Goal: Task Accomplishment & Management: Manage account settings

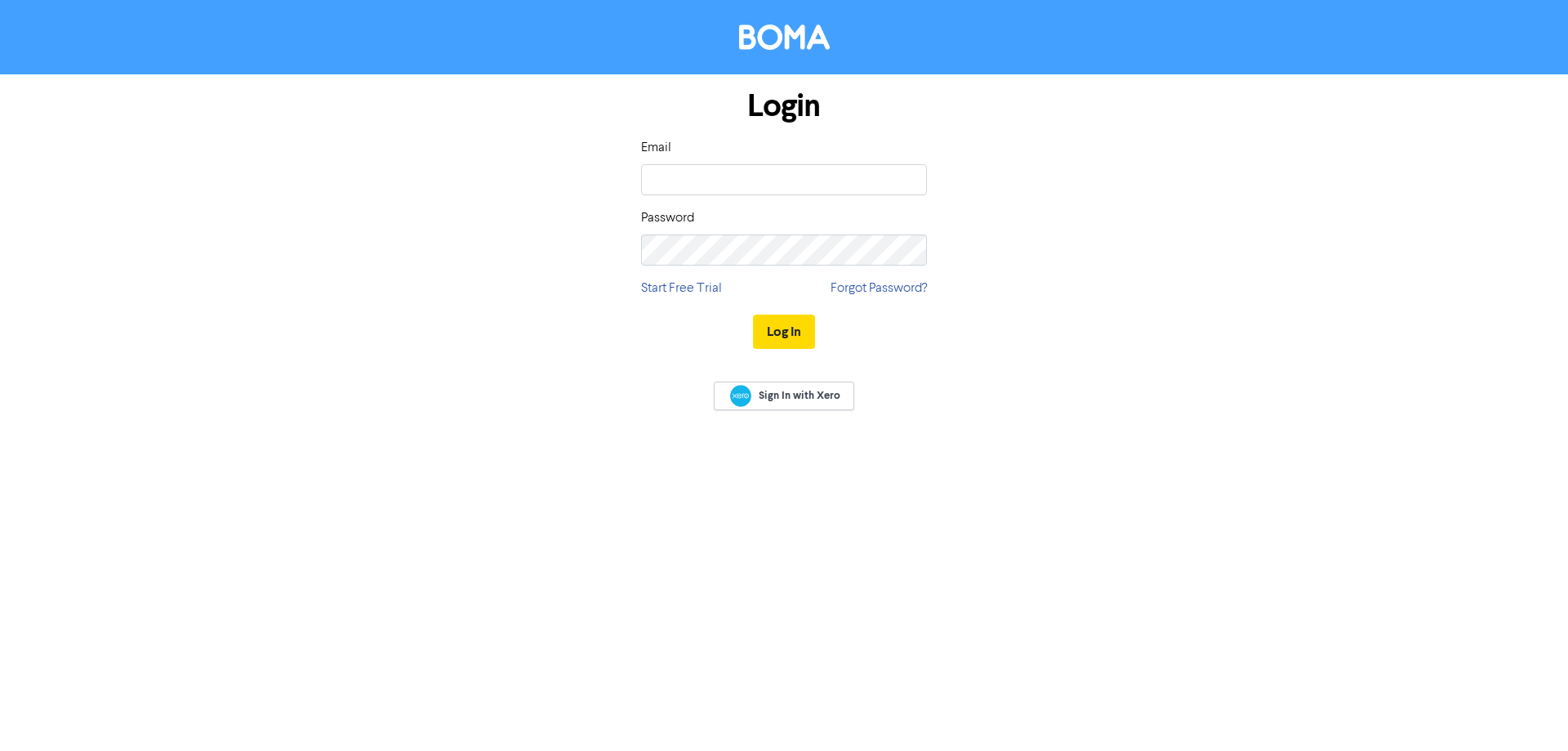
type input "[PERSON_NAME][EMAIL_ADDRESS][DOMAIN_NAME]"
click at [753, 315] on button "Log In" at bounding box center [783, 332] width 62 height 34
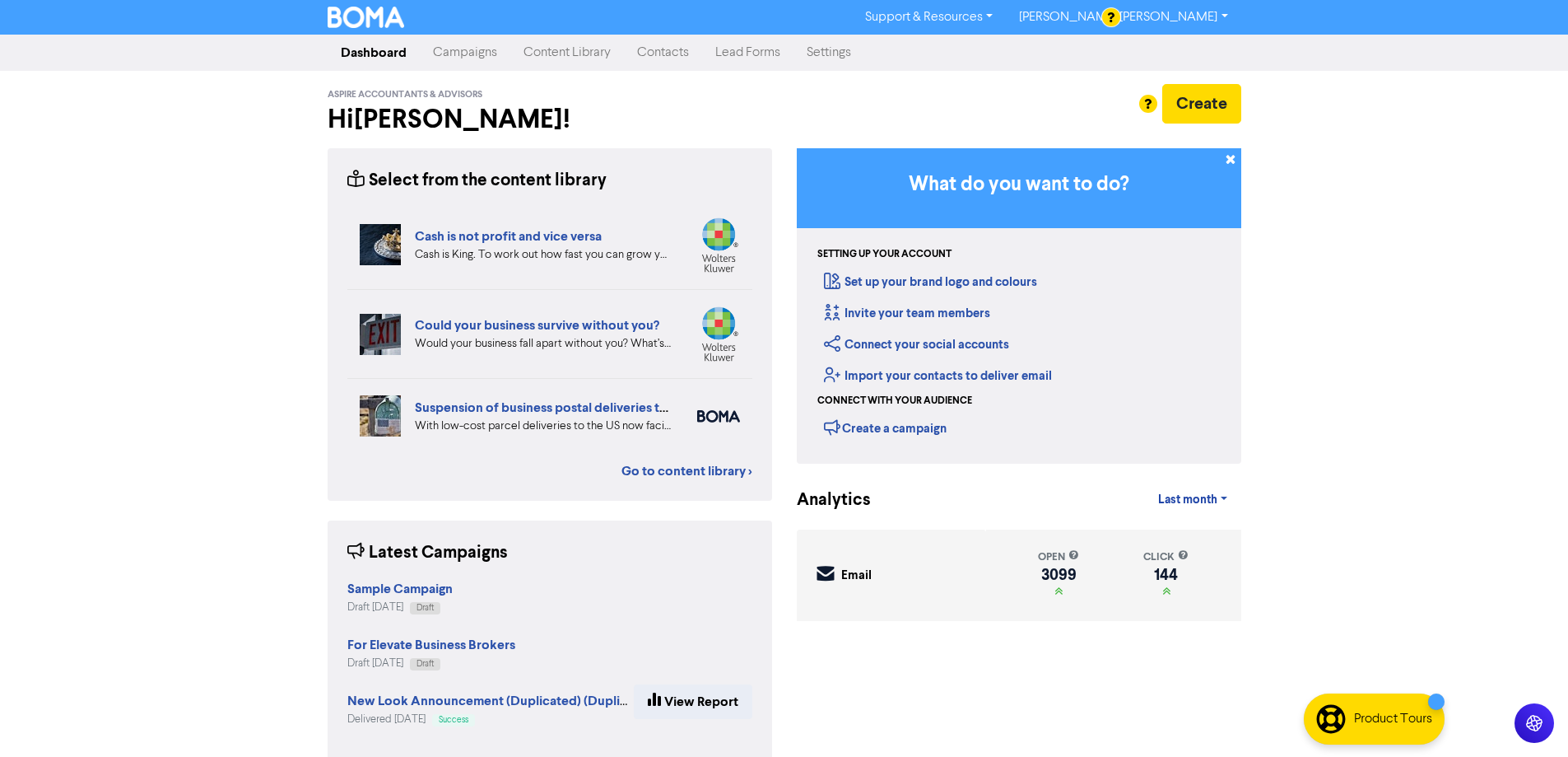
click at [466, 45] on link "Campaigns" at bounding box center [466, 52] width 91 height 33
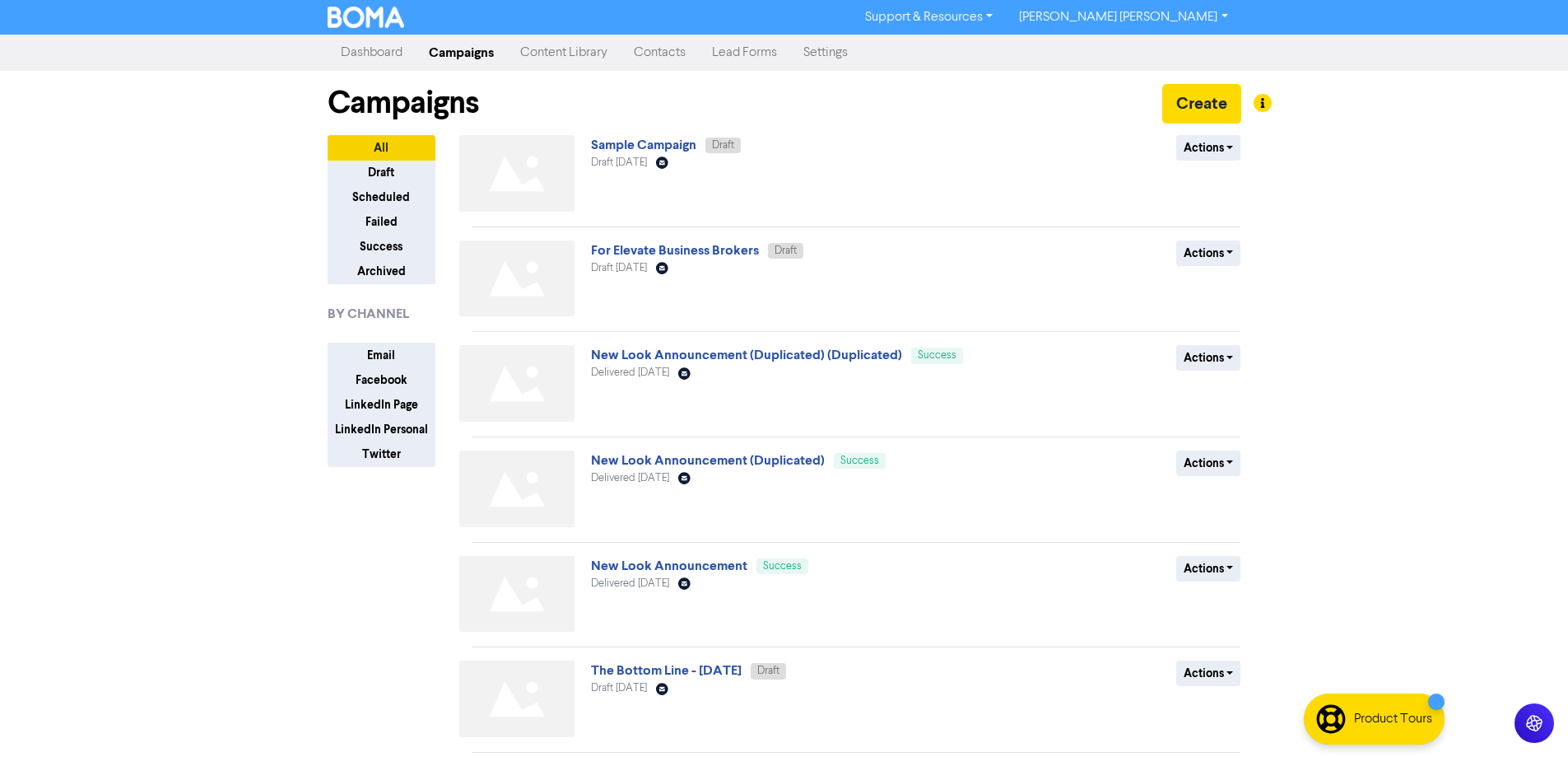
scroll to position [53, 0]
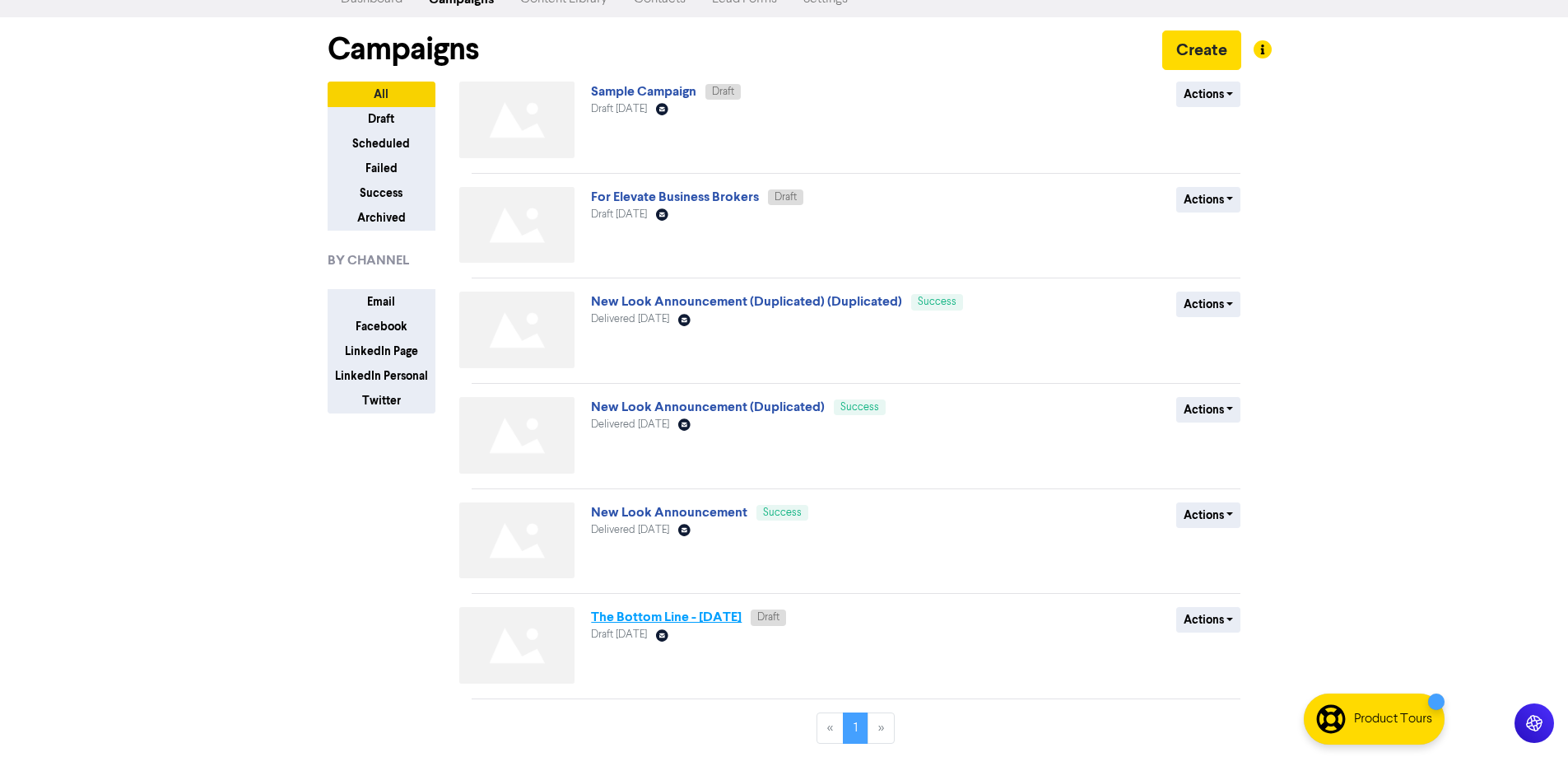
click at [652, 612] on link "The Bottom Line - September 2025" at bounding box center [667, 616] width 151 height 16
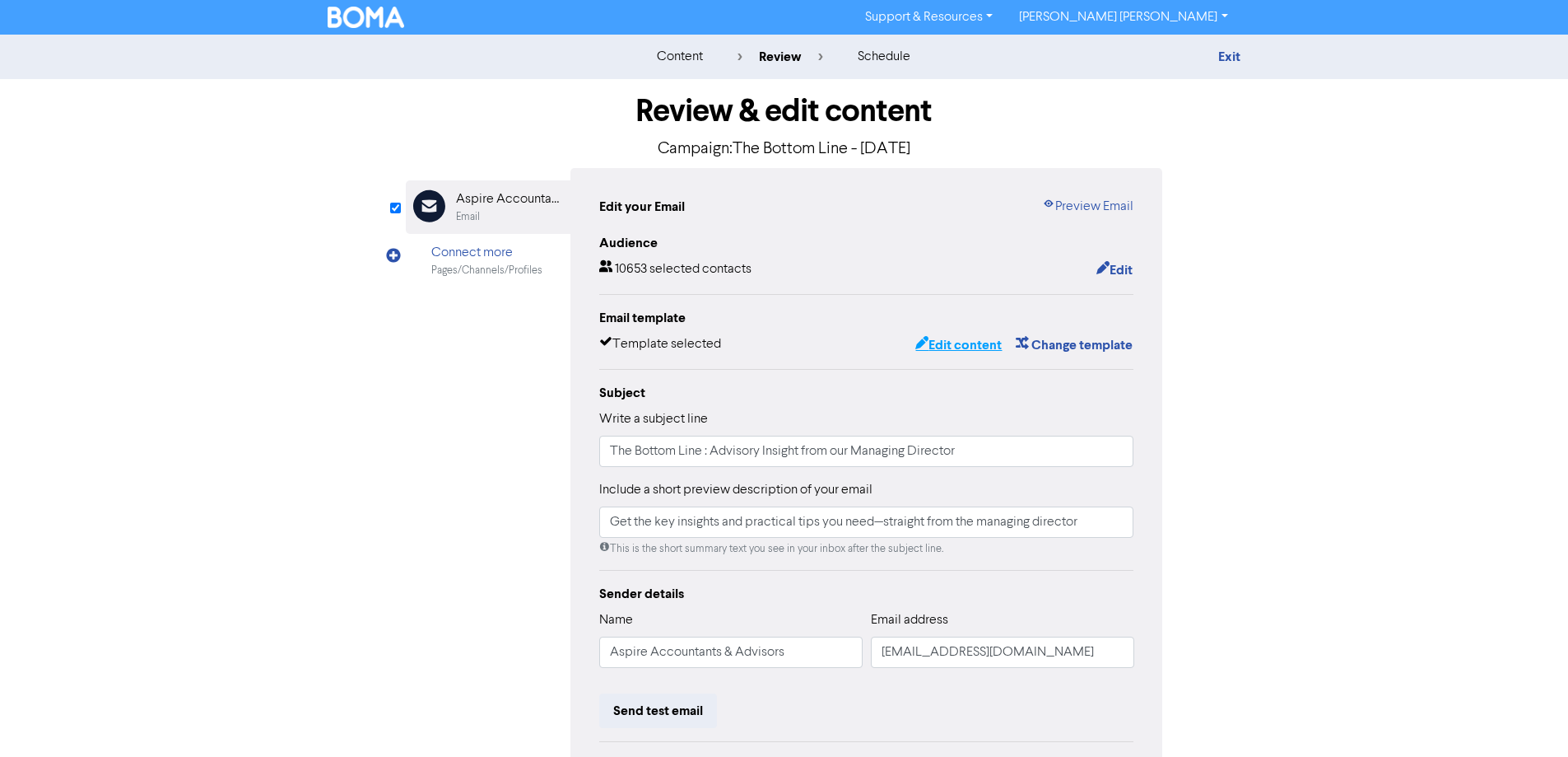
click at [942, 343] on button "Edit content" at bounding box center [958, 345] width 88 height 21
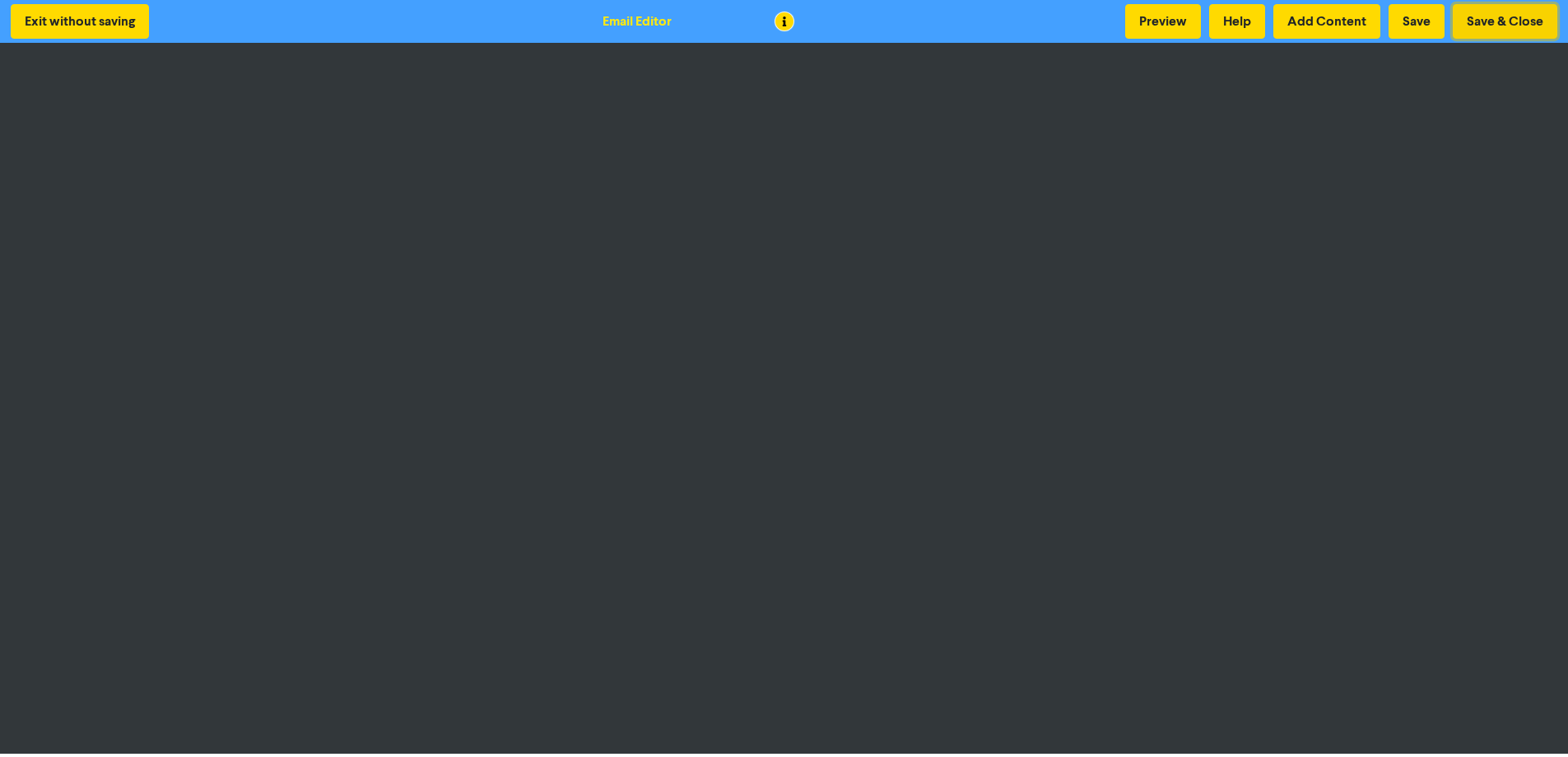
click at [1477, 17] on button "Save & Close" at bounding box center [1505, 21] width 105 height 34
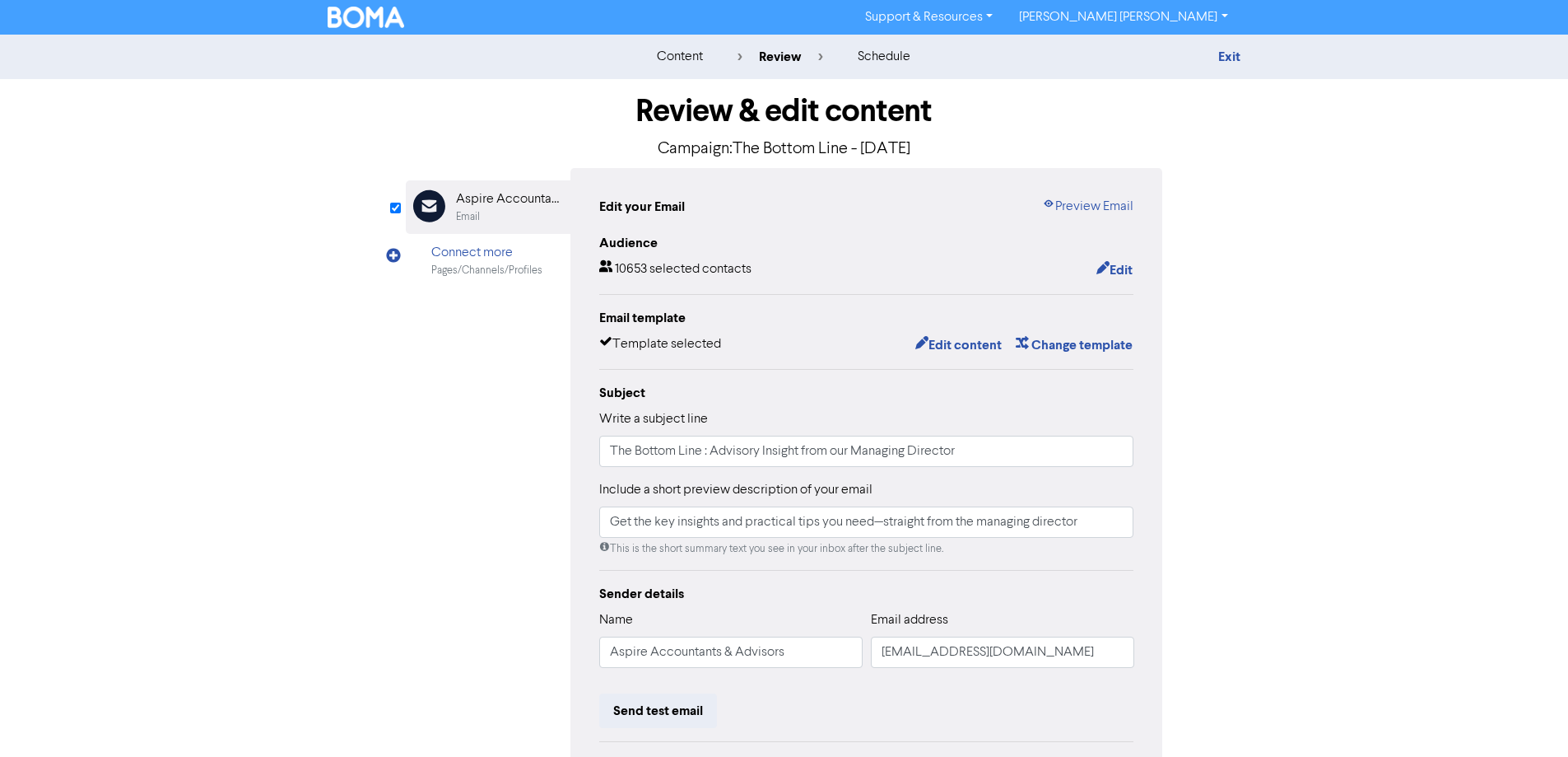
scroll to position [187, 0]
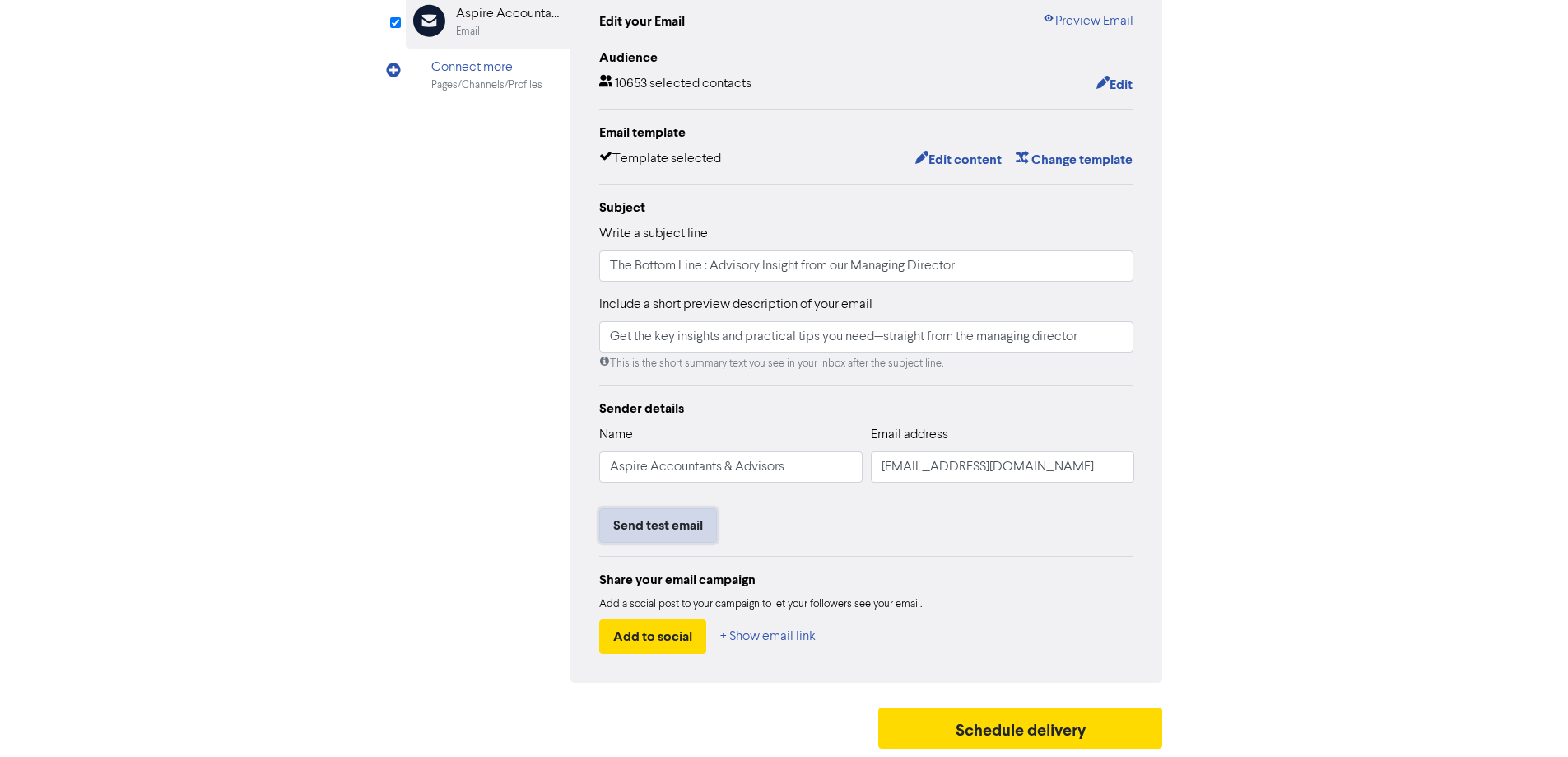
click at [641, 525] on button "Send test email" at bounding box center [658, 526] width 117 height 34
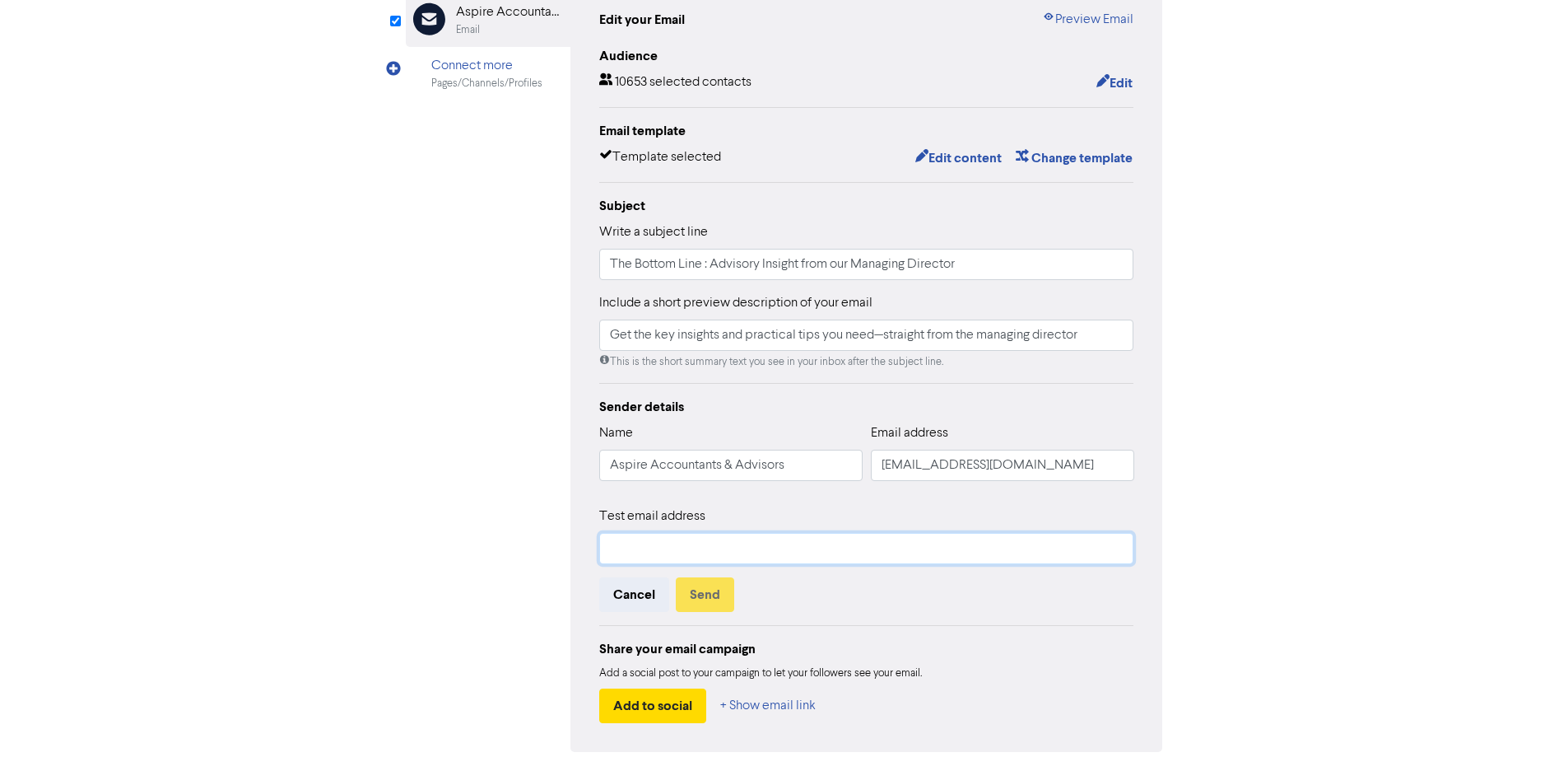
click at [661, 546] on input "text" at bounding box center [867, 548] width 535 height 31
type input "jenny@aspireaagroup.com.au"
click at [709, 599] on button "Send" at bounding box center [705, 594] width 58 height 34
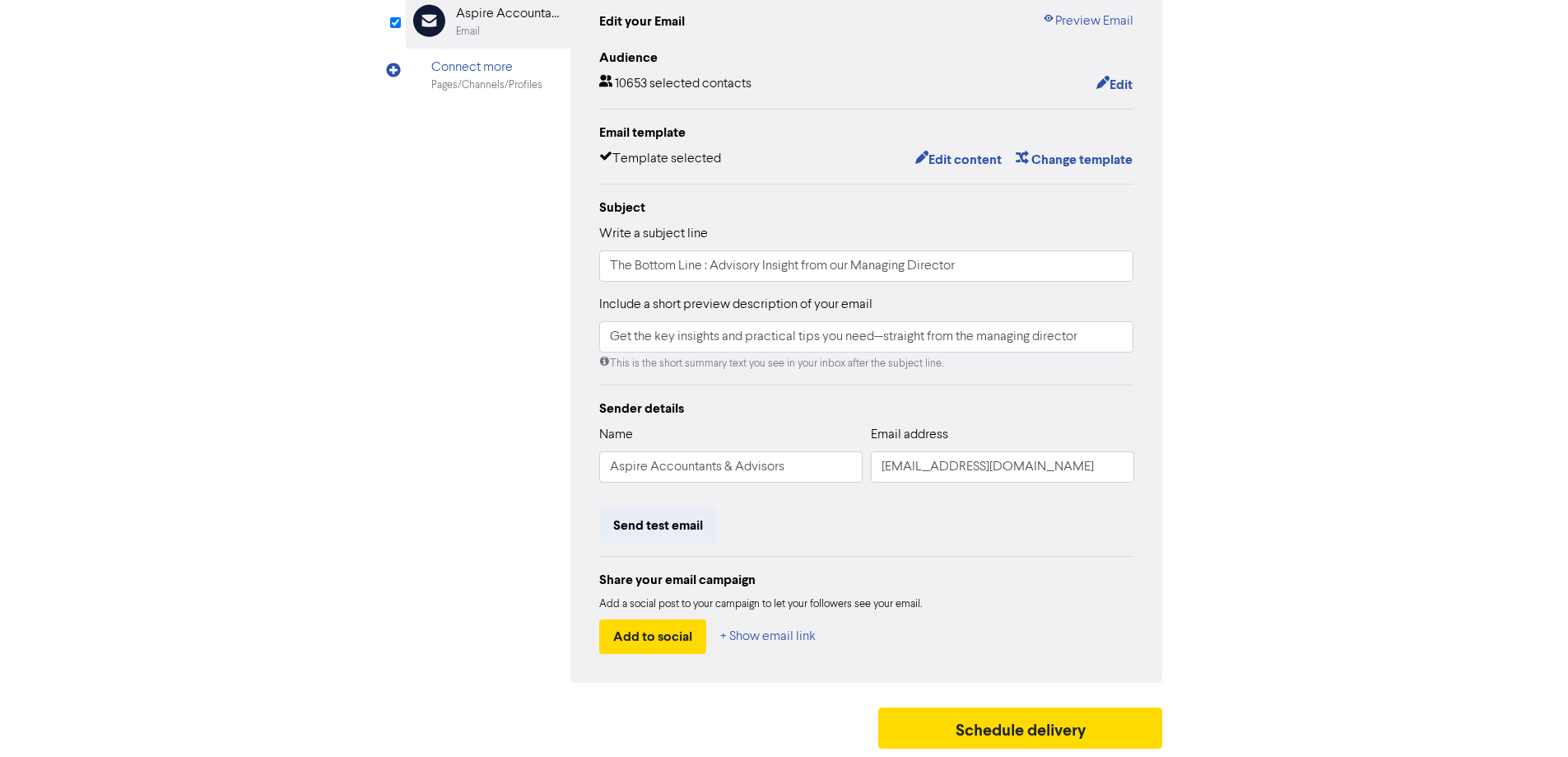
click at [1277, 371] on div "content review schedule Exit Review & edit content Campaign: The Bottom Line - …" at bounding box center [784, 303] width 1568 height 907
click at [1000, 737] on button "Schedule delivery" at bounding box center [1021, 728] width 285 height 41
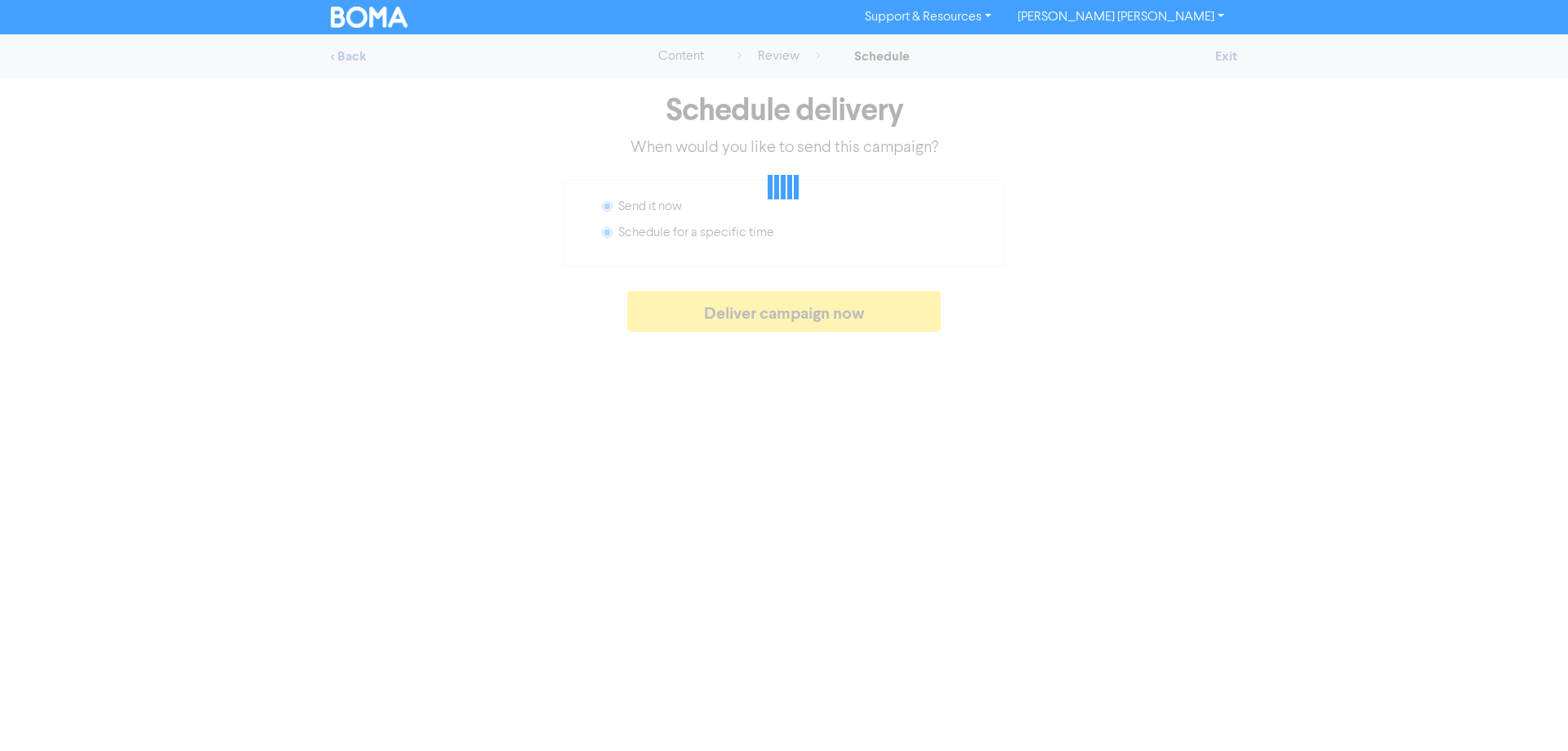
radio input "false"
radio input "true"
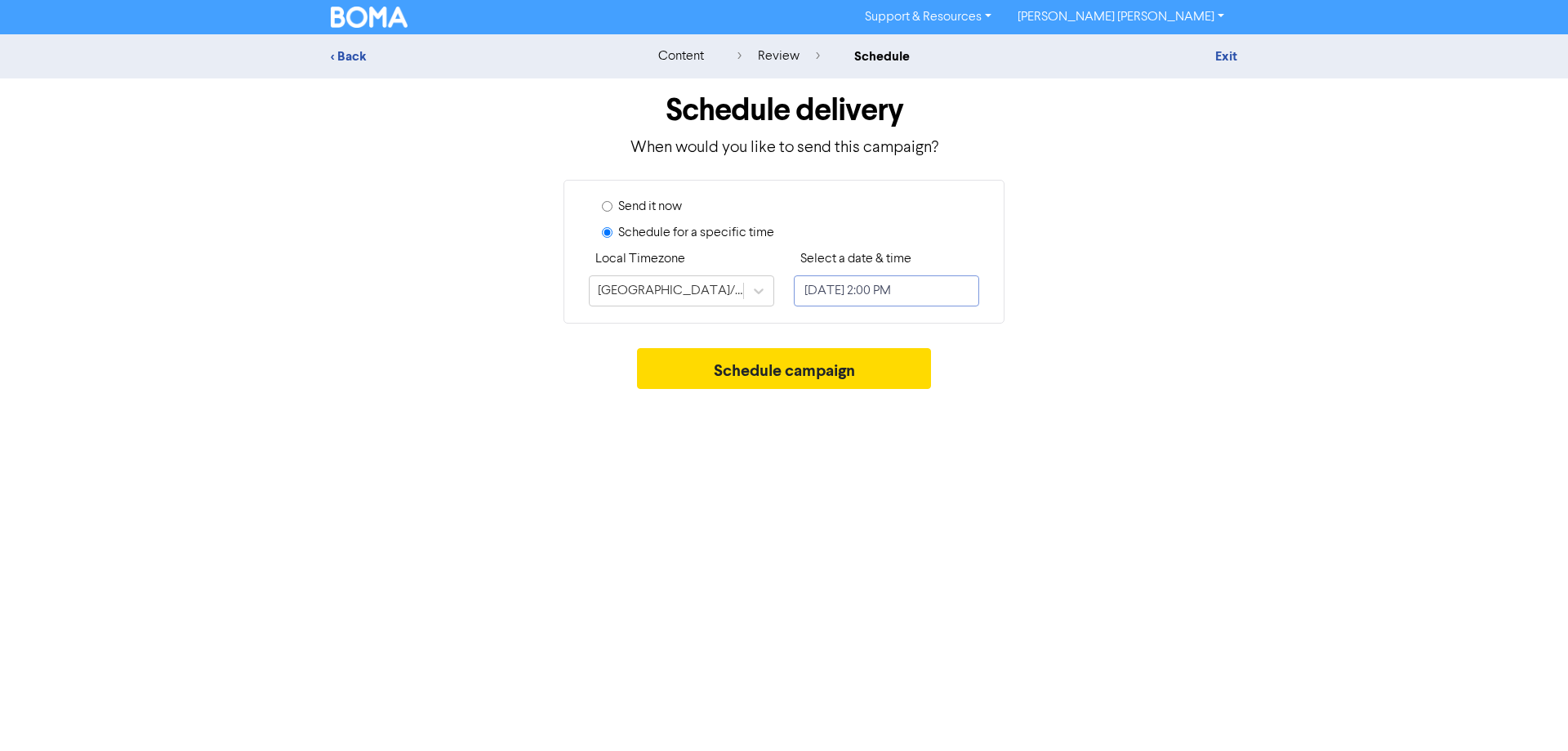
click at [885, 293] on input "September 23, 2025 2:00 PM" at bounding box center [886, 291] width 185 height 31
select select "8"
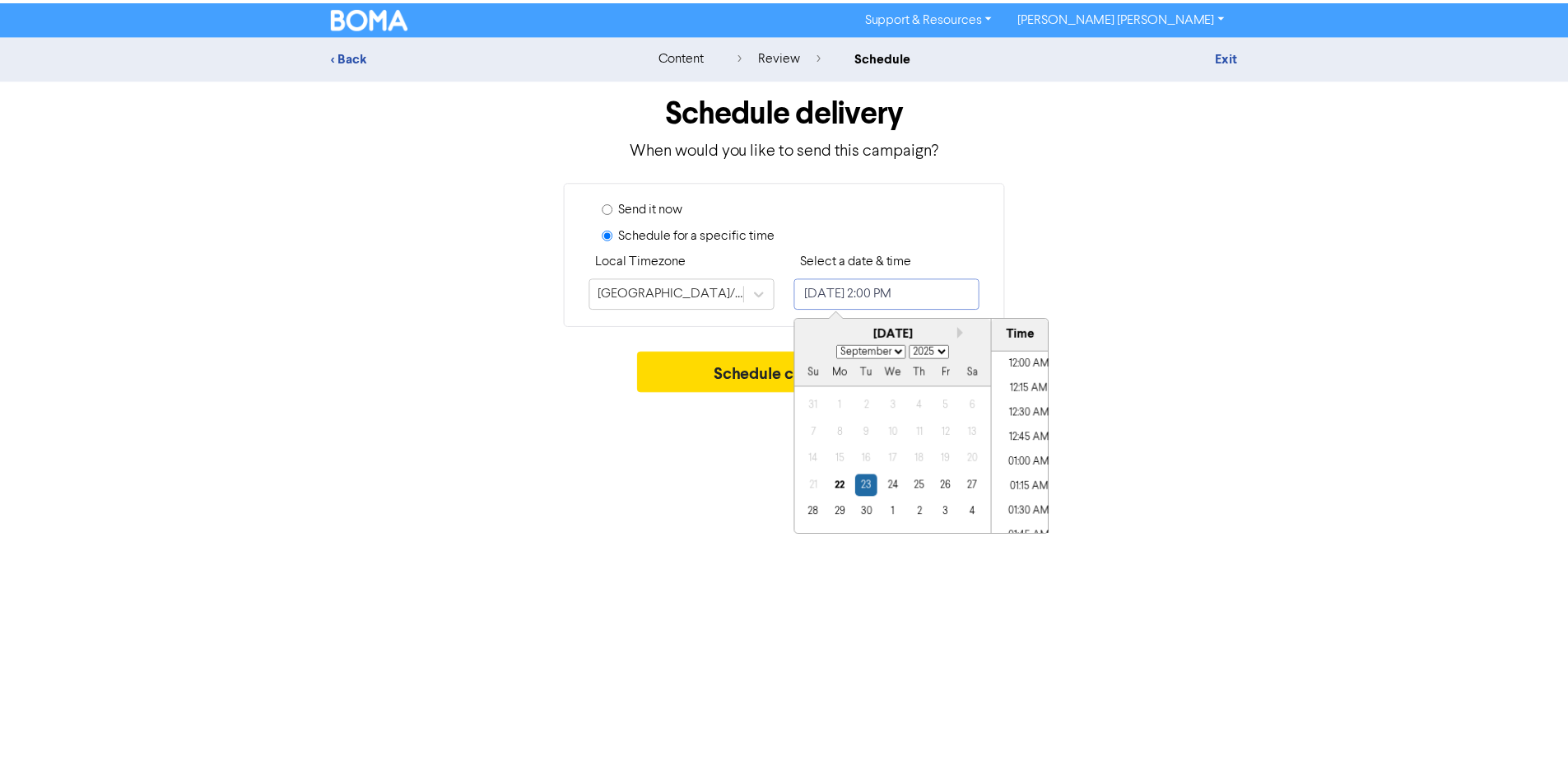
scroll to position [1304, 0]
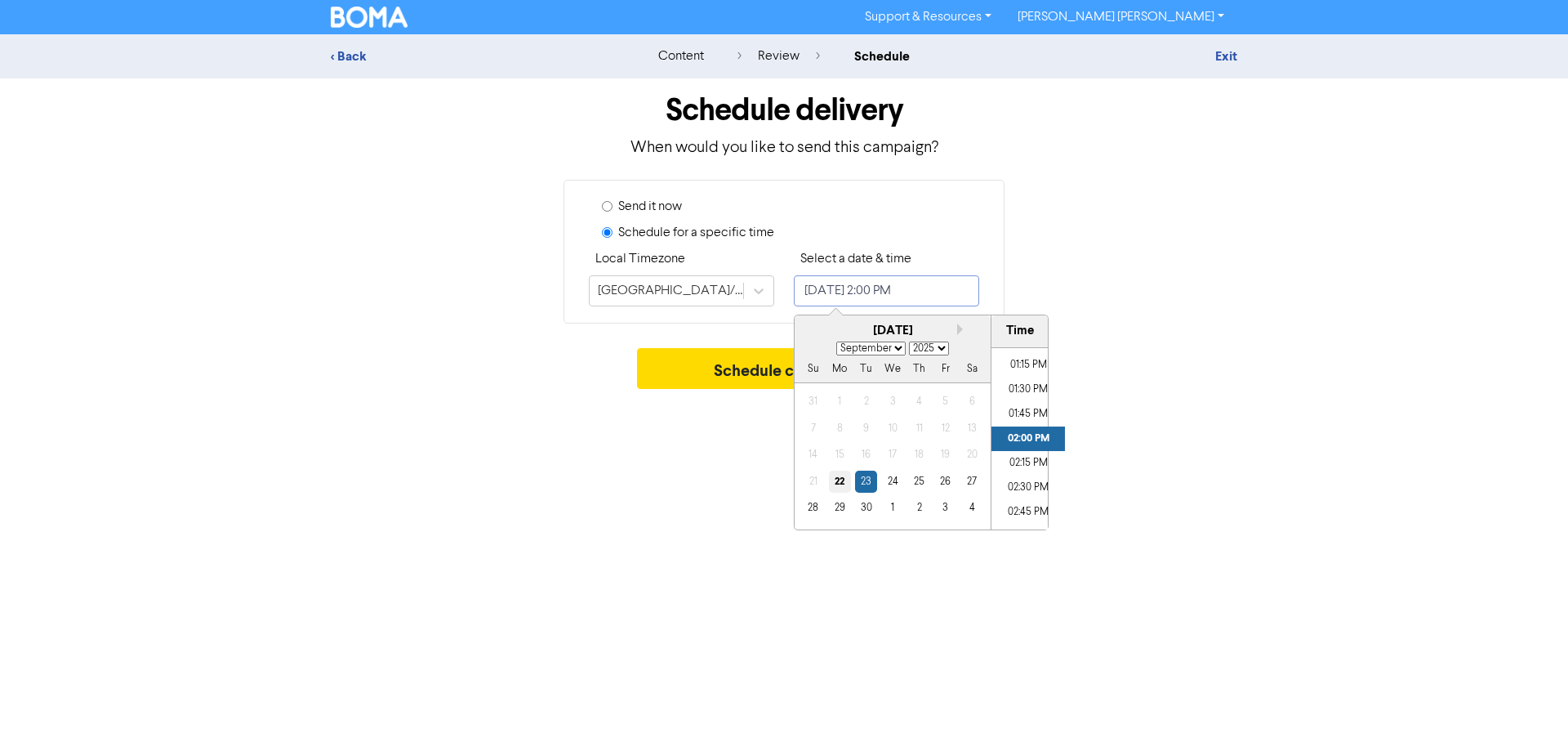
click at [838, 484] on div "22" at bounding box center [840, 481] width 22 height 22
type input "September 22, 2025 2:00 PM"
click at [1025, 436] on li "02:00 PM" at bounding box center [1028, 438] width 73 height 25
click at [1184, 401] on div "Support & Resources Video Tutorials FAQ & Guides Marketing Education Chad Cheta…" at bounding box center [784, 375] width 1568 height 751
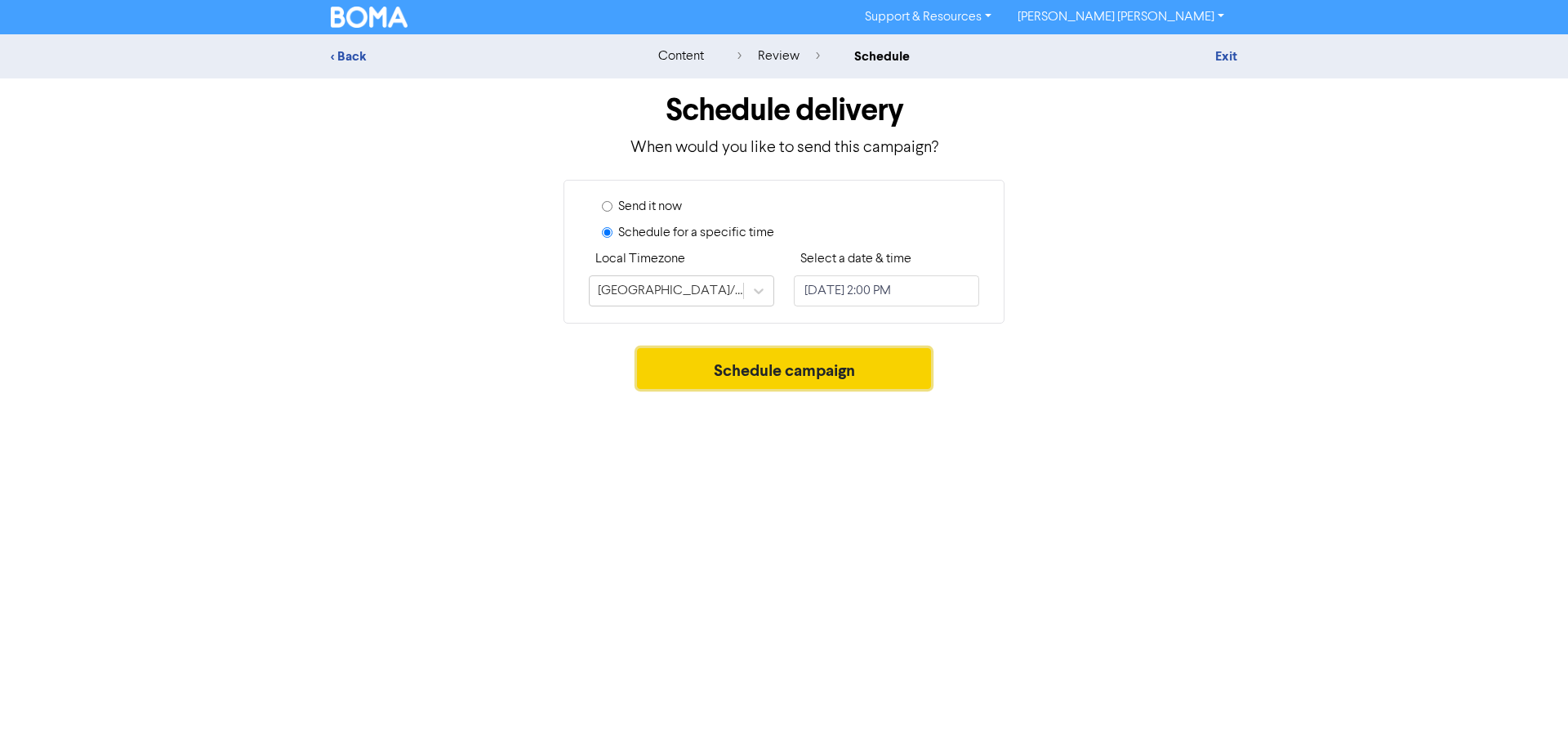
click at [798, 374] on button "Schedule campaign" at bounding box center [784, 368] width 295 height 41
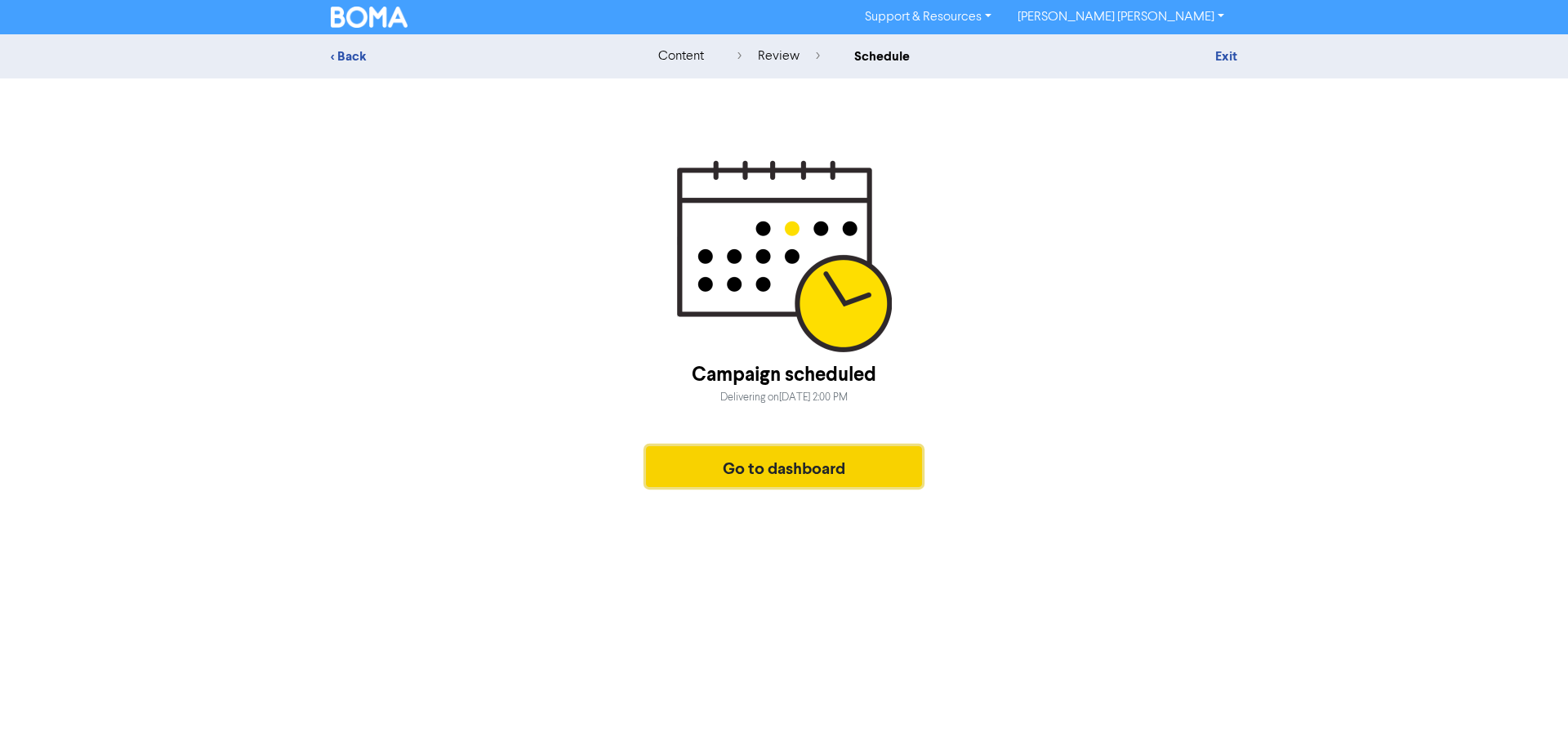
click at [793, 473] on button "Go to dashboard" at bounding box center [784, 466] width 276 height 41
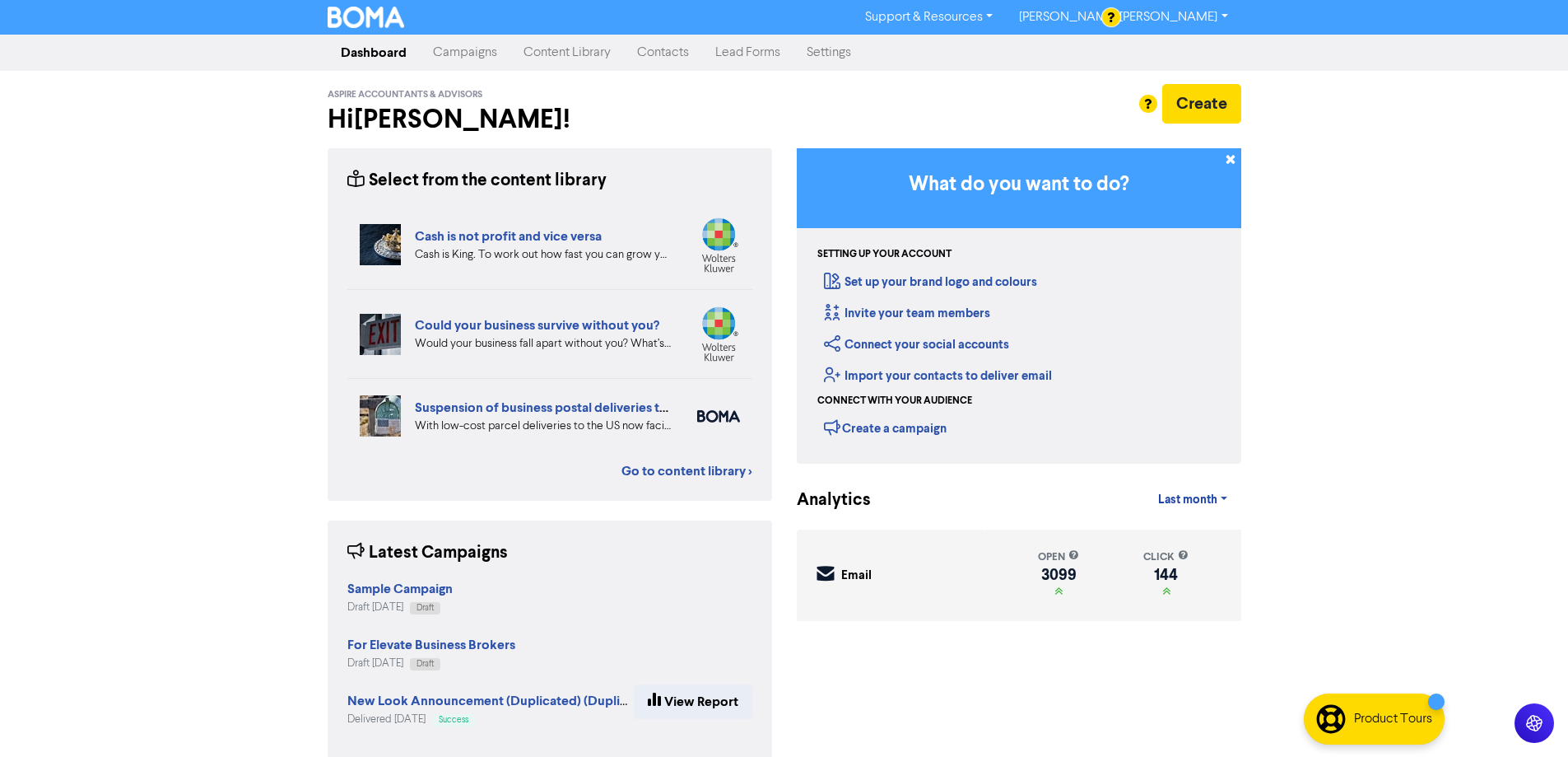
click at [454, 57] on link "Campaigns" at bounding box center [466, 52] width 91 height 33
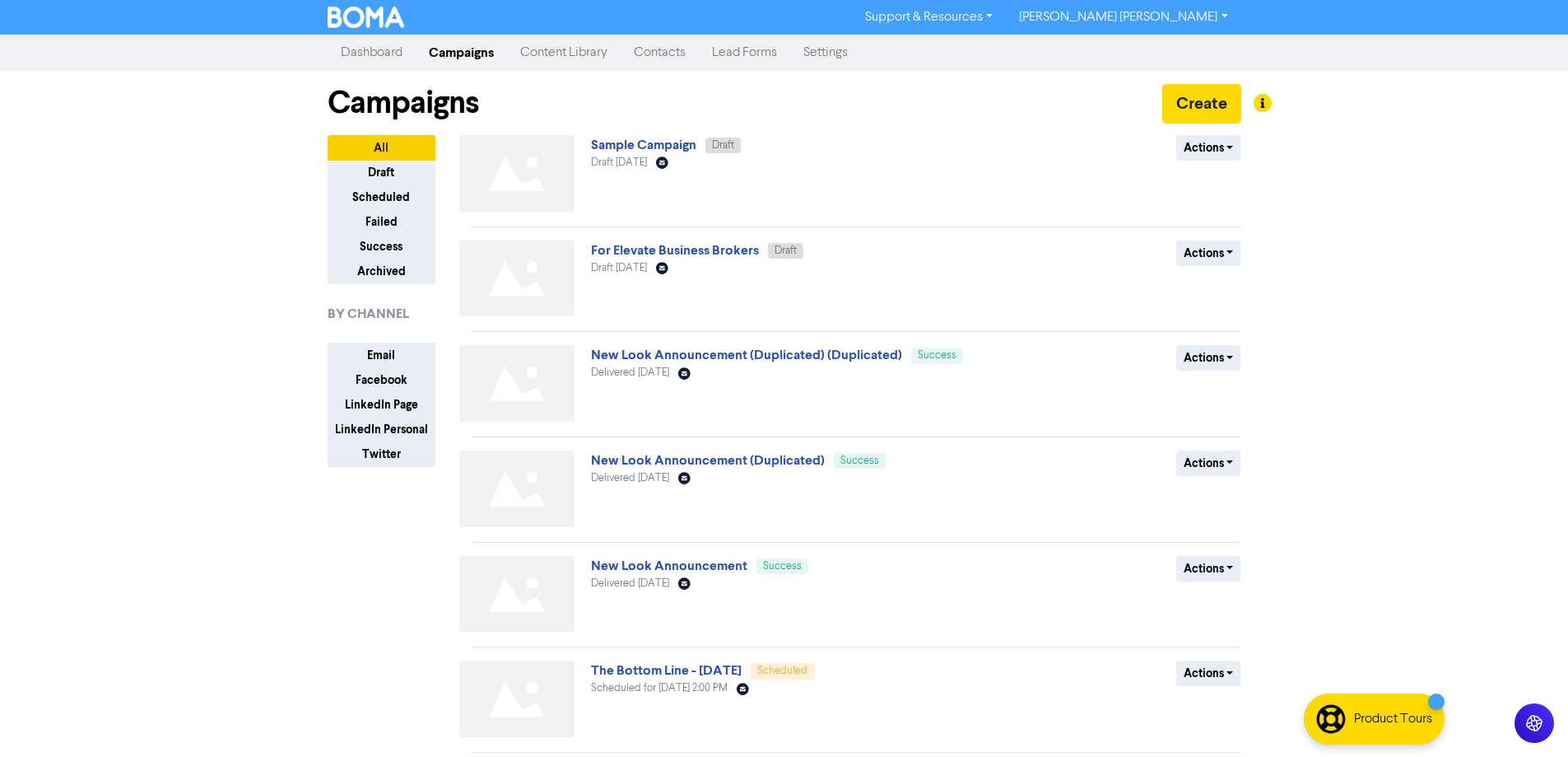
click at [470, 52] on link "Campaigns" at bounding box center [461, 52] width 92 height 33
click at [653, 671] on link "The Bottom Line - [DATE]" at bounding box center [667, 670] width 151 height 16
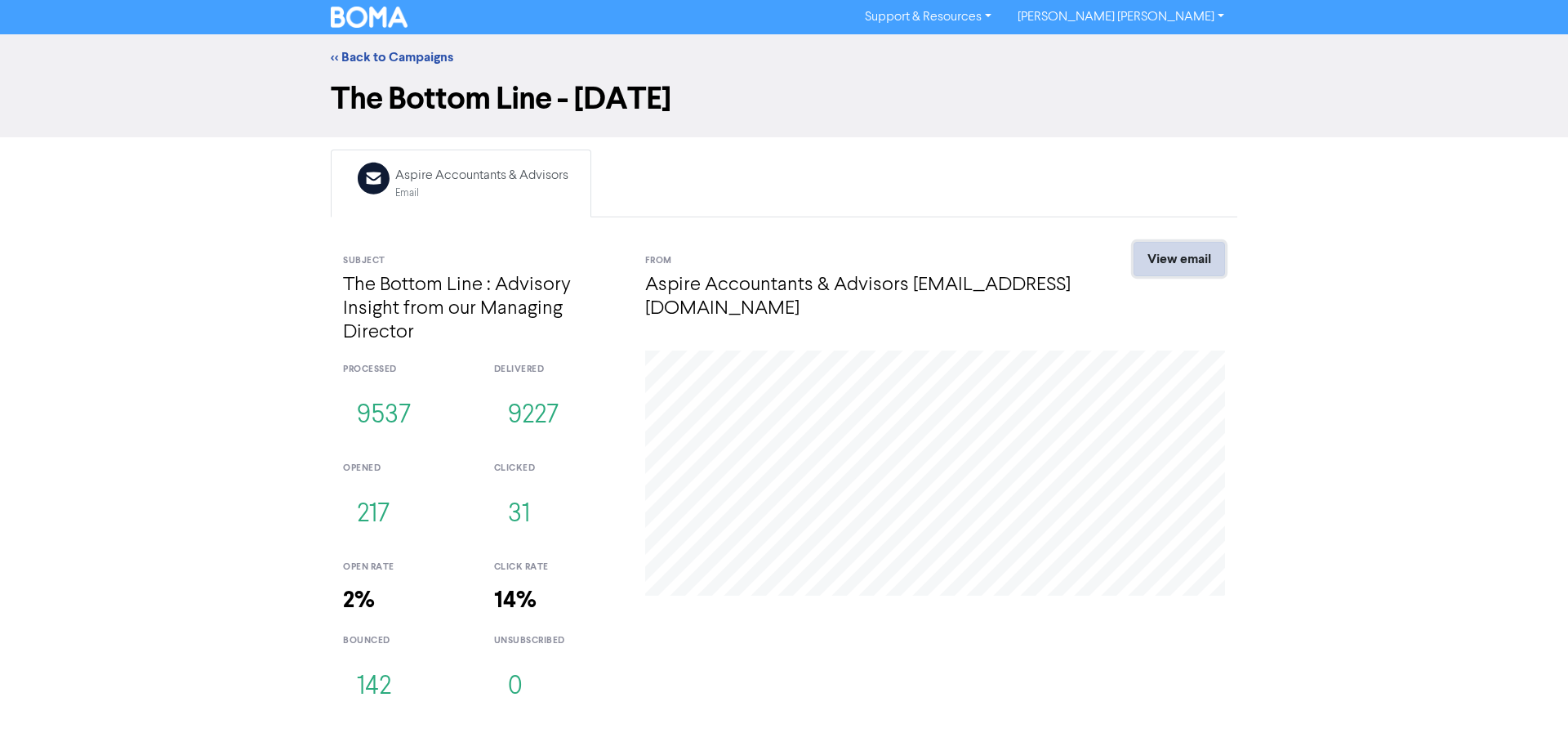
click at [1150, 271] on link "View email" at bounding box center [1179, 259] width 92 height 34
click at [343, 54] on link "<< Back to Campaigns" at bounding box center [392, 57] width 122 height 16
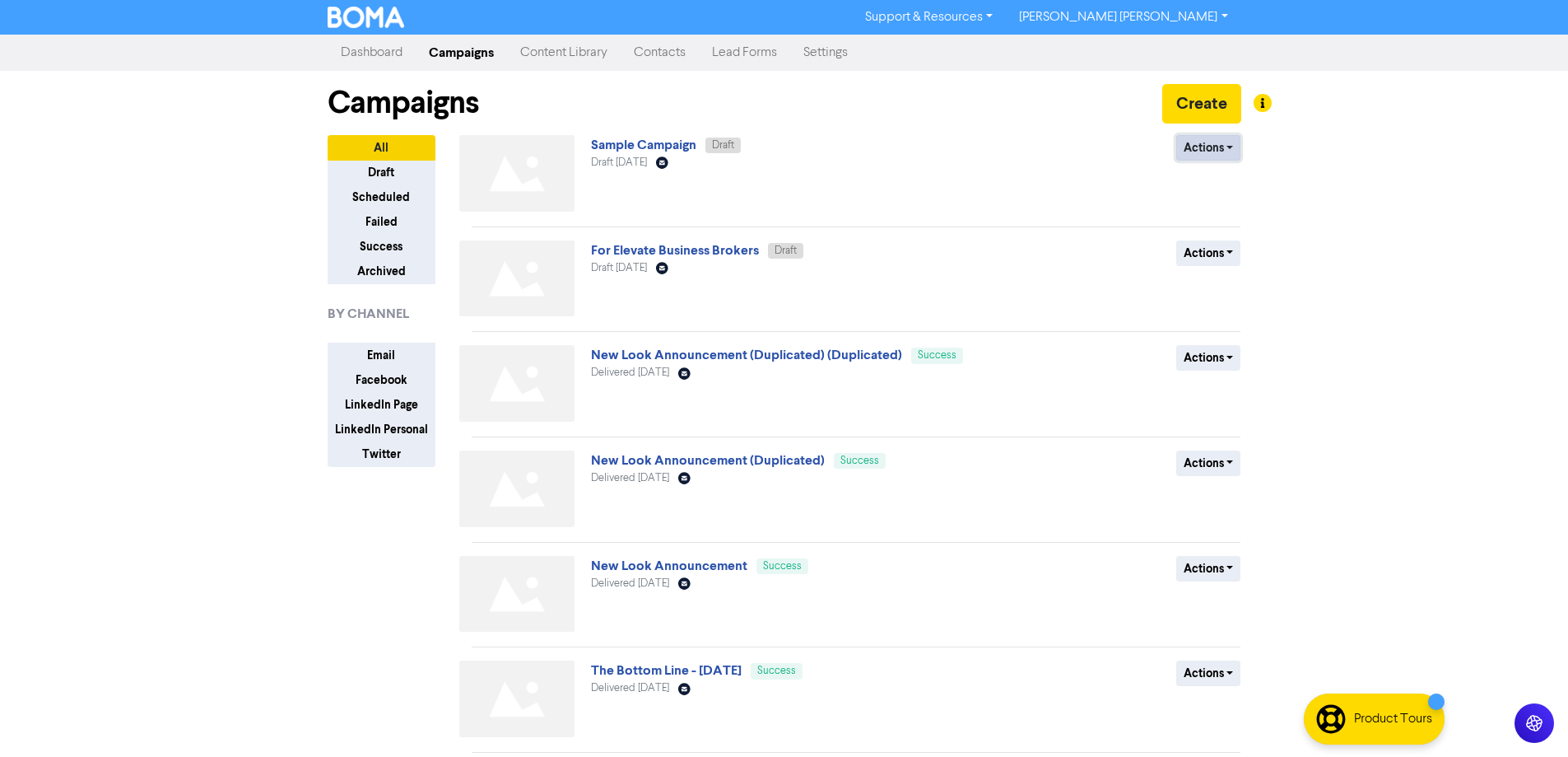
click at [1227, 152] on button "Actions" at bounding box center [1209, 147] width 65 height 26
click at [904, 145] on div "Sample Campaign Draft Draft September 19th 2025 Email Created with Sketch." at bounding box center [790, 176] width 397 height 83
click at [1190, 105] on button "Create" at bounding box center [1202, 104] width 79 height 39
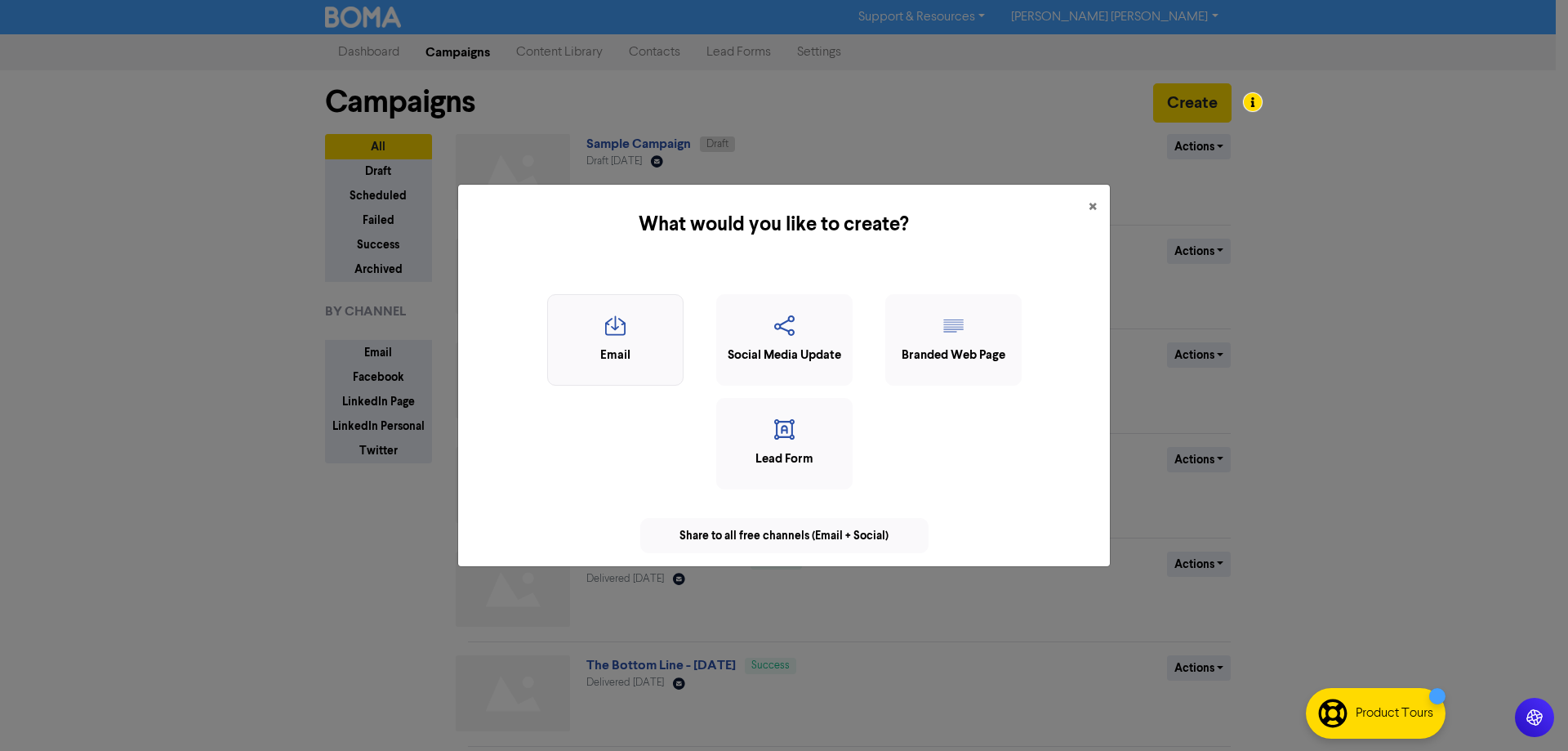
click at [608, 346] on div "Email" at bounding box center [615, 356] width 118 height 19
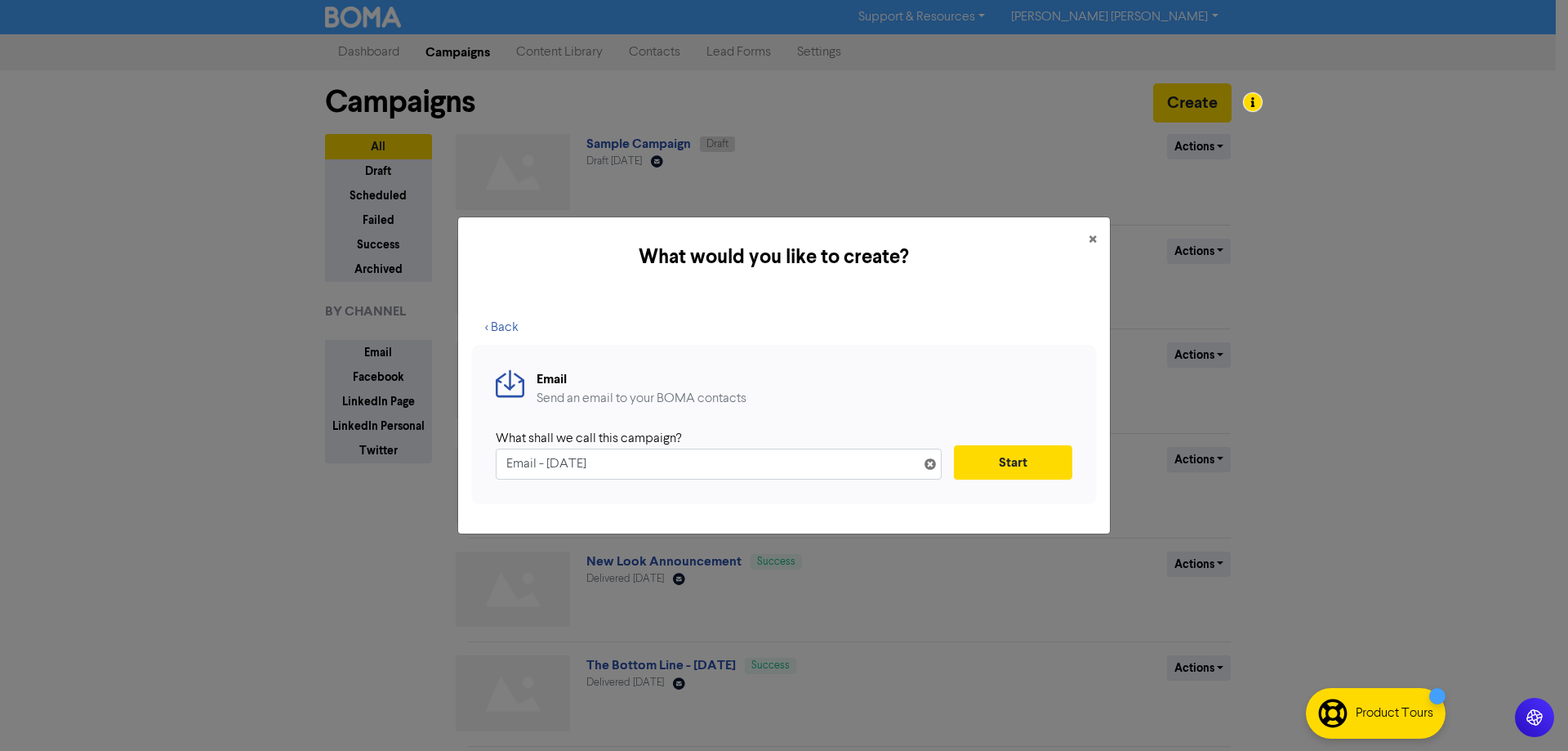
drag, startPoint x: 649, startPoint y: 462, endPoint x: 384, endPoint y: 451, distance: 265.2
click at [387, 452] on div "What would you like to create? × < Back Email Send an email to your BOMA contac…" at bounding box center [784, 375] width 1568 height 751
click at [587, 468] on input "text" at bounding box center [719, 464] width 446 height 31
click at [596, 469] on input "text" at bounding box center [719, 464] width 446 height 31
type input "Thanks for the Years"
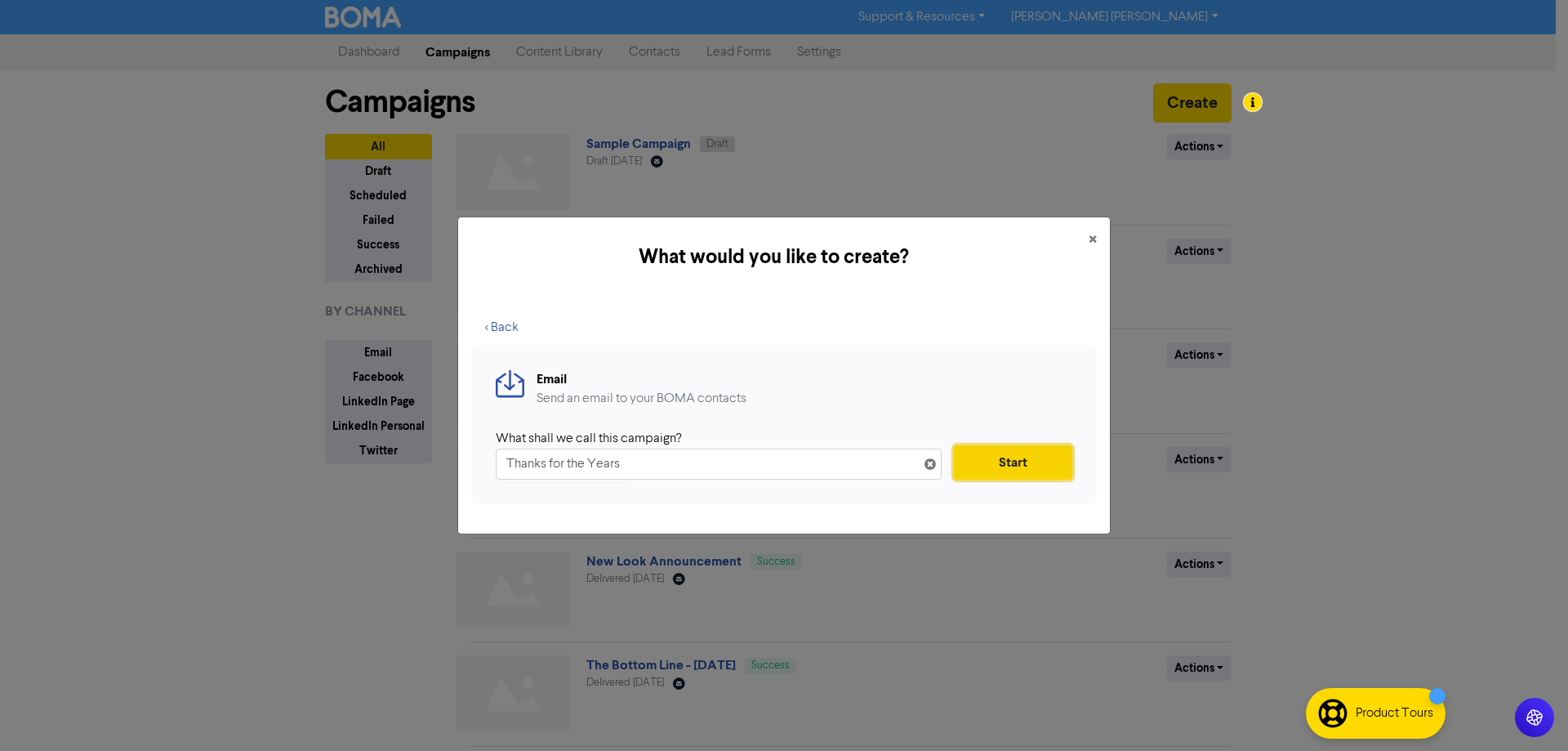
click at [1015, 458] on button "Start" at bounding box center [1013, 462] width 118 height 34
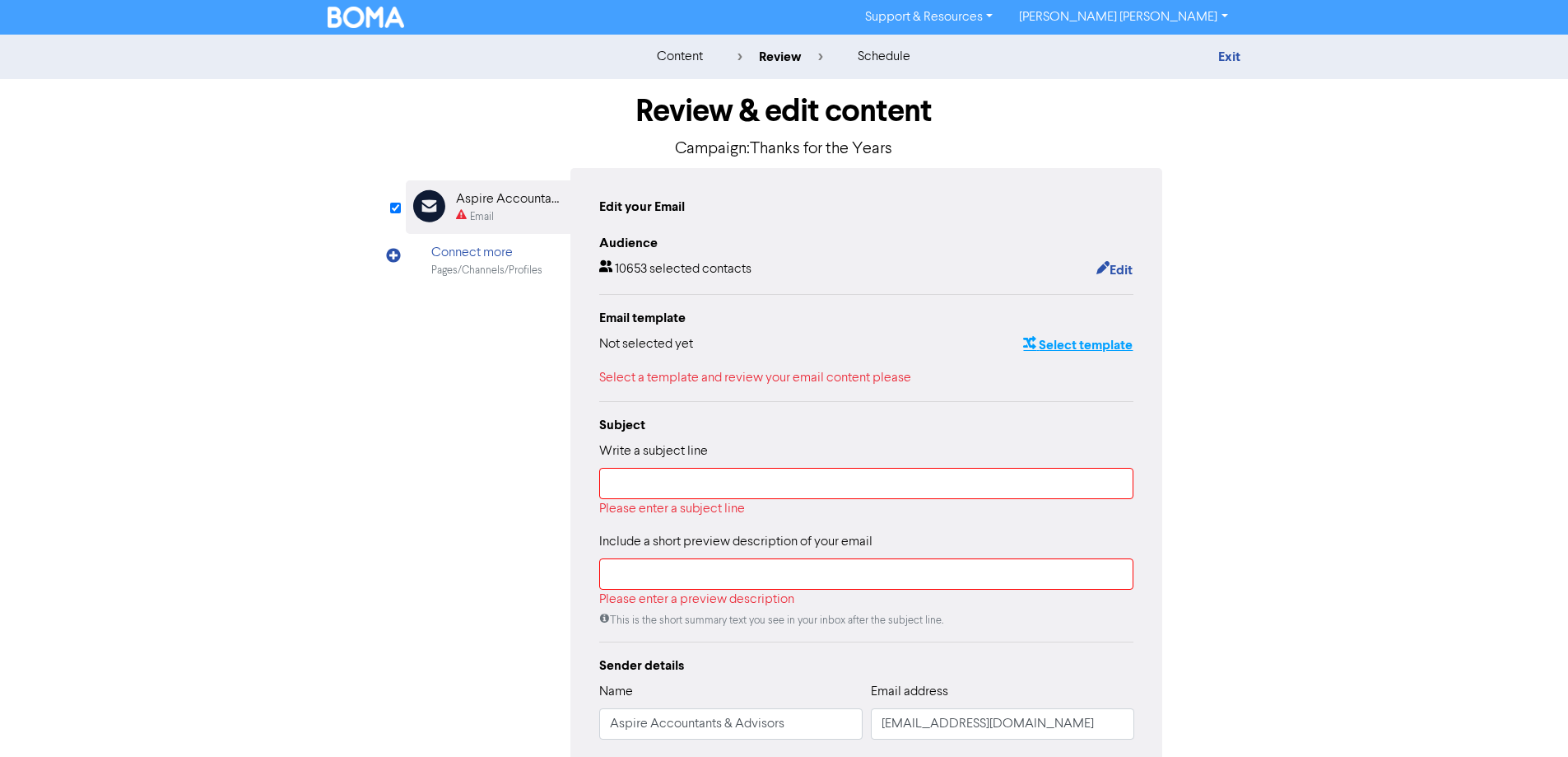
click at [1071, 339] on button "Select template" at bounding box center [1078, 345] width 111 height 21
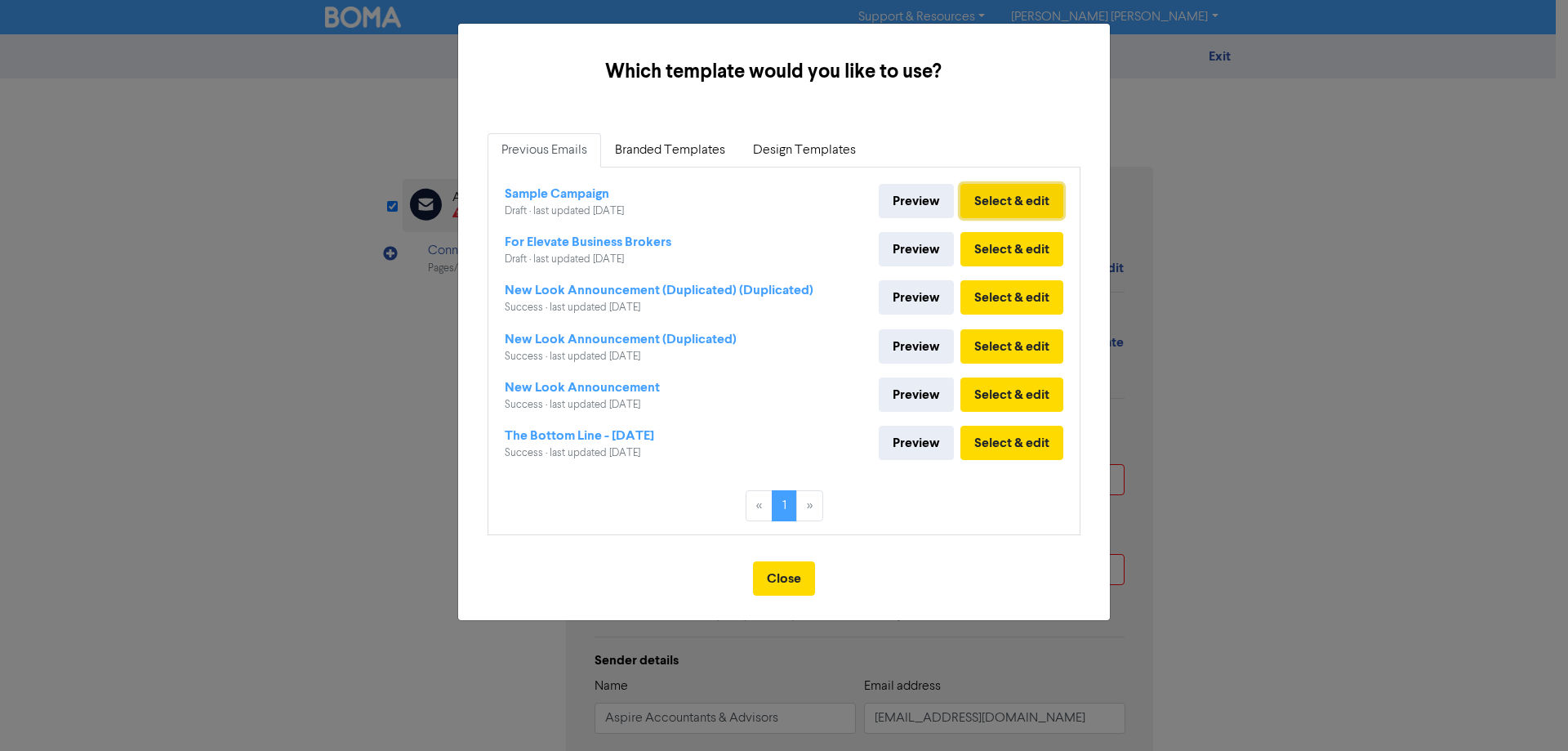
click at [1008, 202] on button "Select & edit" at bounding box center [1011, 201] width 103 height 34
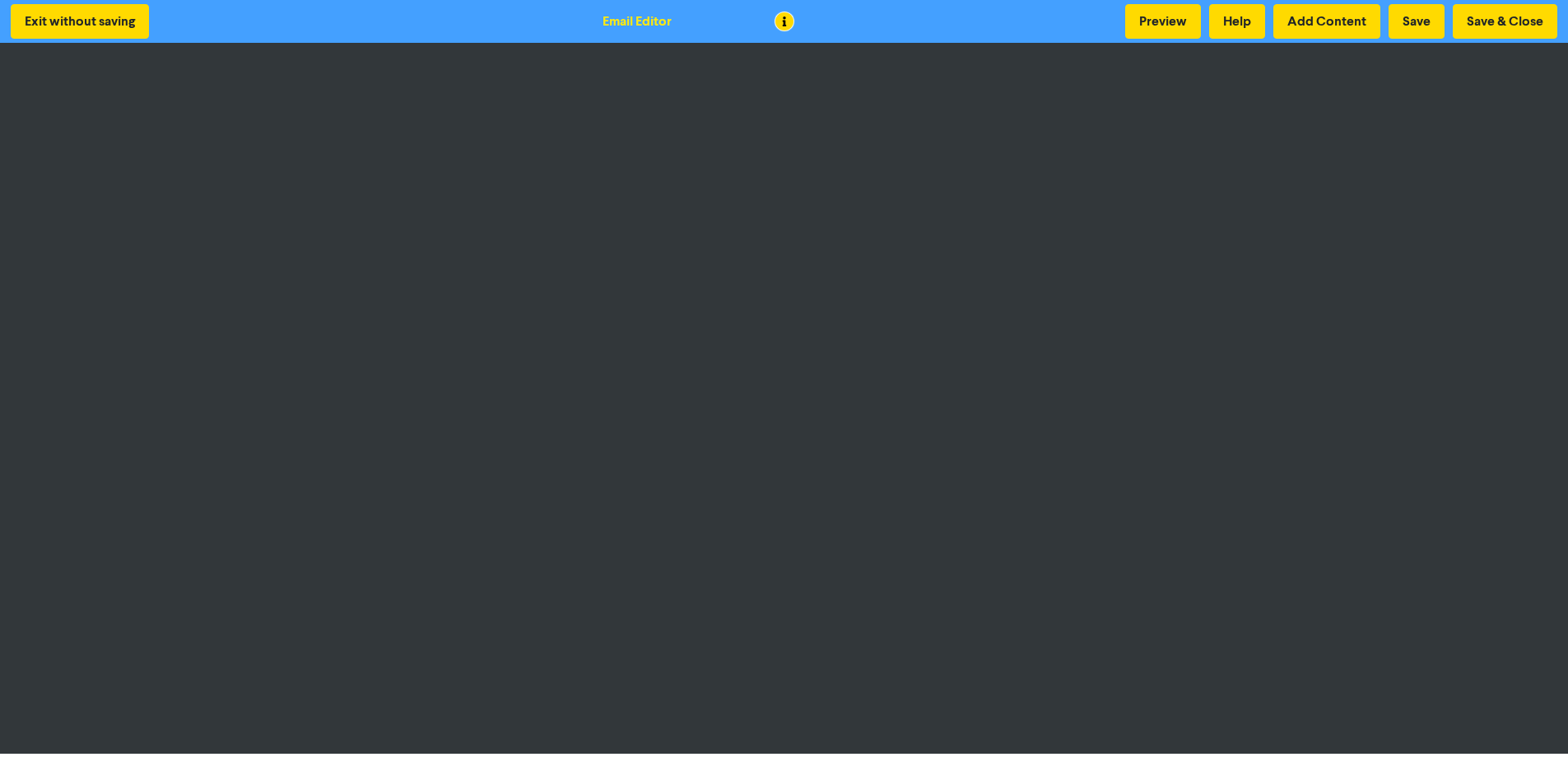
scroll to position [2, 0]
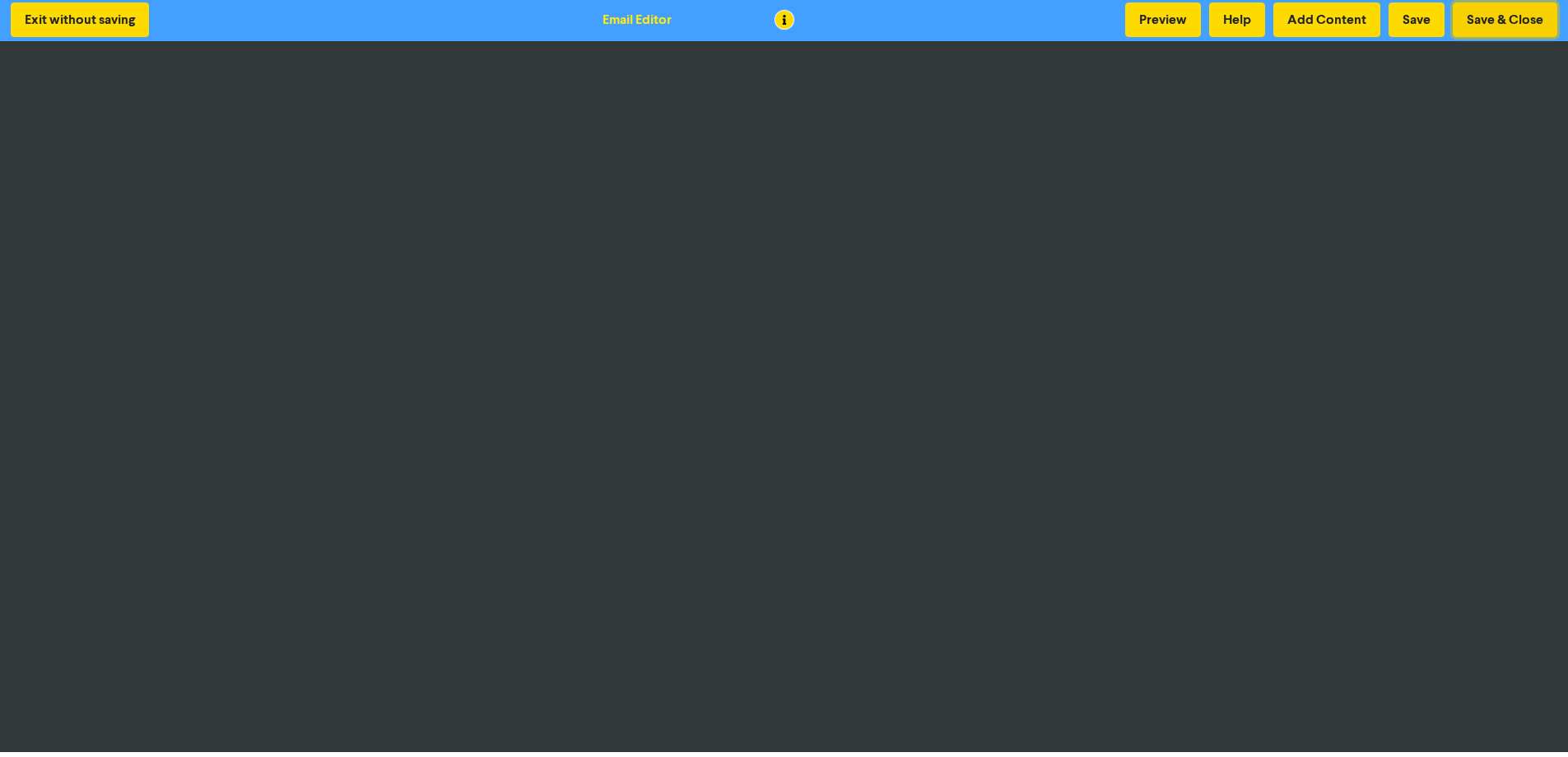
click at [1507, 20] on button "Save & Close" at bounding box center [1505, 20] width 105 height 34
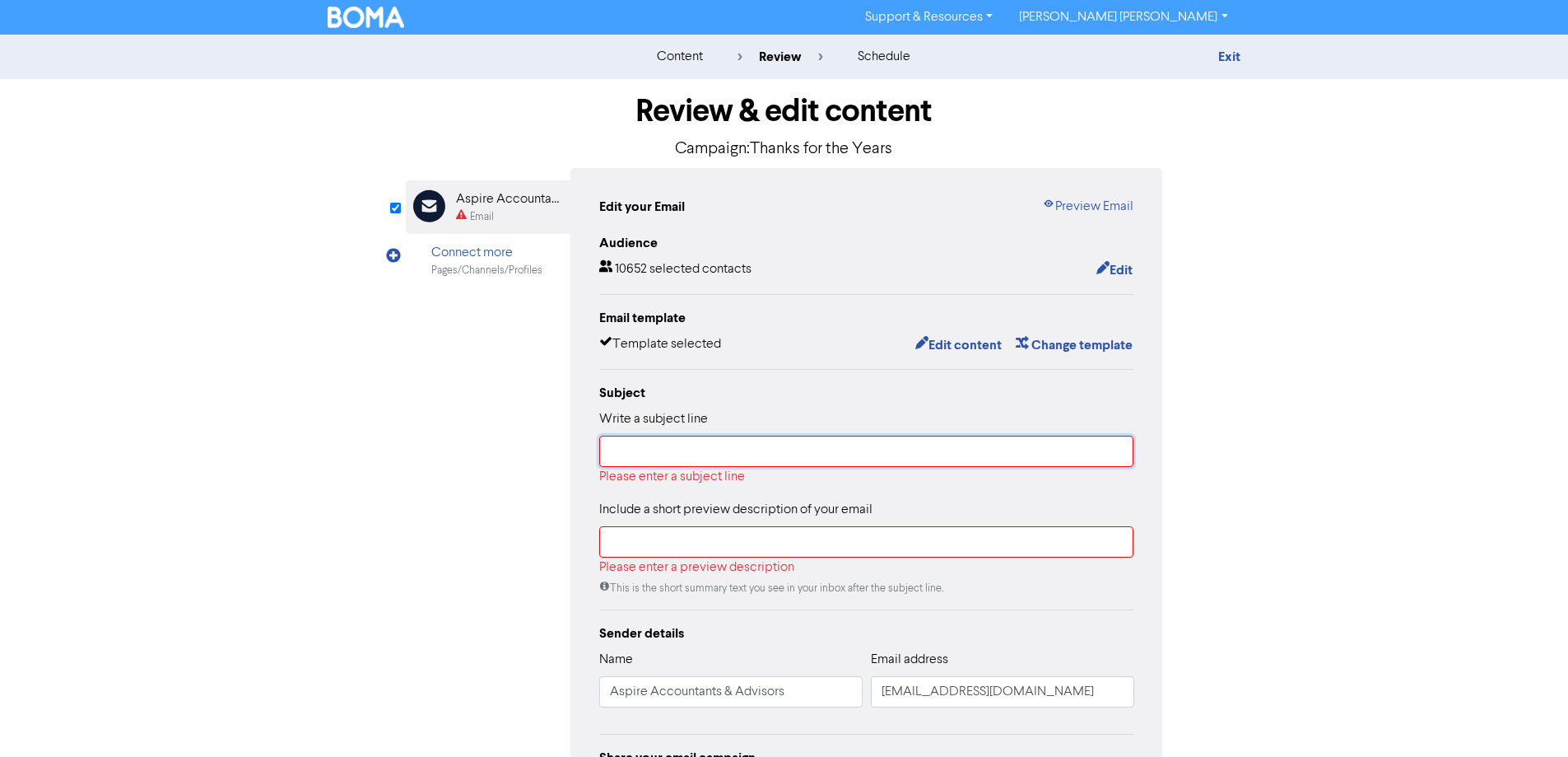
click at [703, 452] on input "text" at bounding box center [867, 451] width 535 height 31
click at [946, 345] on button "Edit content" at bounding box center [958, 345] width 88 height 21
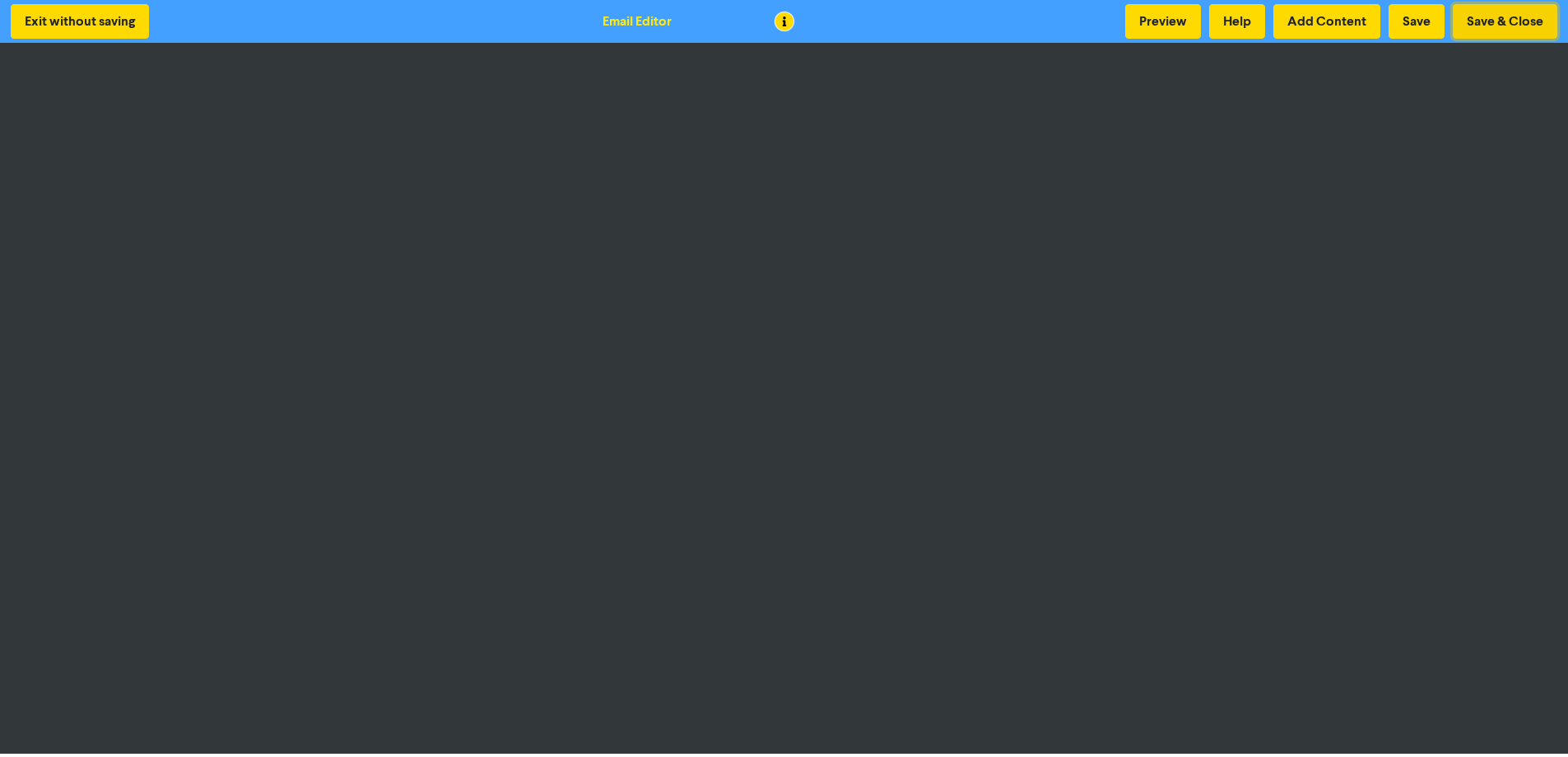
click at [1527, 19] on button "Save & Close" at bounding box center [1505, 21] width 105 height 34
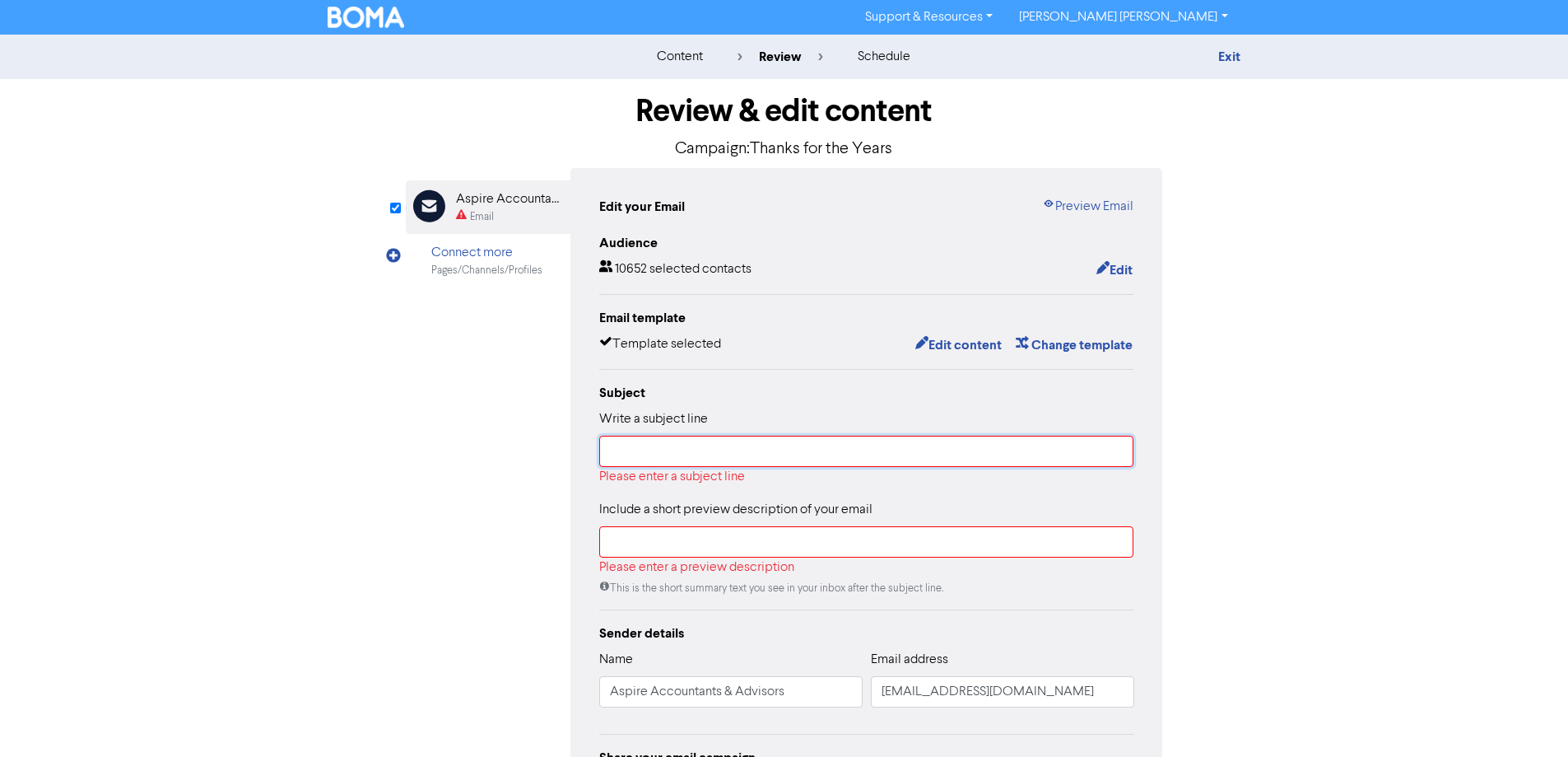
click at [654, 448] on input "text" at bounding box center [867, 451] width 535 height 31
paste input "Ian announcement"
type input "Ian announcement"
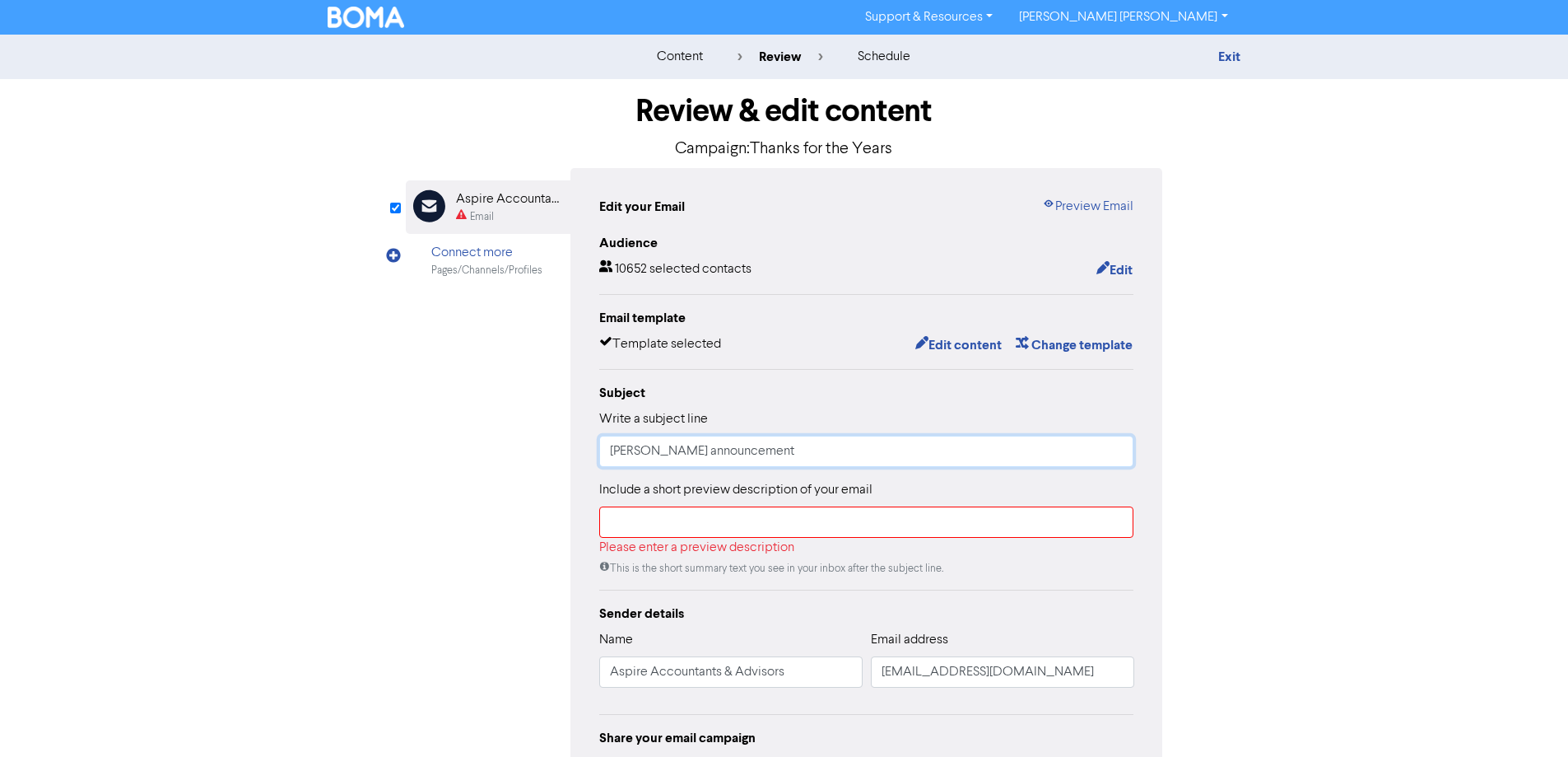
drag, startPoint x: 722, startPoint y: 451, endPoint x: 509, endPoint y: 451, distance: 213.0
click at [509, 451] on div "Email Created with Sketch. Aspire Accountants & Advisors Email Connect more Pag…" at bounding box center [784, 504] width 758 height 673
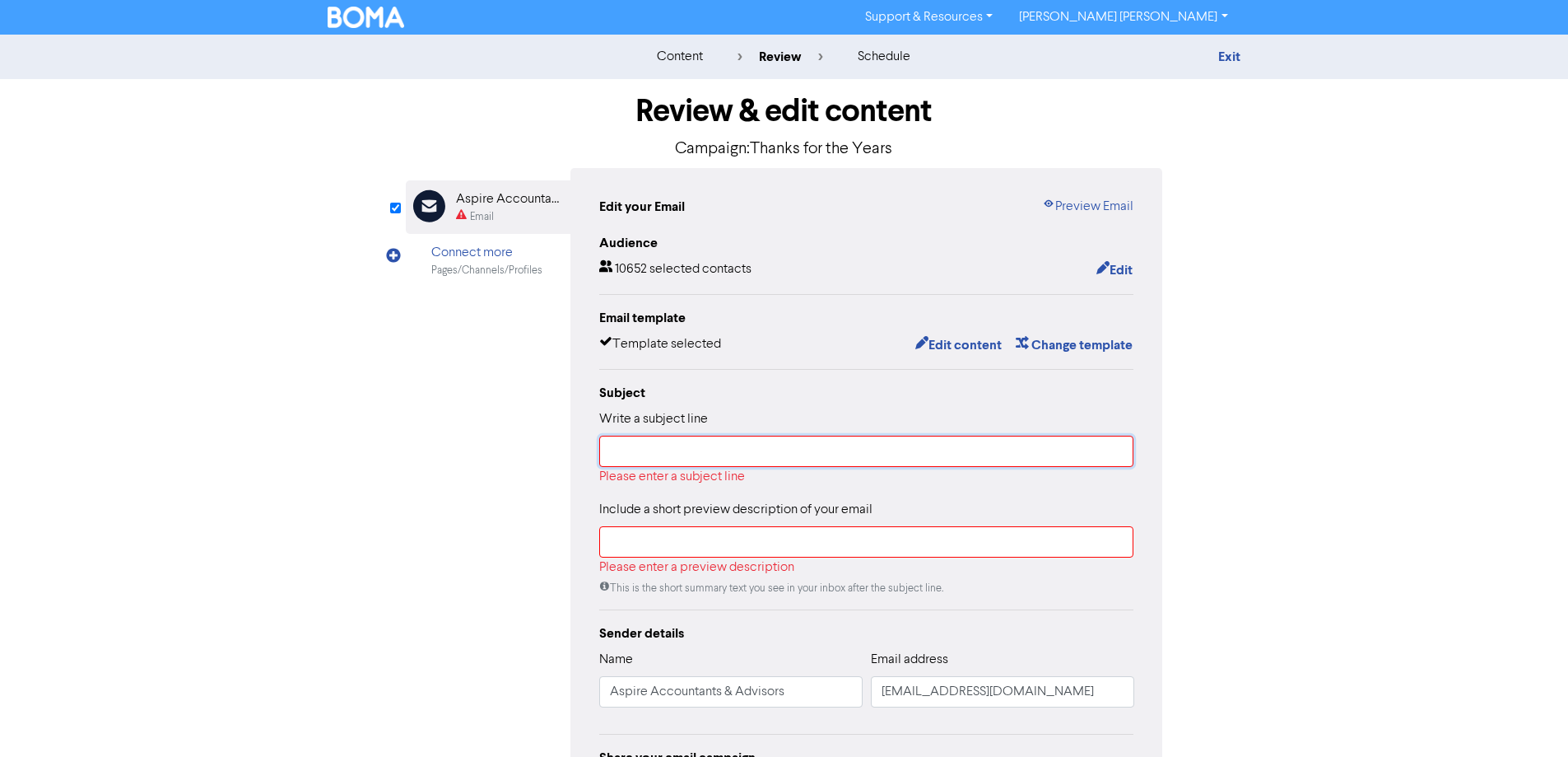
click at [663, 449] on input "text" at bounding box center [867, 451] width 535 height 31
paste input "Thanks for the Years: Celebrating [Name]’s Retirement"
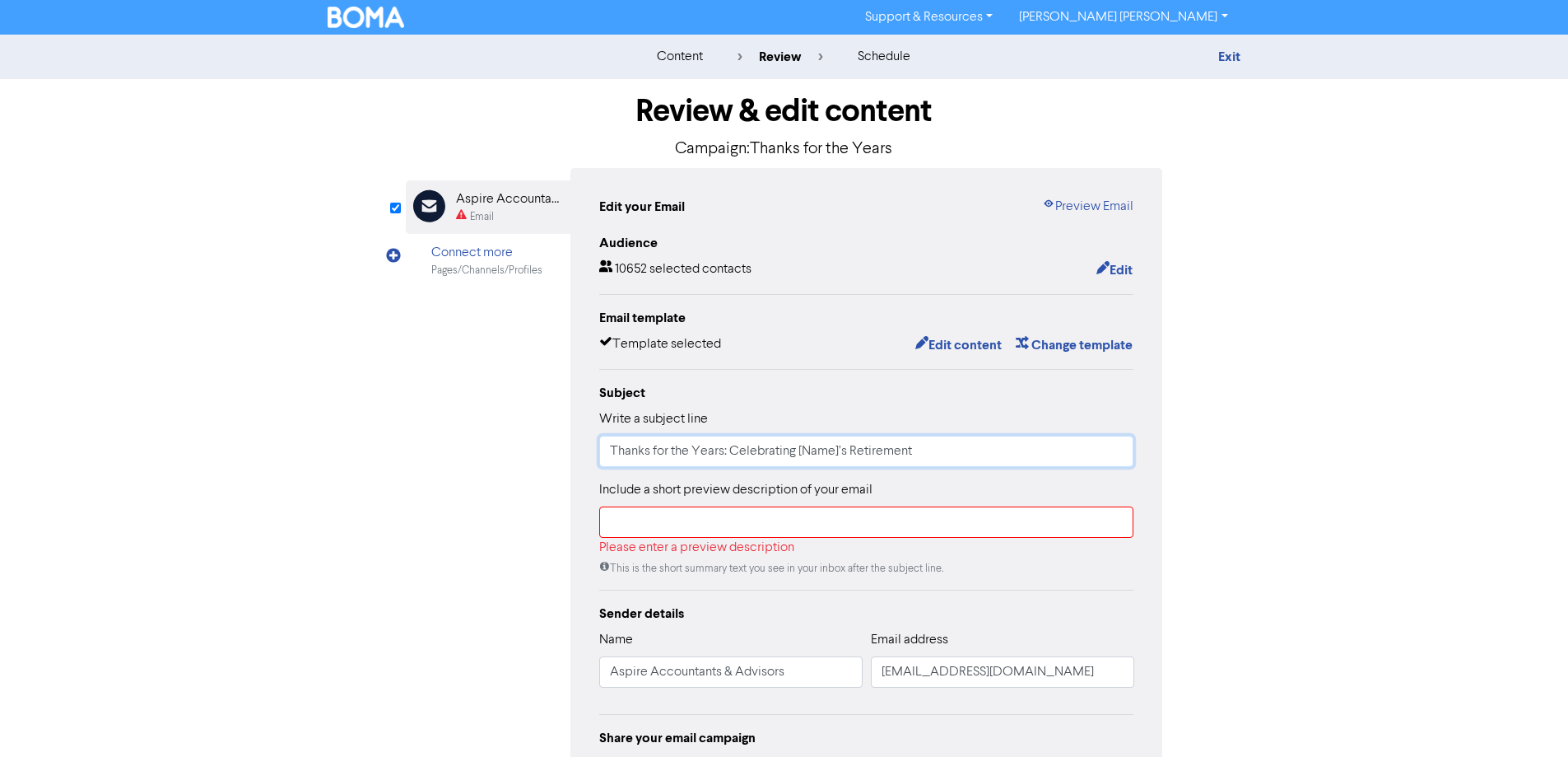
click at [839, 454] on input "Thanks for the Years: Celebrating [Name]’s Retirement" at bounding box center [867, 451] width 535 height 31
type input "Thanks for the Years: Celebrating Ian’s Retirement"
click at [683, 539] on div "Please enter a preview description" at bounding box center [867, 547] width 535 height 20
click at [684, 525] on input "text" at bounding box center [867, 522] width 535 height 31
paste input "After [X] incredible years with us, [Name] is hanging up the boots! Join us in …"
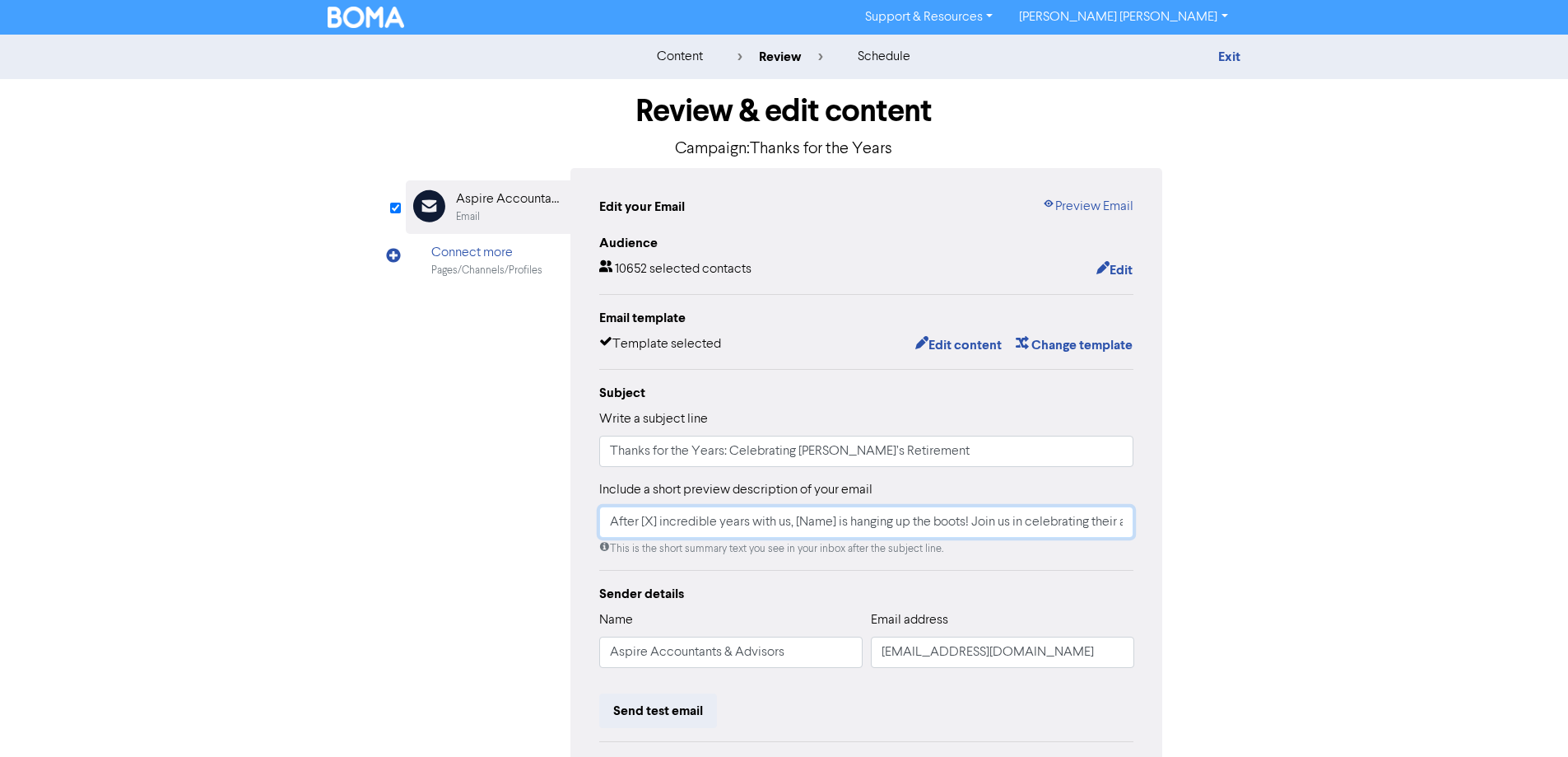
click at [659, 525] on input "After [X] incredible years with us, [Name] is hanging up the boots! Join us in …" at bounding box center [867, 522] width 535 height 31
click at [820, 525] on input "After incredible years with us, [Name] is hanging up the boots! Join us in cele…" at bounding box center [867, 522] width 535 height 31
type input "After incredible years with us, Ian is hanging up the boots! Join us in celebra…"
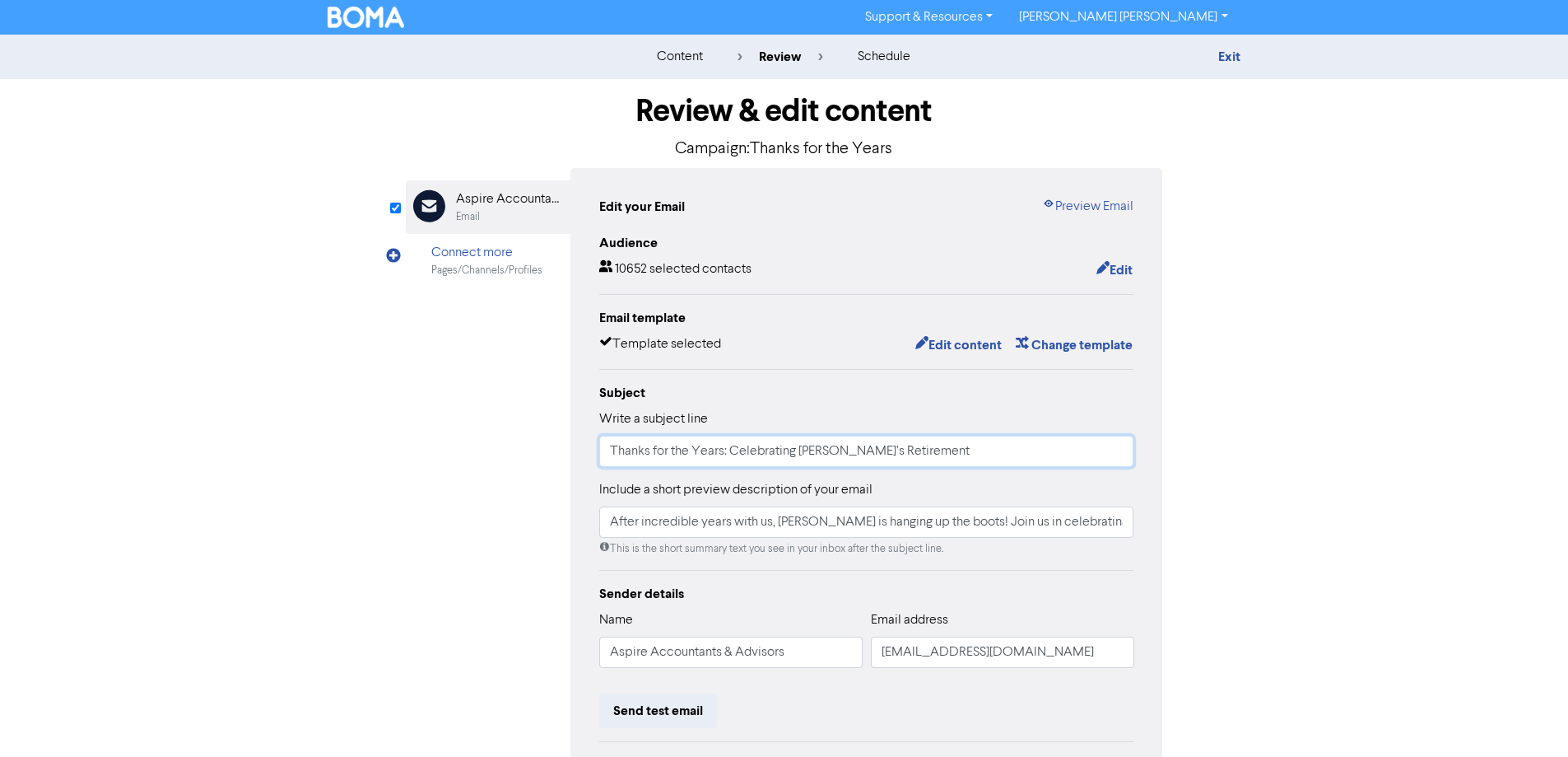
drag, startPoint x: 796, startPoint y: 451, endPoint x: 731, endPoint y: 454, distance: 65.1
click at [731, 454] on input "Thanks for the Years: Celebrating Ian’s Retirement" at bounding box center [867, 451] width 535 height 31
type input "Thanks for the Years: [PERSON_NAME]’s Retirement"
drag, startPoint x: 935, startPoint y: 523, endPoint x: 860, endPoint y: 522, distance: 75.0
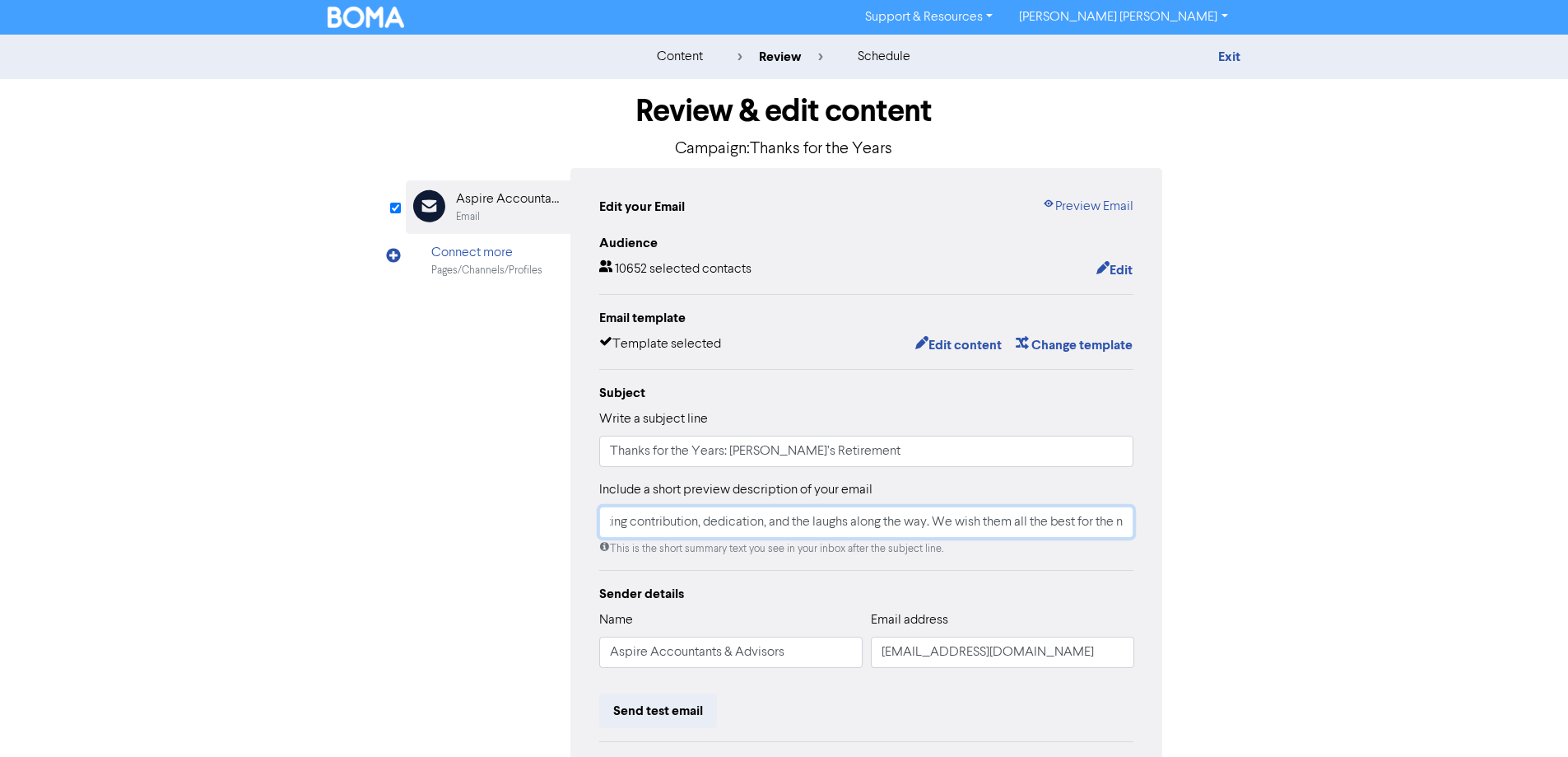
click at [860, 522] on input "After incredible years with us, Ian is hanging up the boots! Join us in celebra…" at bounding box center [867, 522] width 535 height 31
drag, startPoint x: 938, startPoint y: 521, endPoint x: 908, endPoint y: 526, distance: 30.4
click at [908, 526] on input "After incredible years with us, Ian is hanging up the boots! We wish them all t…" at bounding box center [867, 522] width 535 height 31
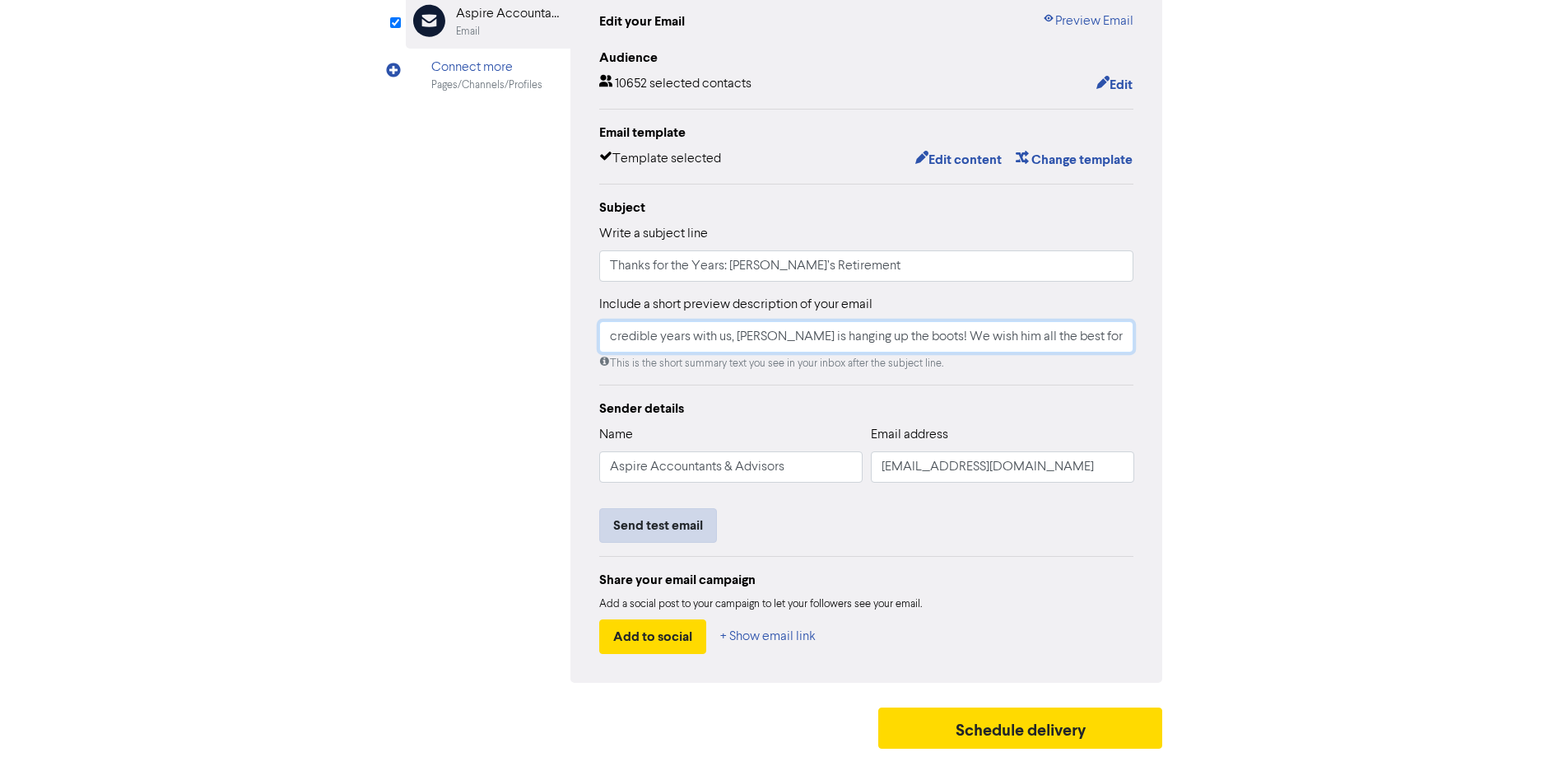
type input "After incredible years with us, [PERSON_NAME] is hanging up the boots! We wish …"
click at [635, 521] on button "Send test email" at bounding box center [658, 526] width 117 height 34
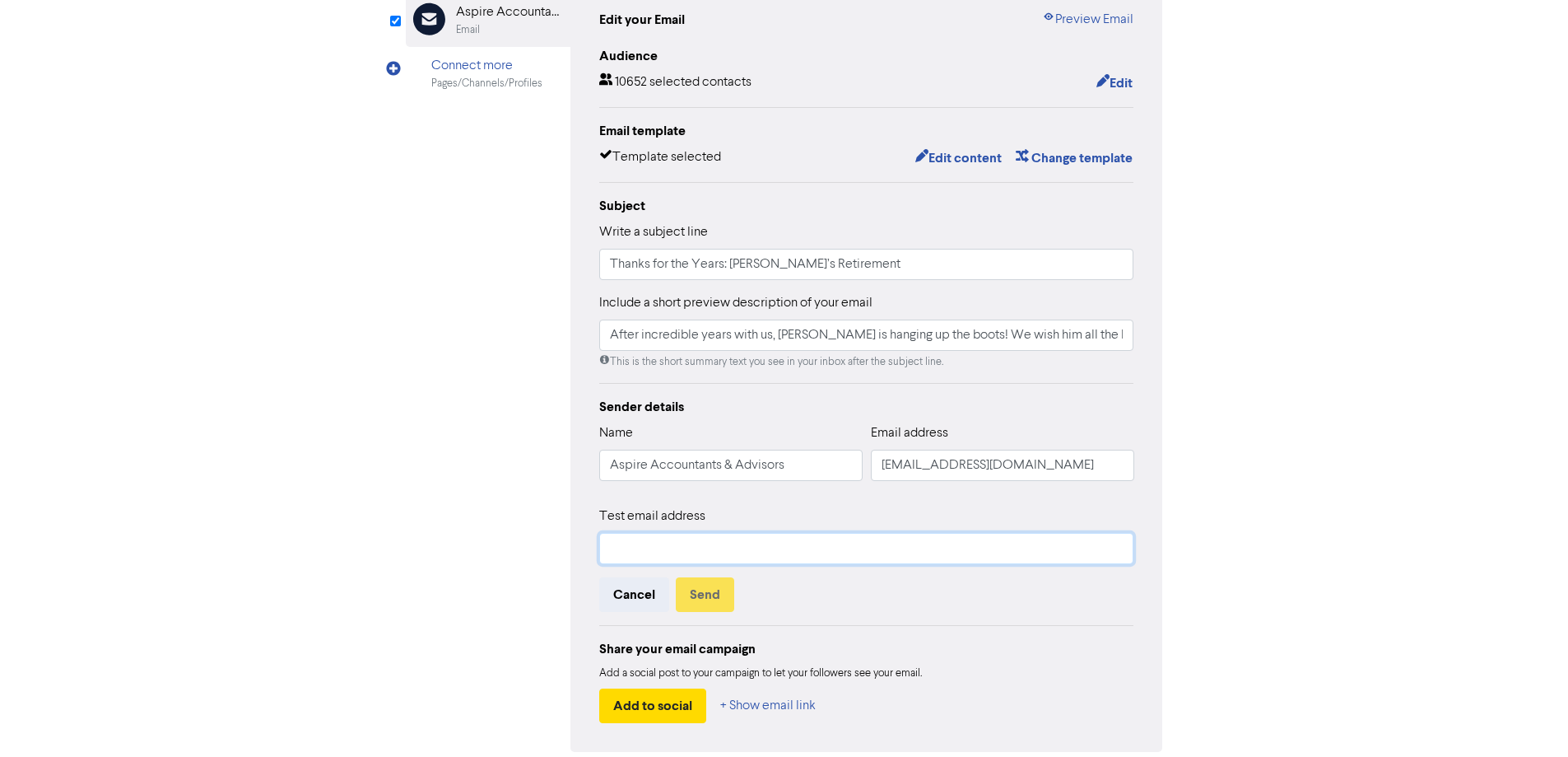
click at [634, 546] on input "text" at bounding box center [867, 548] width 535 height 31
type input "chad@aspireaagroup.com.au"
click at [715, 592] on button "Send" at bounding box center [705, 594] width 58 height 34
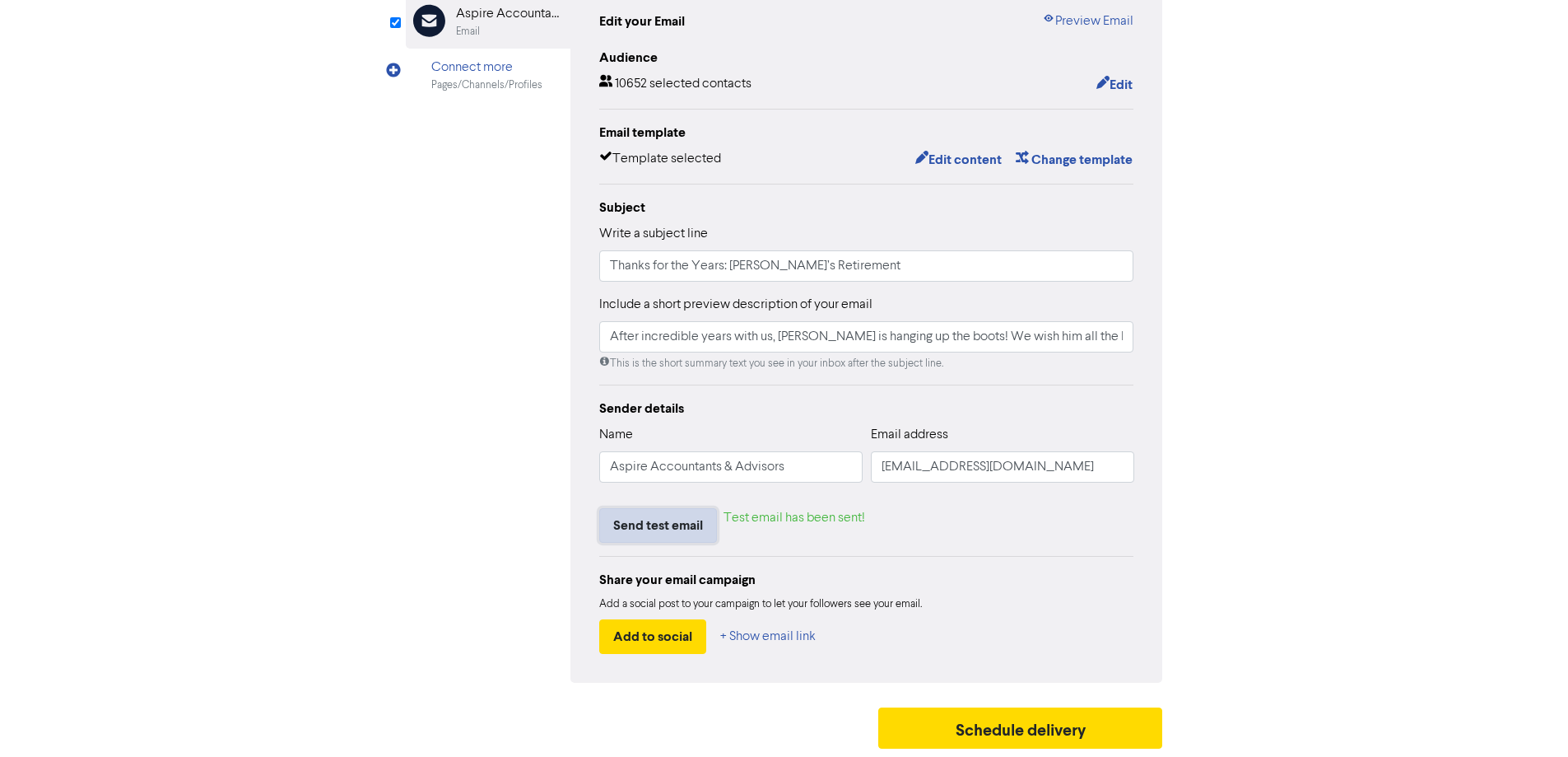
click at [670, 525] on button "Send test email" at bounding box center [658, 526] width 117 height 34
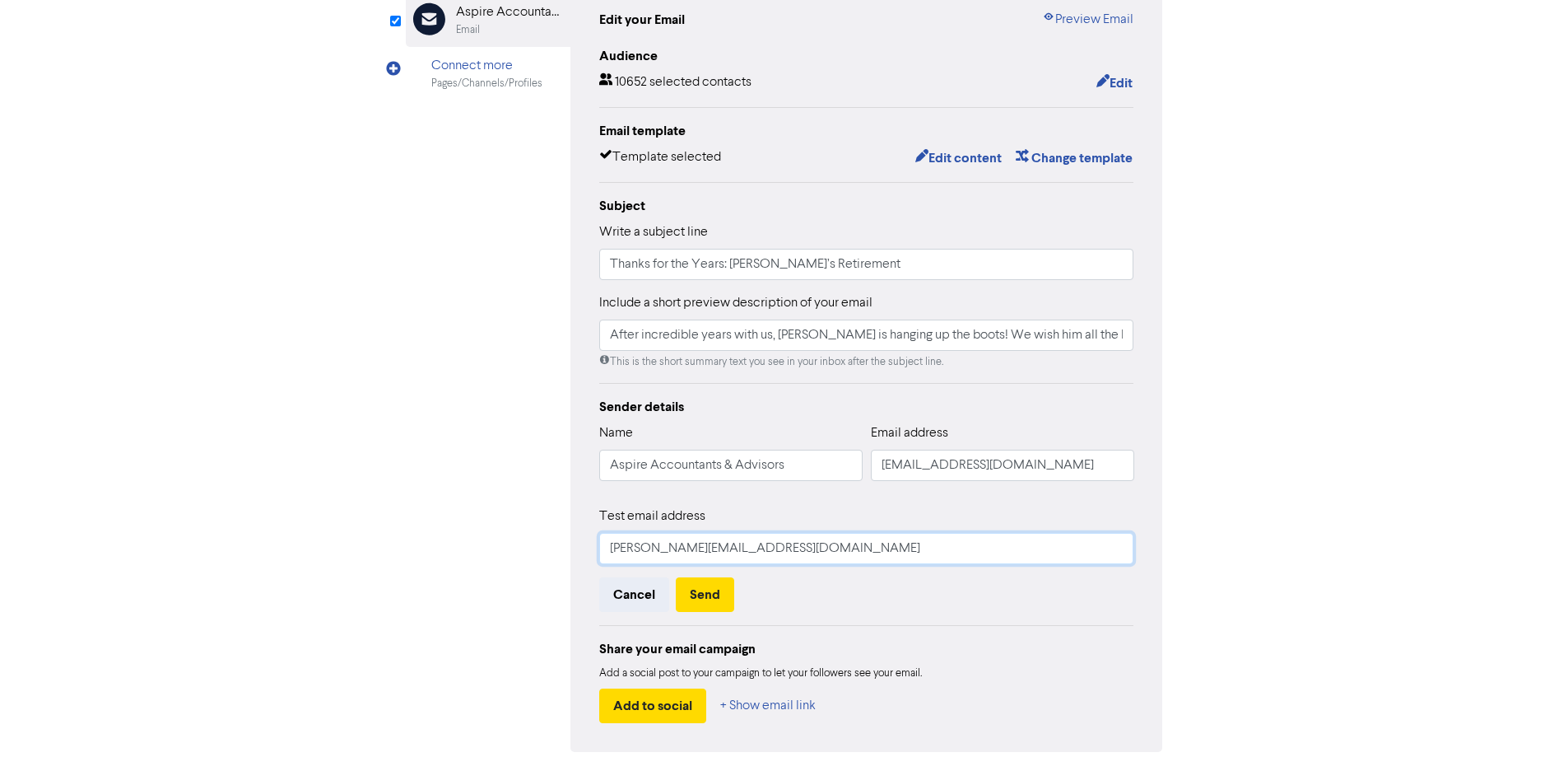
drag, startPoint x: 834, startPoint y: 554, endPoint x: 505, endPoint y: 538, distance: 329.4
click at [506, 539] on div "Email Created with Sketch. Aspire Accountants & Advisors Email Connect more Pag…" at bounding box center [784, 366] width 758 height 771
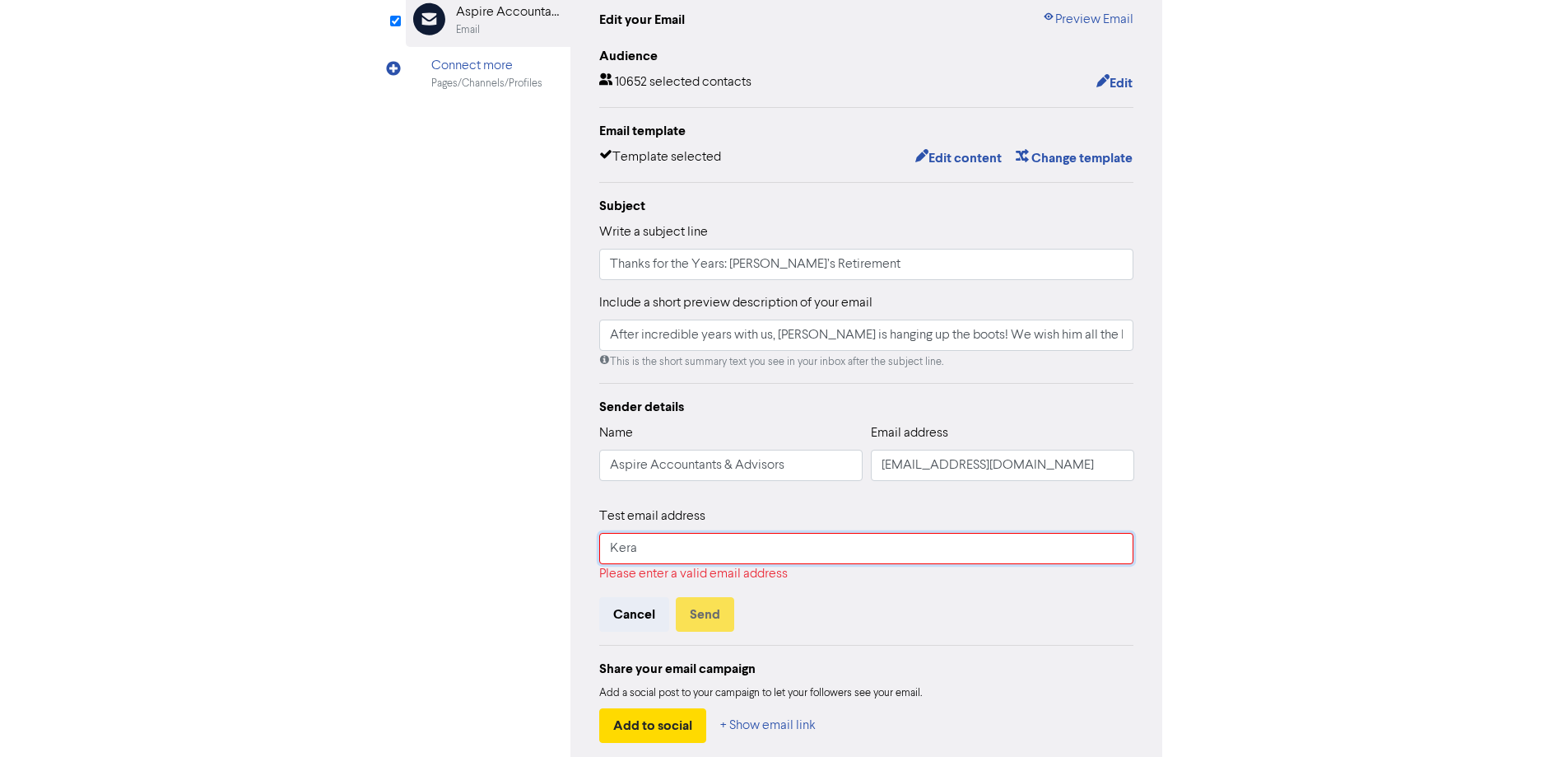
type input "kera@aspireaagroup.com.au"
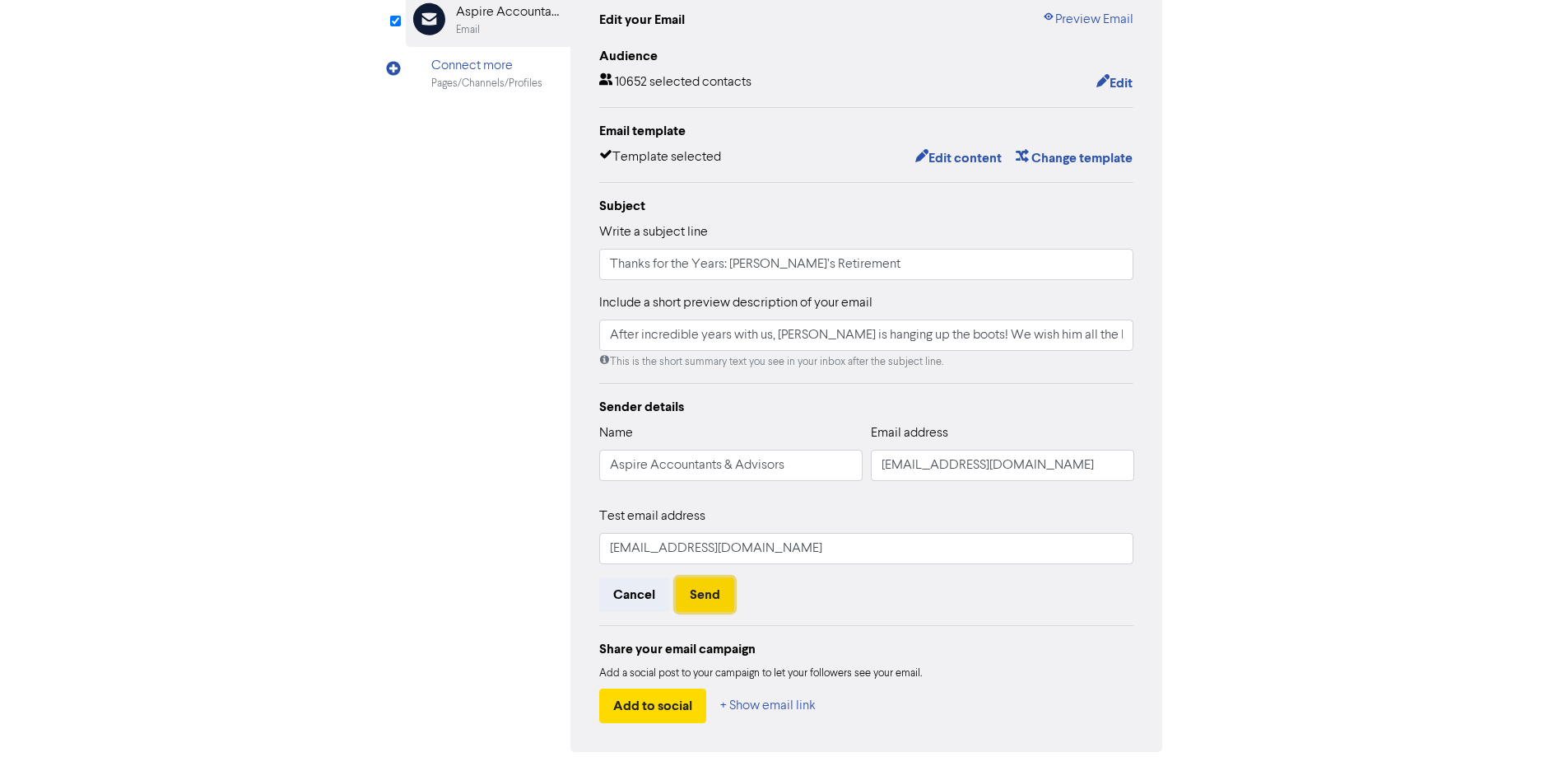
click at [697, 602] on button "Send" at bounding box center [705, 594] width 58 height 34
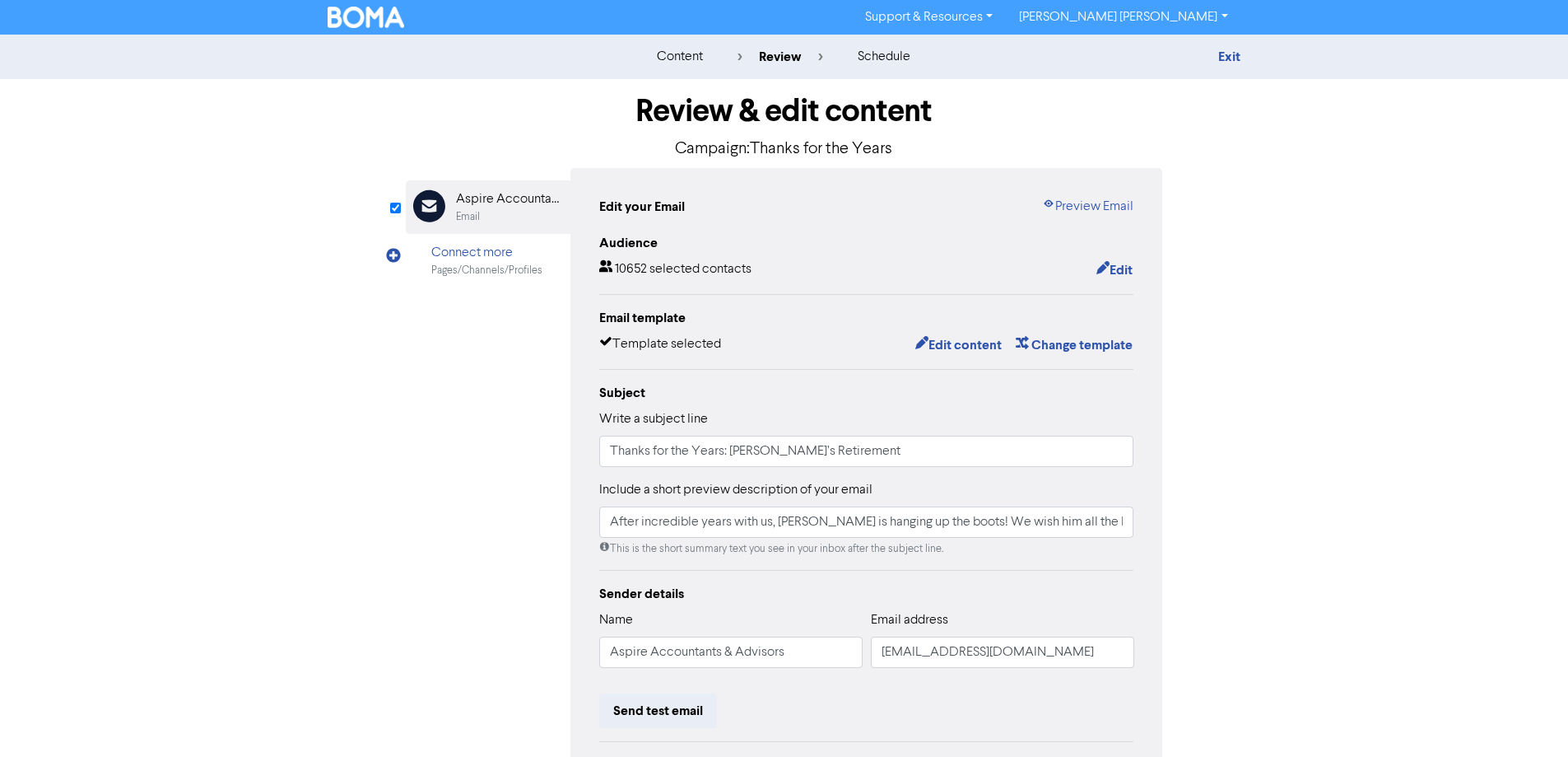
click at [345, 10] on img at bounding box center [366, 17] width 77 height 21
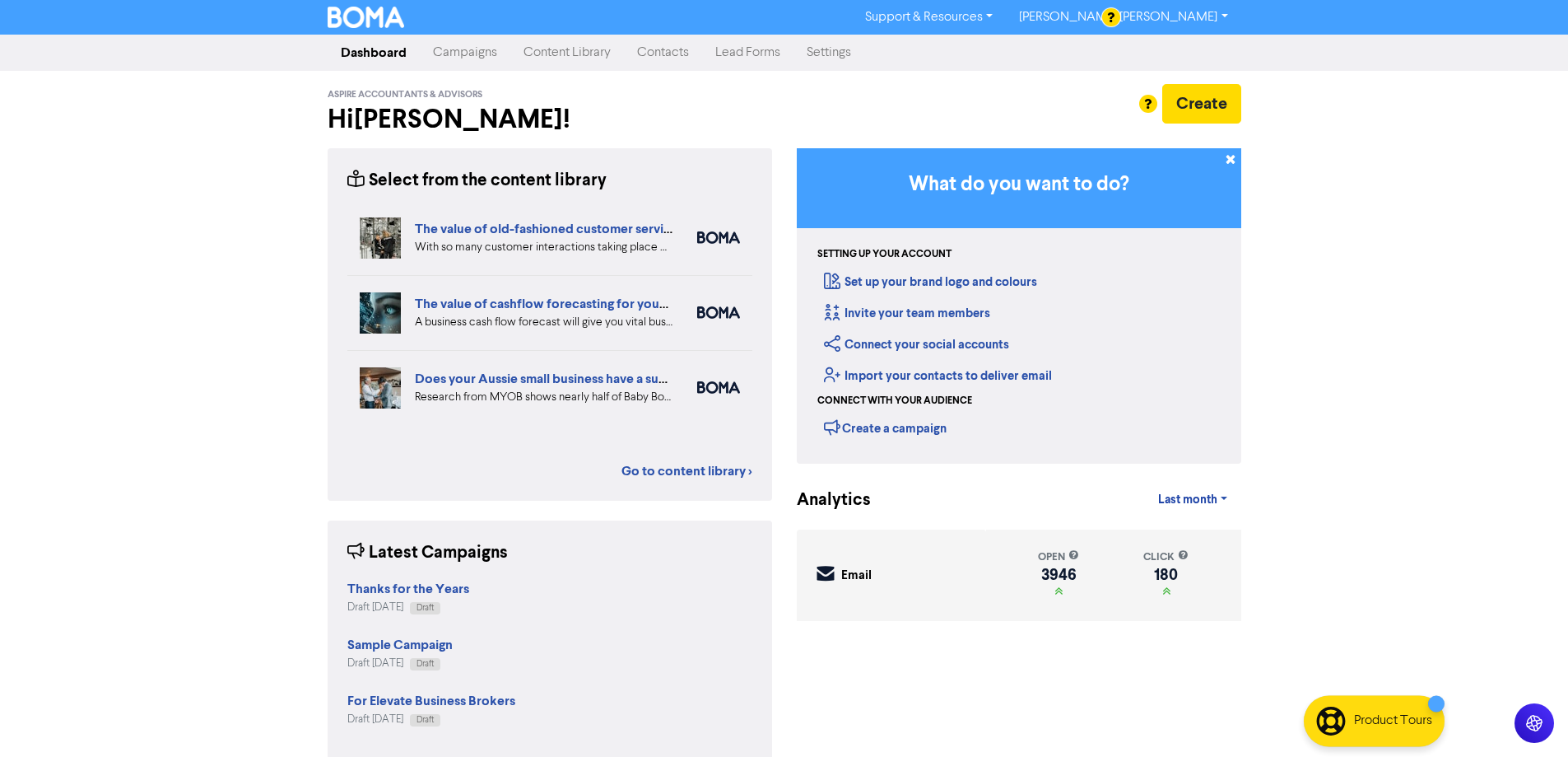
click at [652, 57] on link "Contacts" at bounding box center [663, 52] width 78 height 33
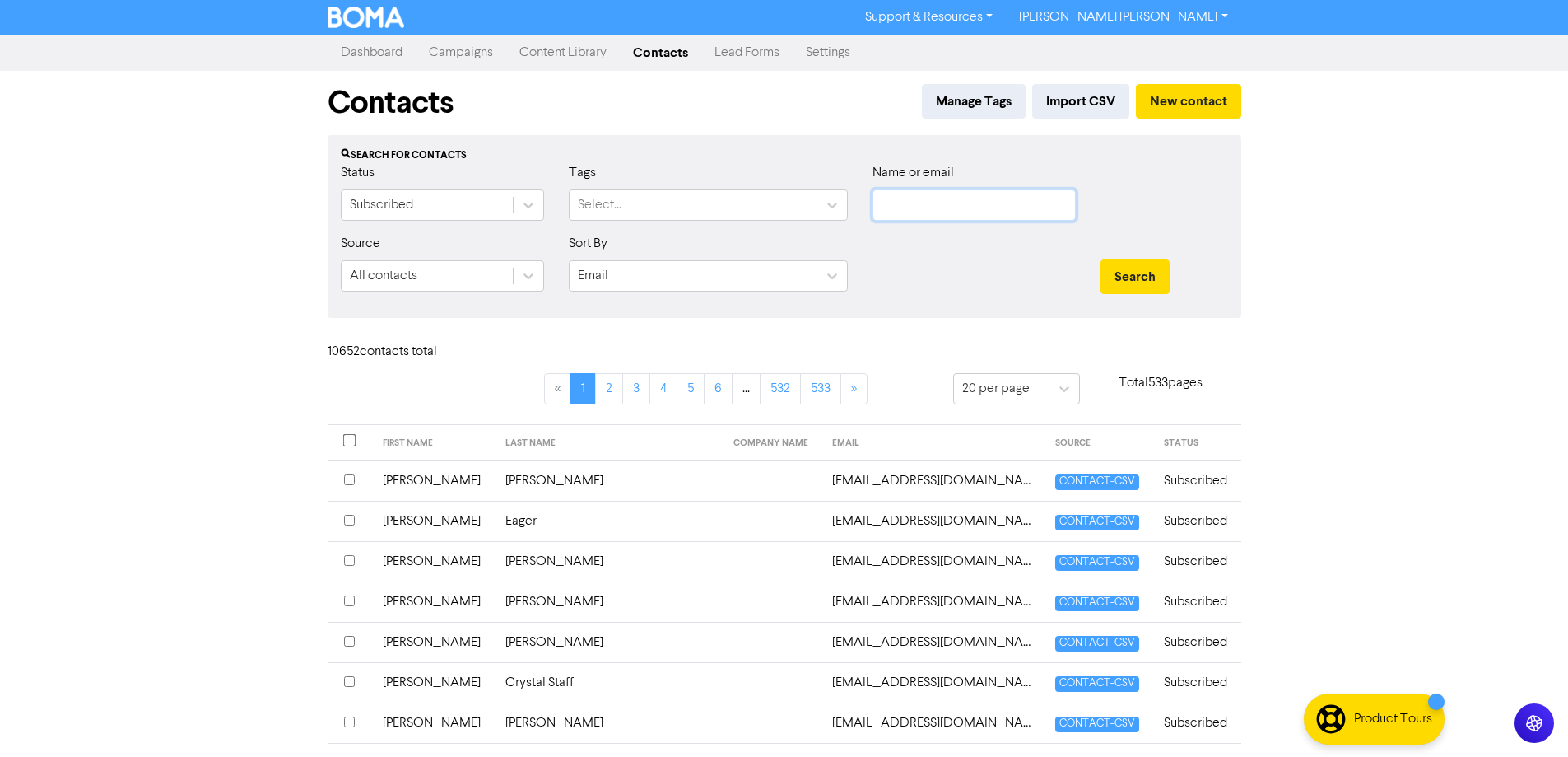
click at [904, 214] on input "text" at bounding box center [974, 205] width 203 height 31
paste input "admin@kpswealth.com.au"
click at [1127, 274] on button "Search" at bounding box center [1135, 277] width 69 height 34
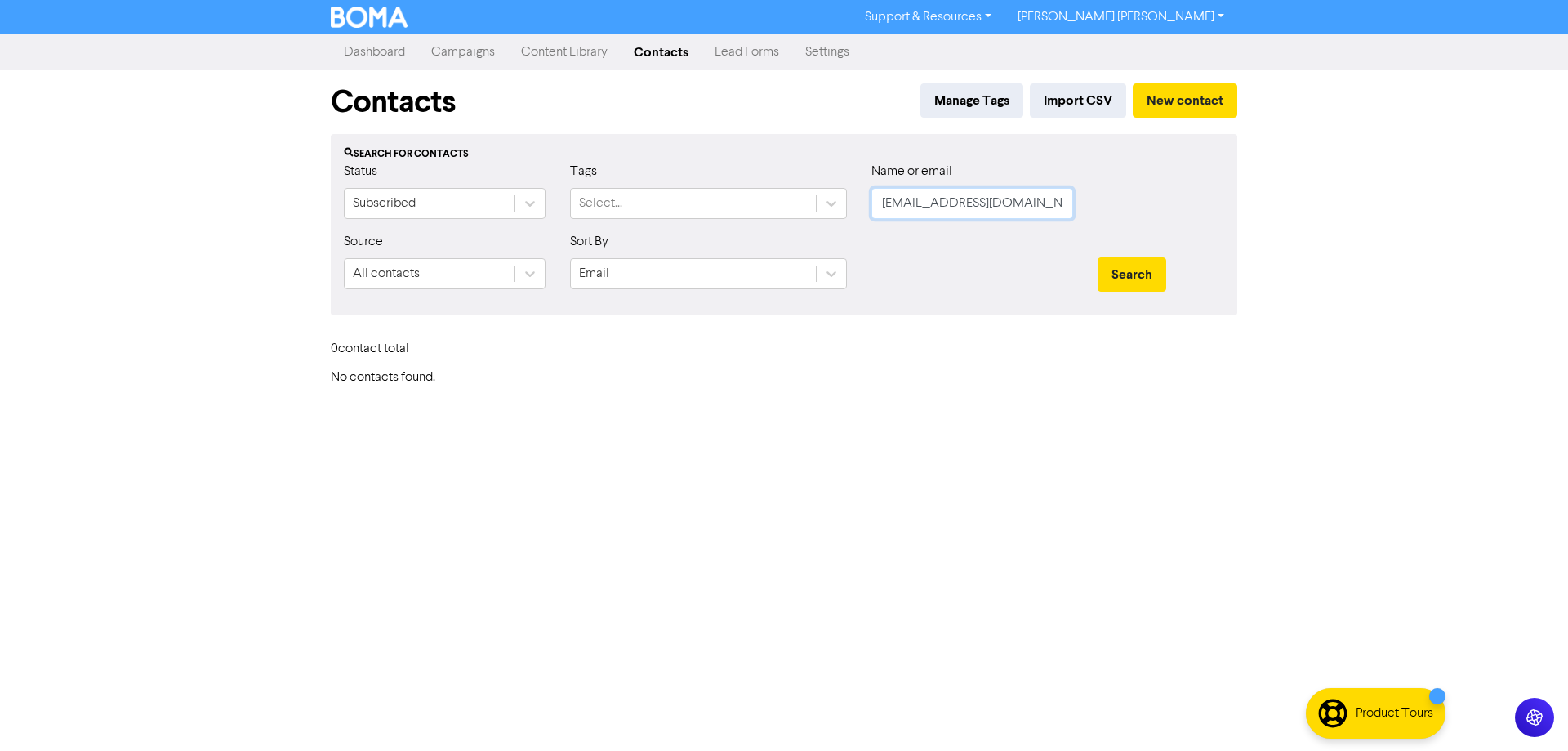
drag, startPoint x: 1038, startPoint y: 207, endPoint x: 818, endPoint y: 183, distance: 221.3
click at [825, 185] on div "Status Subscribed Tags Select... Name or email admin@kpswealth.com.au" at bounding box center [784, 196] width 905 height 71
paste input "tim@kpswealth.com.au>"
click at [1112, 271] on button "Search" at bounding box center [1132, 275] width 69 height 34
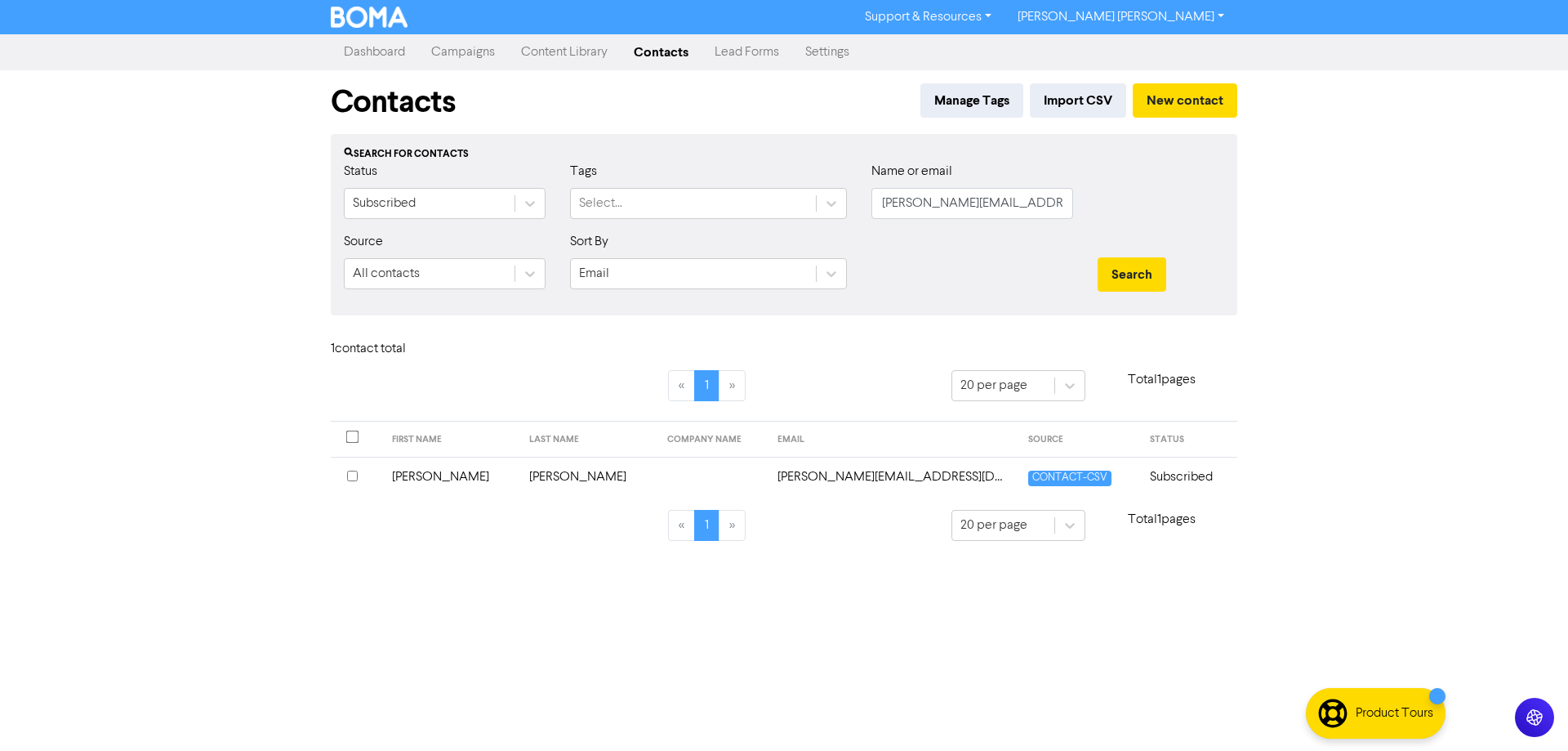
click at [352, 478] on input "checkbox" at bounding box center [352, 475] width 10 height 10
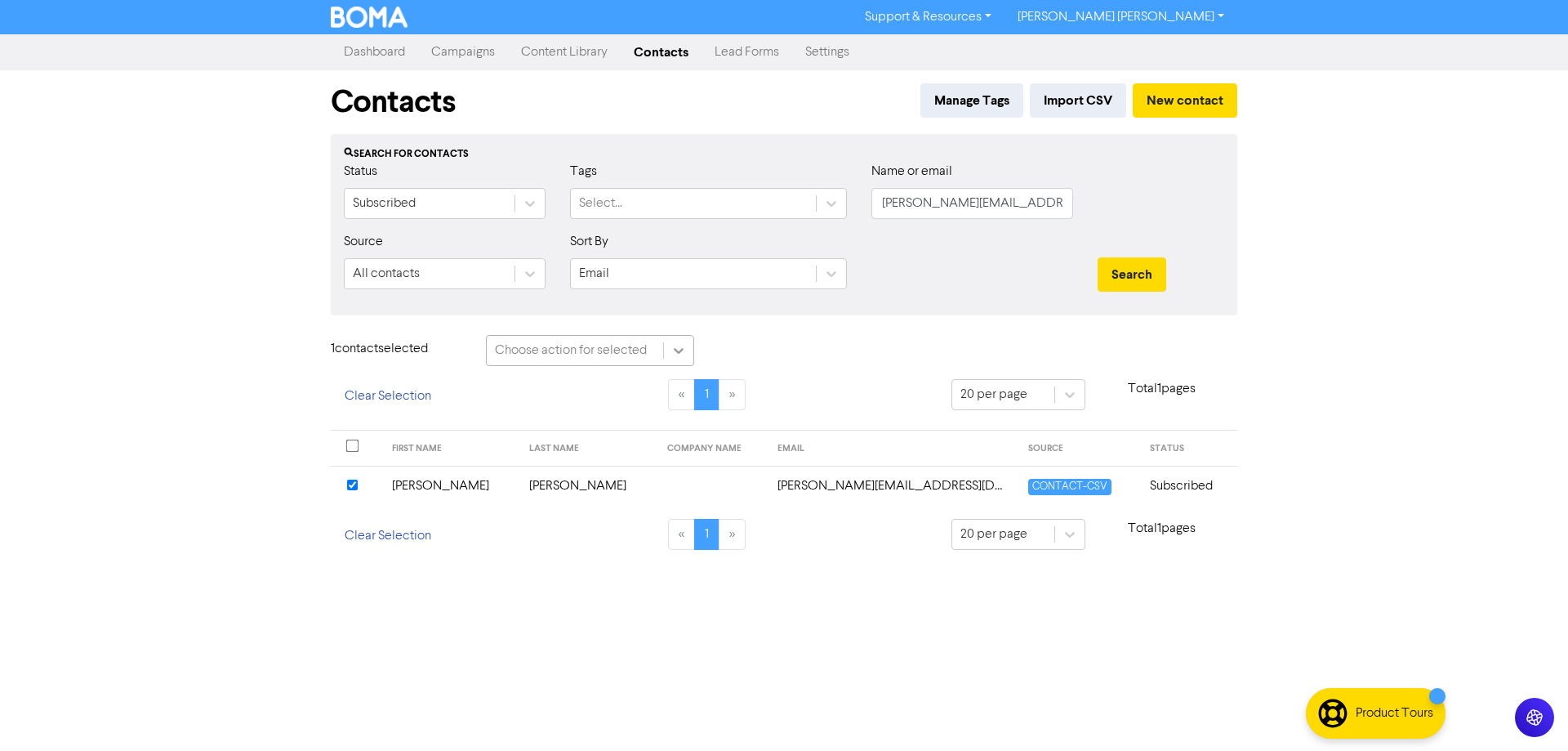
click at [685, 351] on icon at bounding box center [678, 350] width 16 height 16
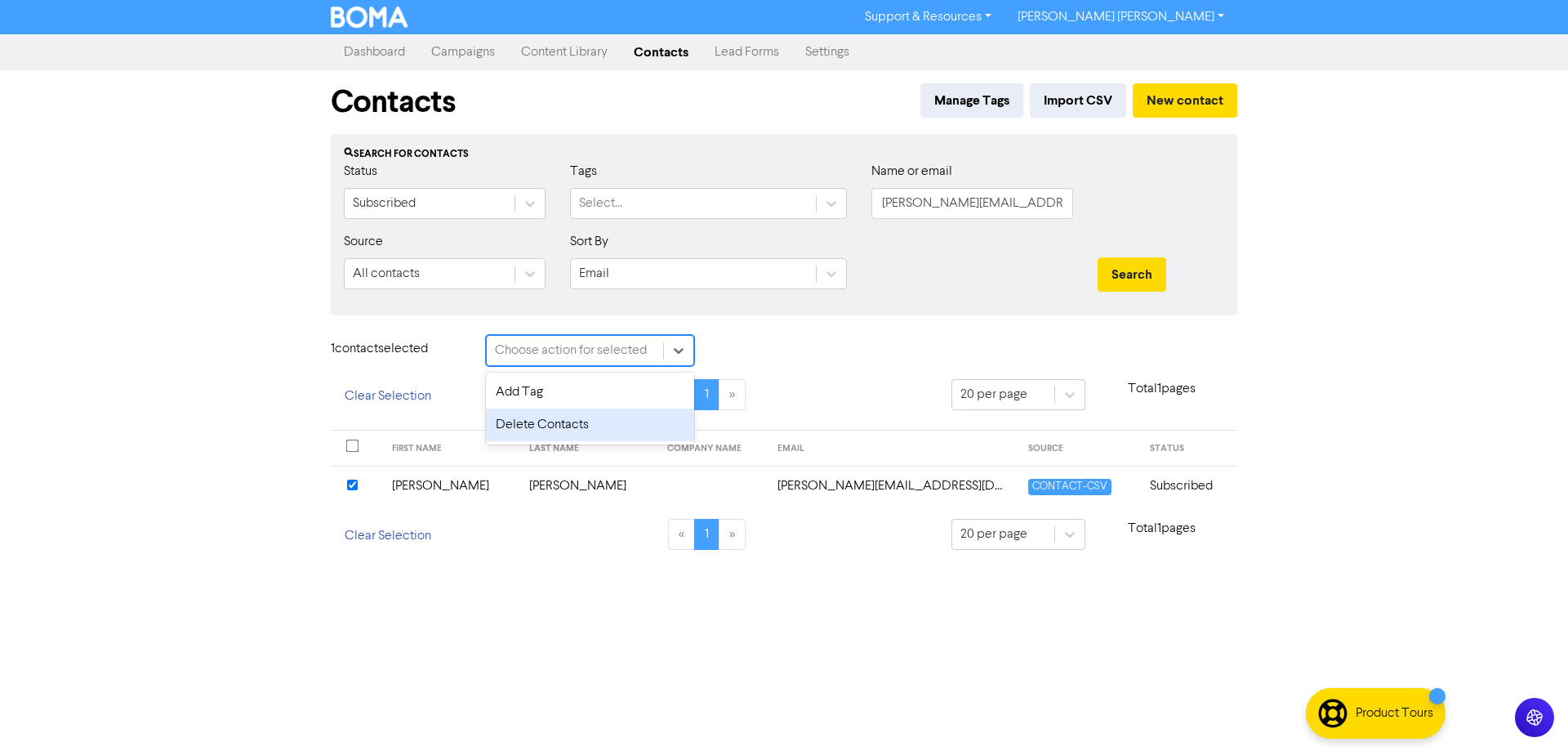
click at [535, 425] on div "Delete Contacts" at bounding box center [589, 424] width 208 height 32
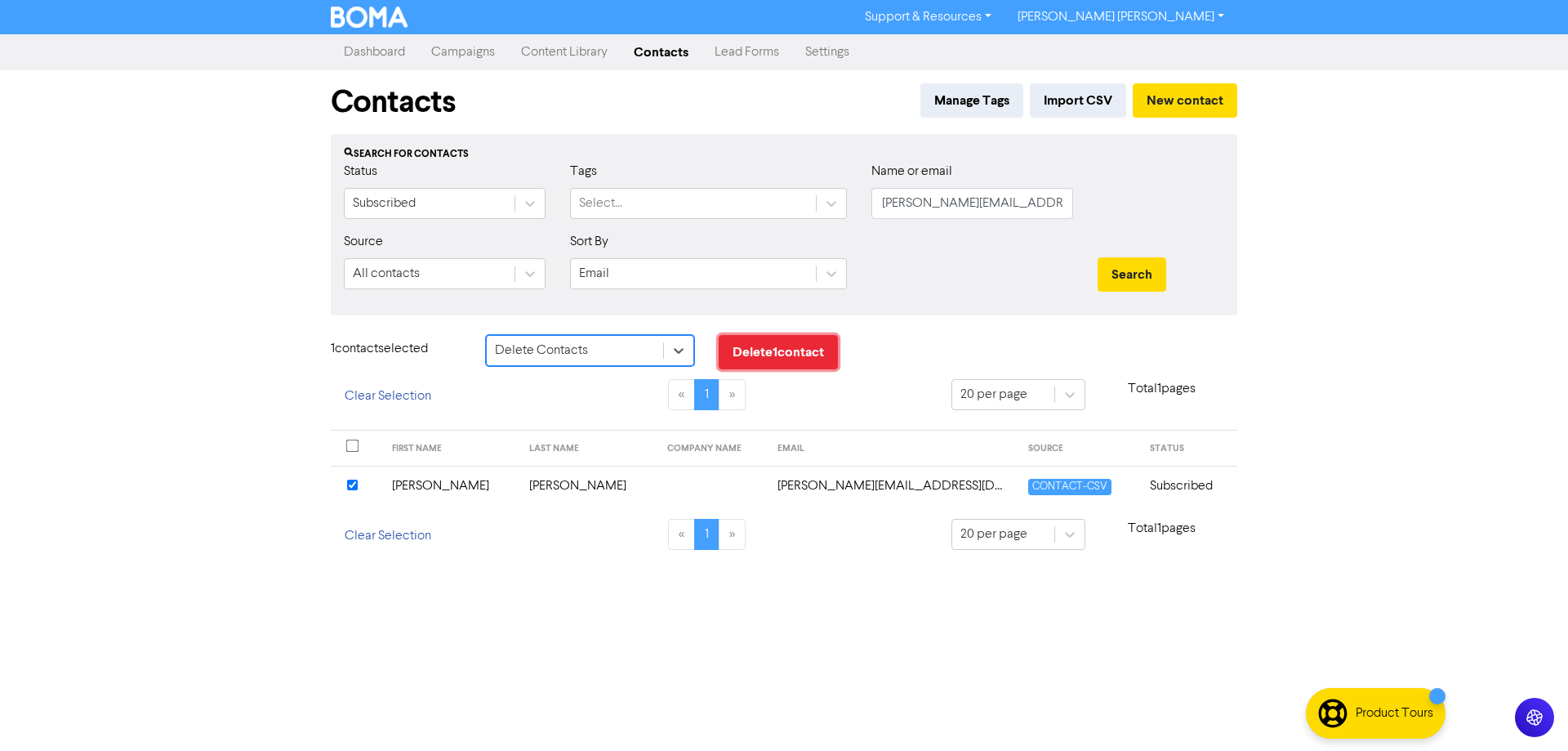
click at [783, 348] on button "Delete 1 contact" at bounding box center [778, 352] width 119 height 34
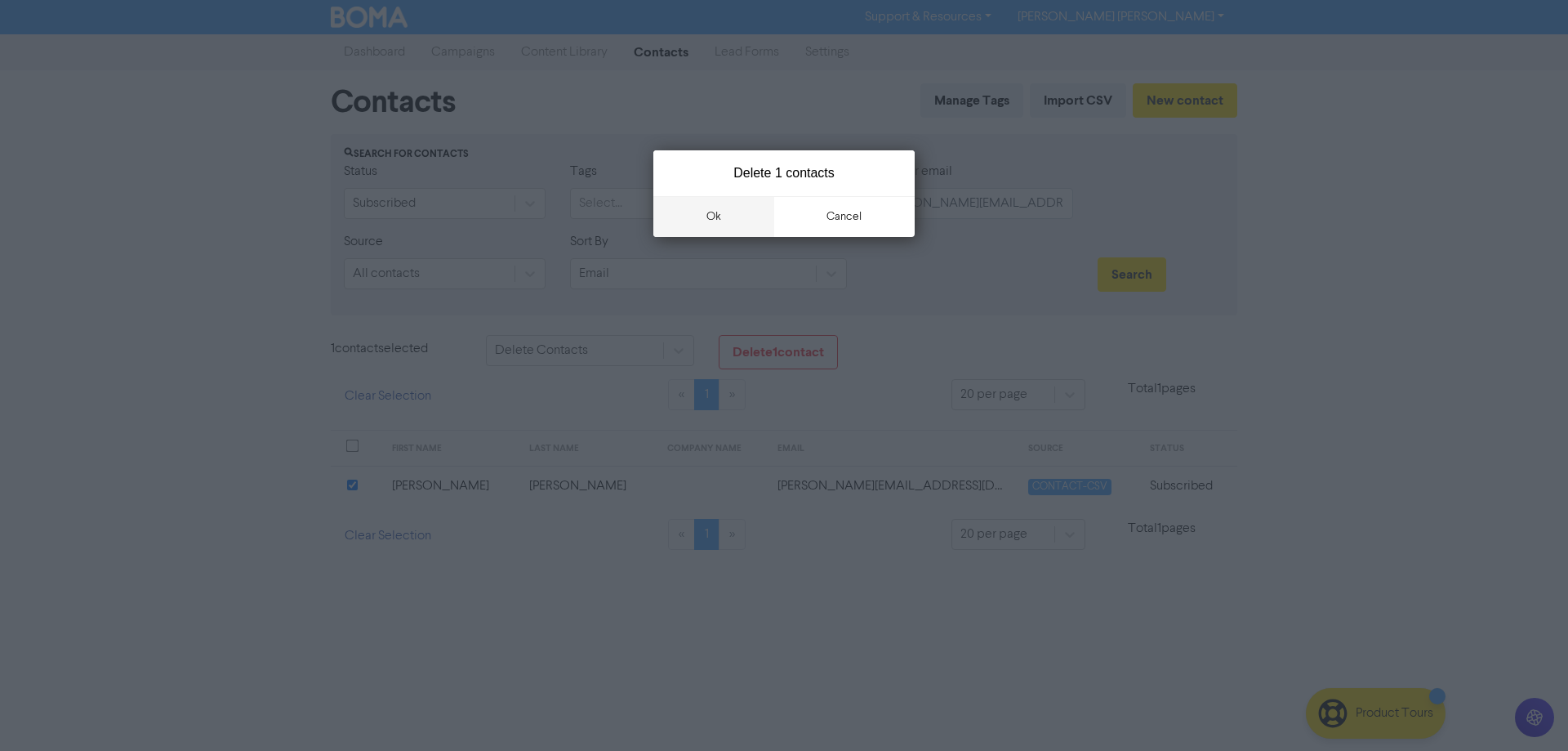
click at [716, 216] on button "ok" at bounding box center [713, 216] width 121 height 41
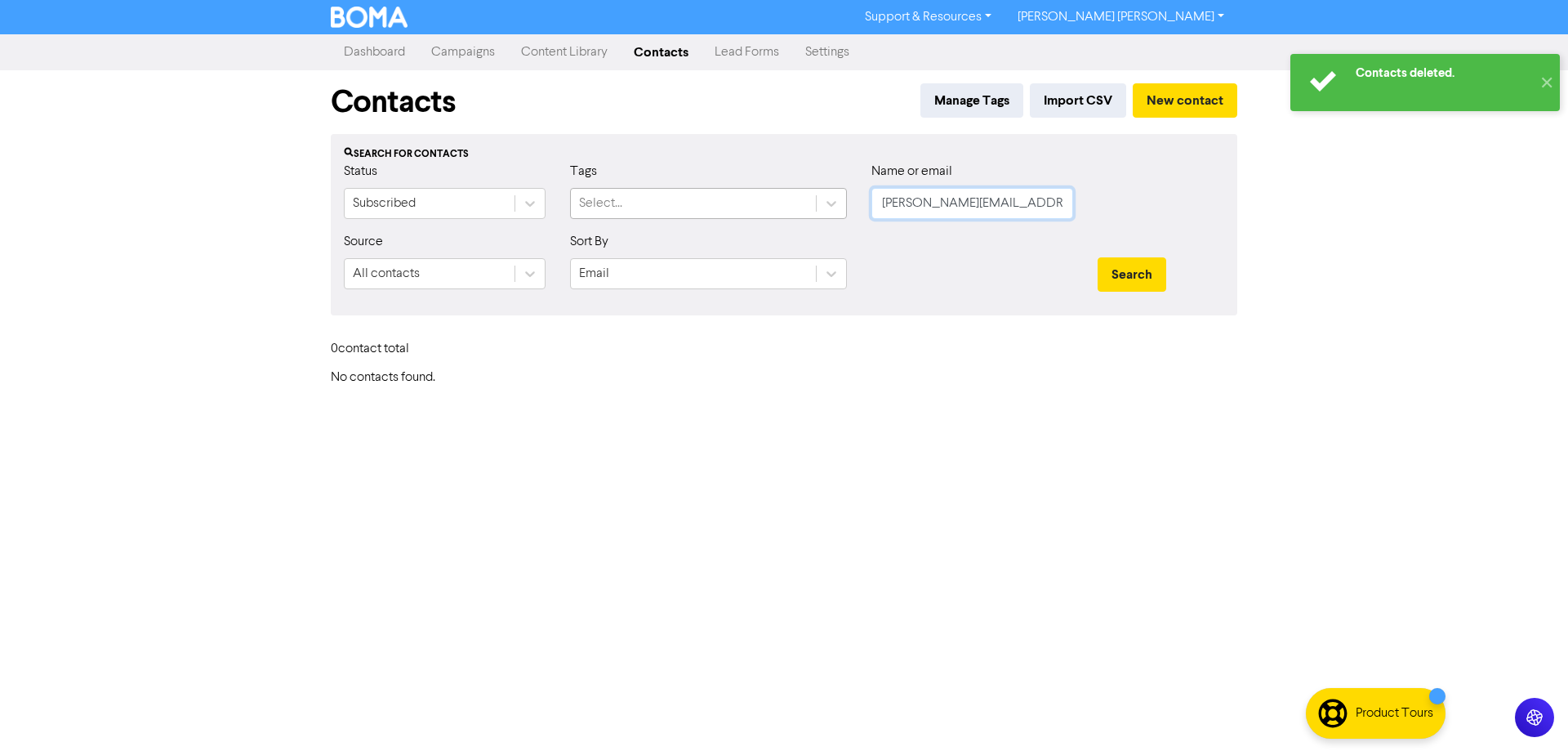
drag, startPoint x: 1026, startPoint y: 201, endPoint x: 810, endPoint y: 191, distance: 216.2
click at [812, 192] on div "Status Subscribed Tags Select... Name or email tim@kpswealth.com.au" at bounding box center [784, 196] width 905 height 71
paste input "Rod.Thomas@f5m.onmicrosoft.com>"
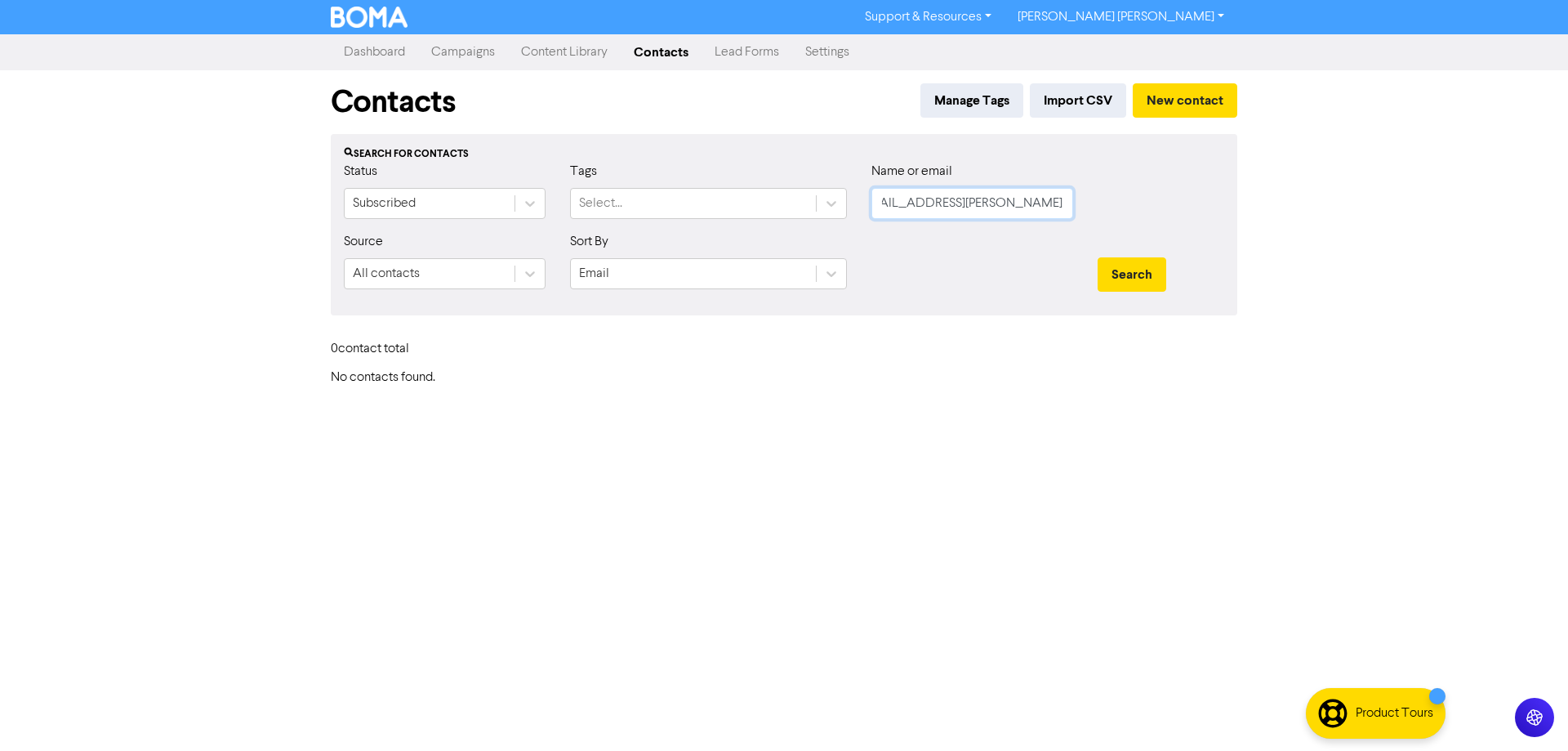
scroll to position [0, 20]
type input "Rod.Thomas@f5m.onmicrosoft.com"
click at [1146, 268] on button "Search" at bounding box center [1132, 275] width 69 height 34
click at [950, 203] on input "Rod.Thomas@f5m.onmicrosoft.com" at bounding box center [972, 203] width 202 height 31
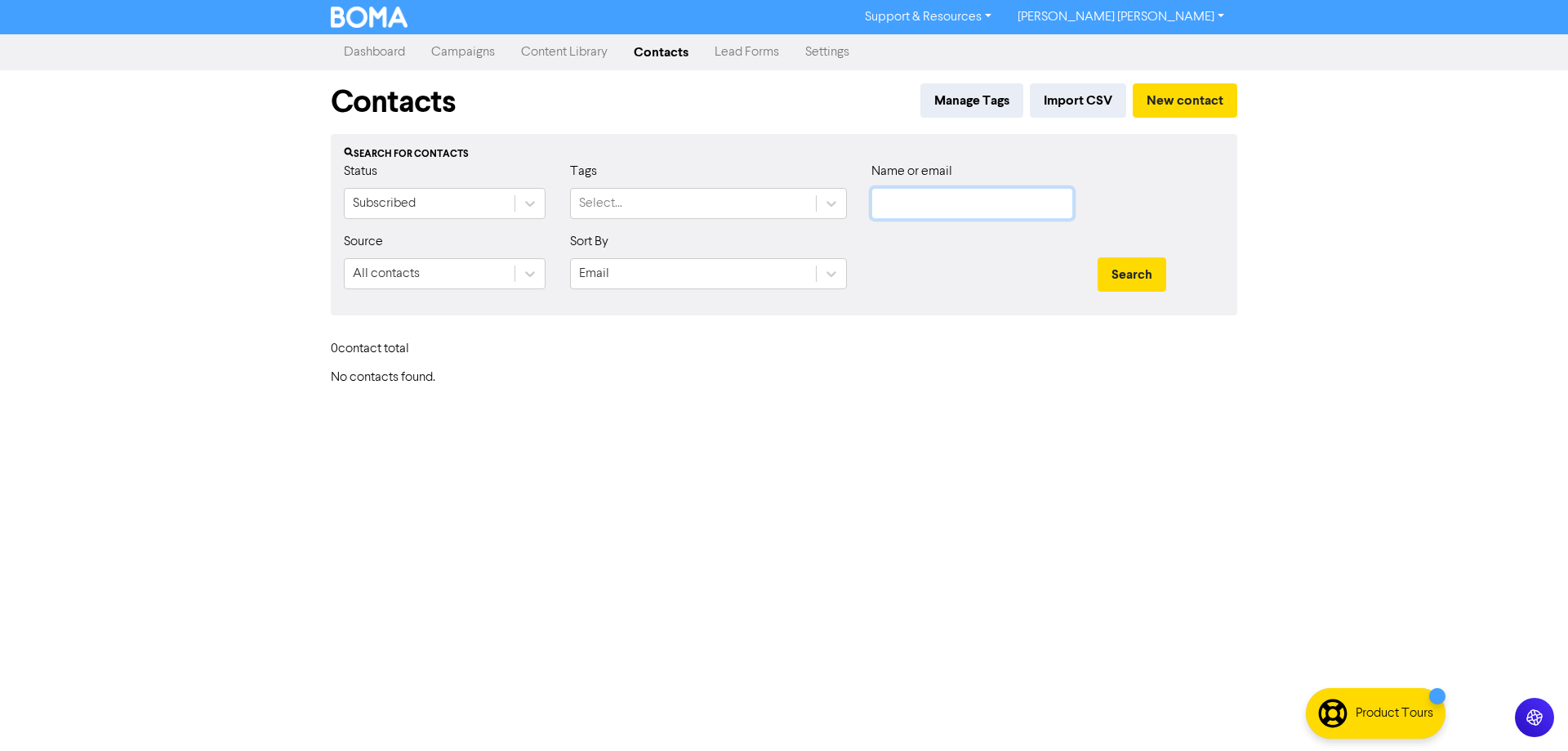
paste input "Rod.Thomas@f5m.onmicrosoft.com>"
type input "Rod.Thomas@f5m.onmicrosoft.com"
click at [1137, 276] on button "Search" at bounding box center [1132, 275] width 69 height 34
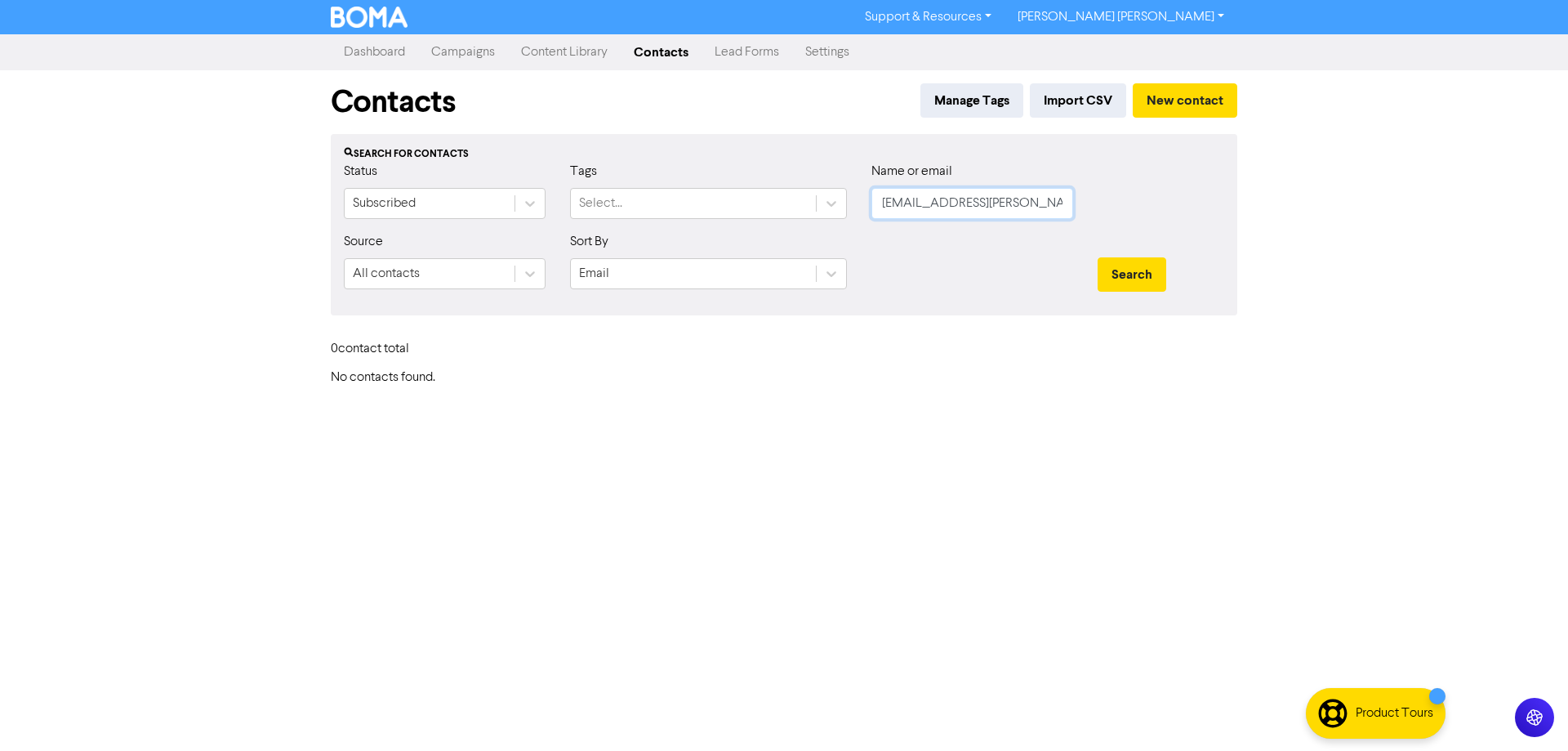
click at [929, 198] on input "Rod.Thomas@f5m.onmicrosoft.com" at bounding box center [972, 203] width 202 height 31
click at [1098, 258] on button "Search" at bounding box center [1132, 275] width 69 height 34
drag, startPoint x: 1161, startPoint y: 277, endPoint x: 1162, endPoint y: 306, distance: 29.0
click at [1162, 278] on button "Search" at bounding box center [1132, 275] width 69 height 34
click at [1153, 282] on button "Search" at bounding box center [1132, 275] width 69 height 34
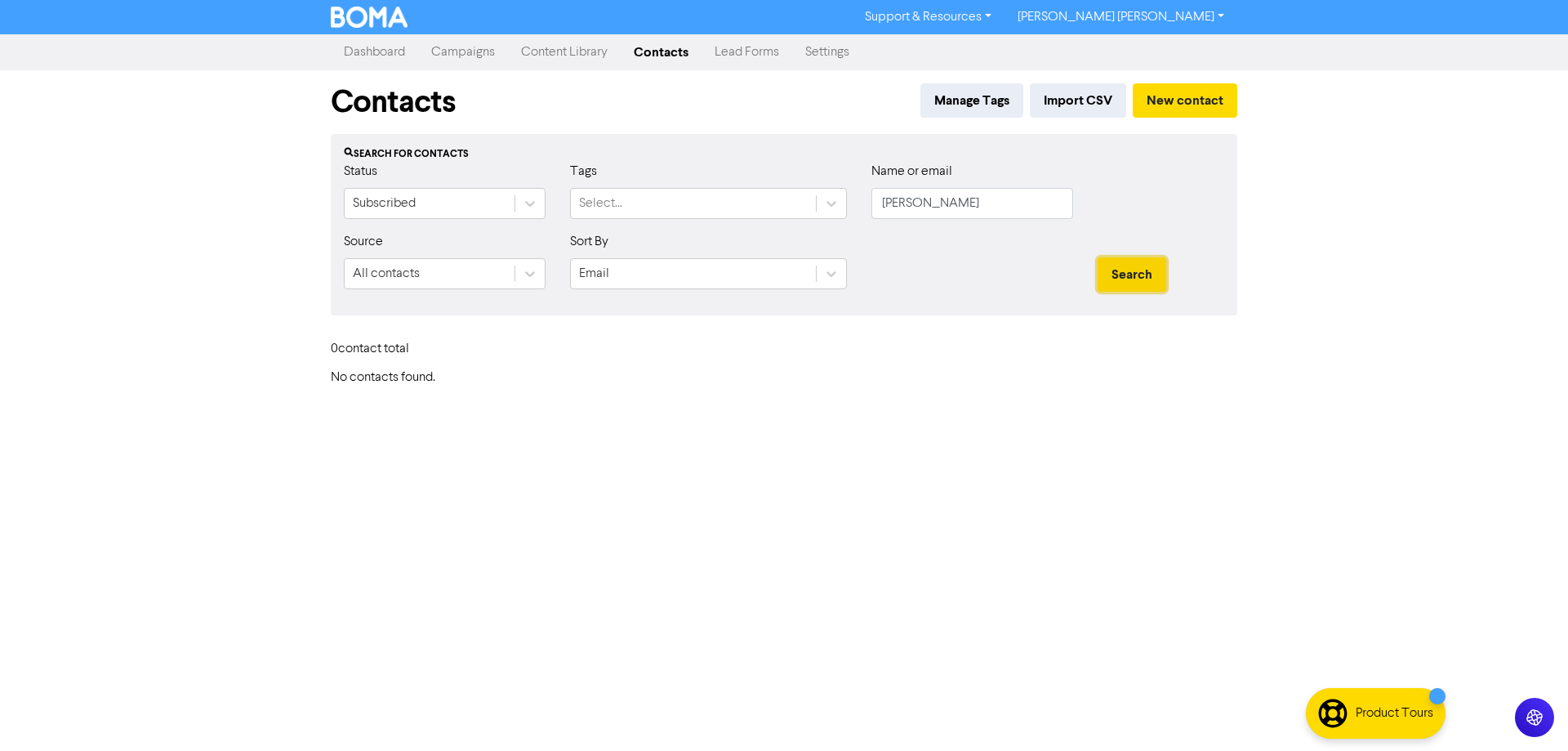
click at [1142, 278] on button "Search" at bounding box center [1132, 275] width 69 height 34
drag, startPoint x: 984, startPoint y: 212, endPoint x: 785, endPoint y: 187, distance: 200.6
click at [789, 196] on div "Status Subscribed Tags Select... Name or email Rod Thomas" at bounding box center [784, 196] width 905 height 71
type input "rod.thomas@f5m.onmicrosoft.com"
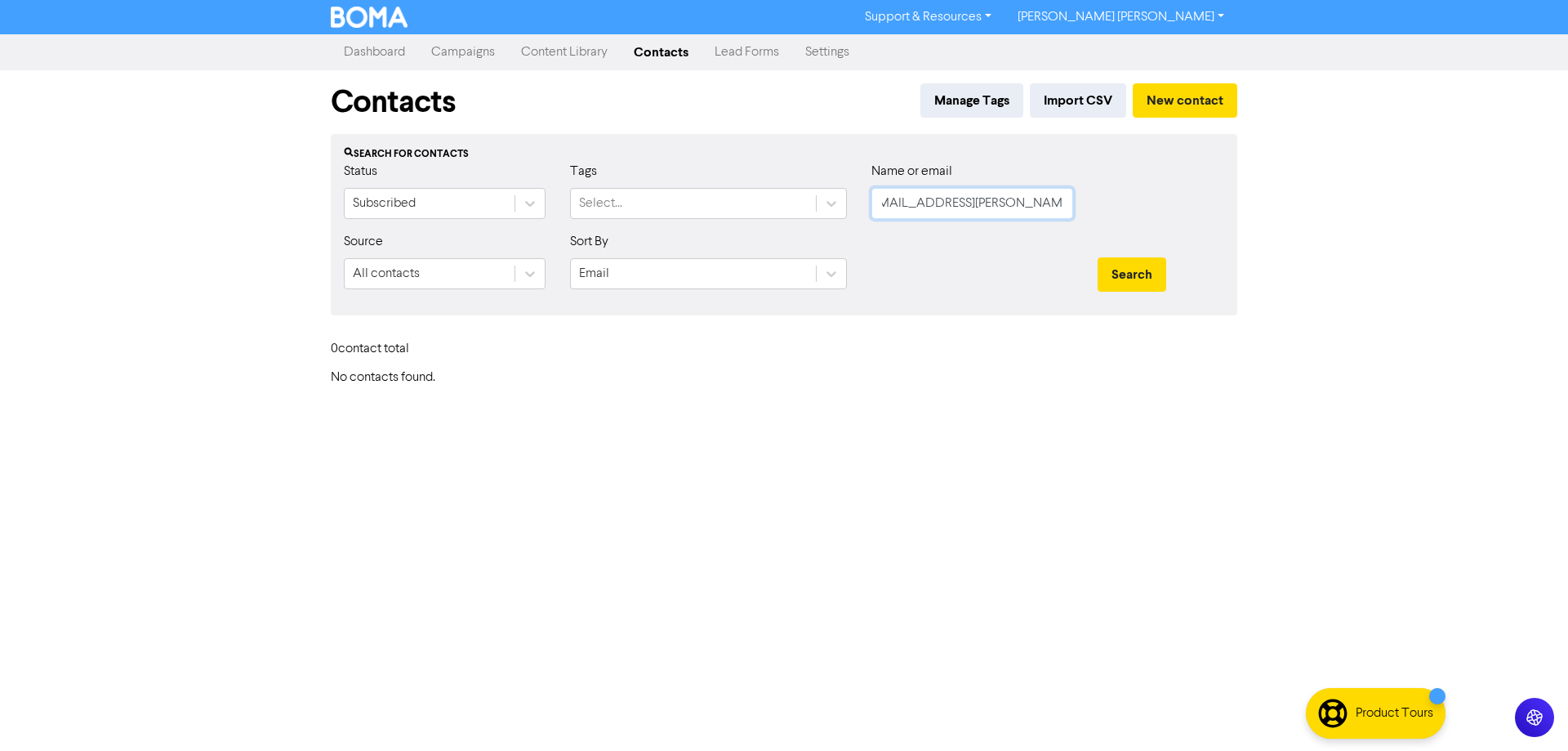
click at [1098, 258] on button "Search" at bounding box center [1132, 275] width 69 height 34
click at [1145, 270] on button "Search" at bounding box center [1132, 275] width 69 height 34
click at [1134, 266] on button "Search" at bounding box center [1132, 275] width 69 height 34
click at [1133, 264] on button "Search" at bounding box center [1132, 275] width 69 height 34
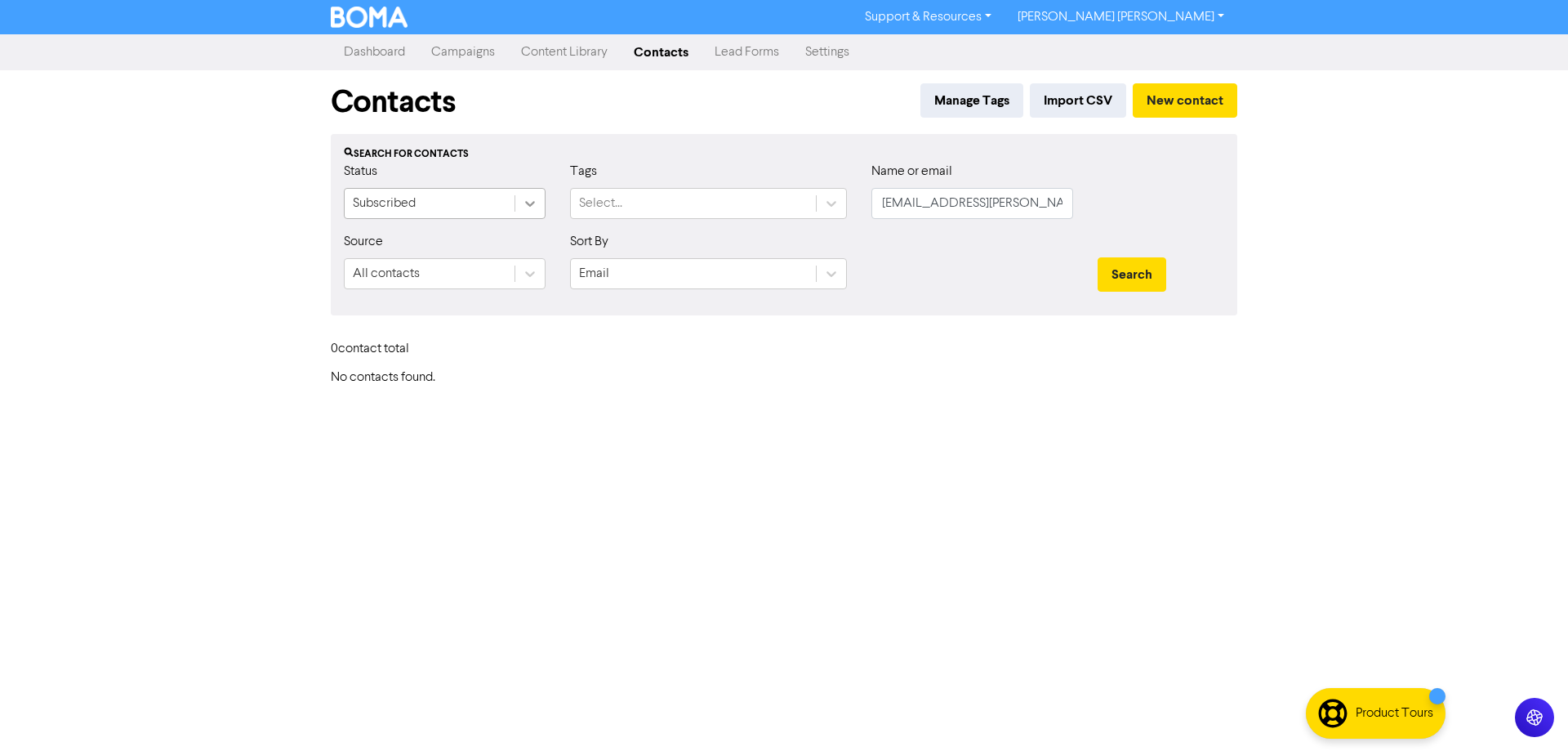
click at [537, 208] on icon at bounding box center [530, 203] width 16 height 16
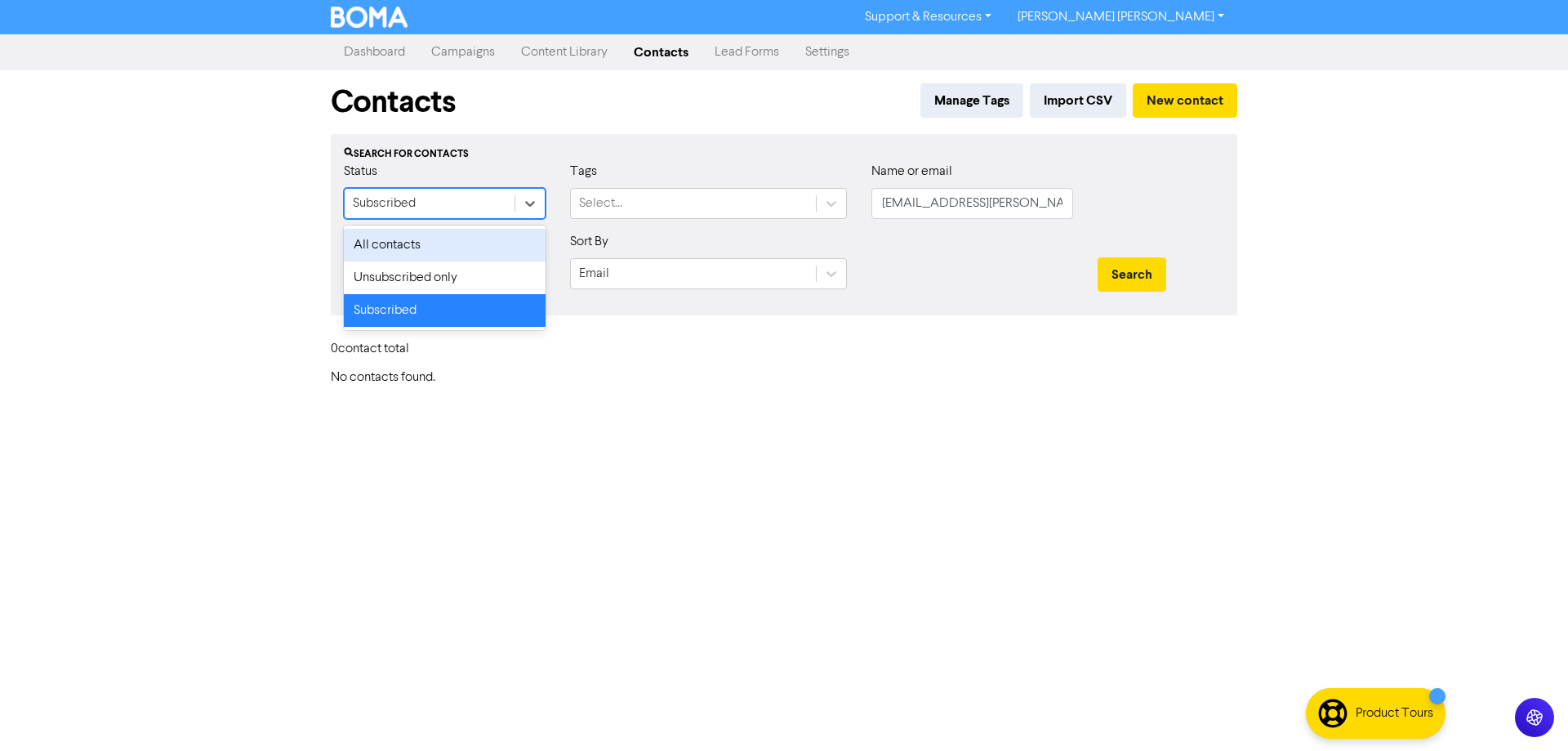
click at [438, 246] on div "All contacts" at bounding box center [444, 245] width 202 height 32
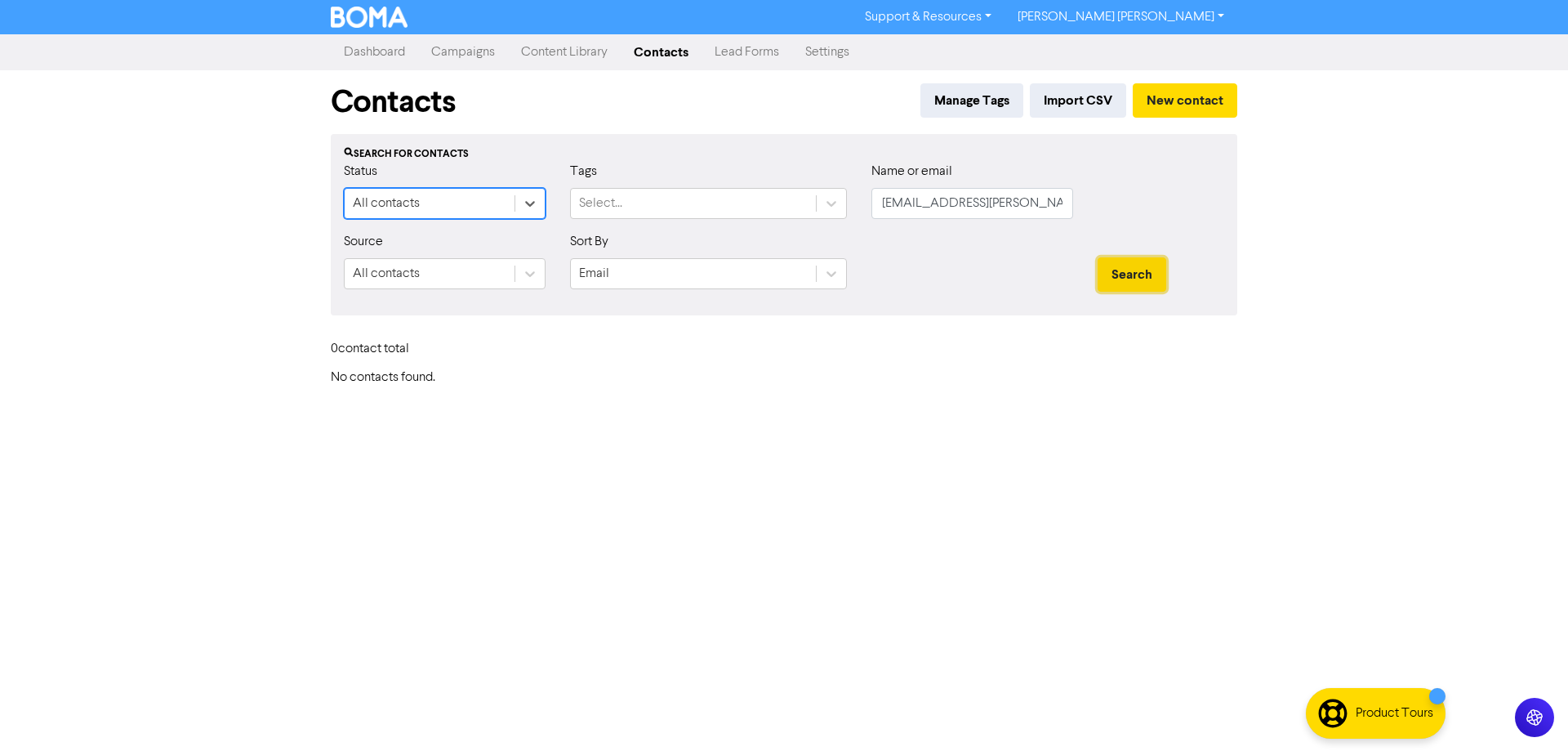
click at [1141, 280] on button "Search" at bounding box center [1132, 275] width 69 height 34
click at [1128, 263] on button "Search" at bounding box center [1132, 275] width 69 height 34
click at [1141, 280] on button "Search" at bounding box center [1132, 275] width 69 height 34
click at [980, 206] on input "rod.thomas@f5m.onmicrosoft.com" at bounding box center [972, 203] width 202 height 31
paste input "Rod.Thomas@f5m.onmicrosoft.com>"
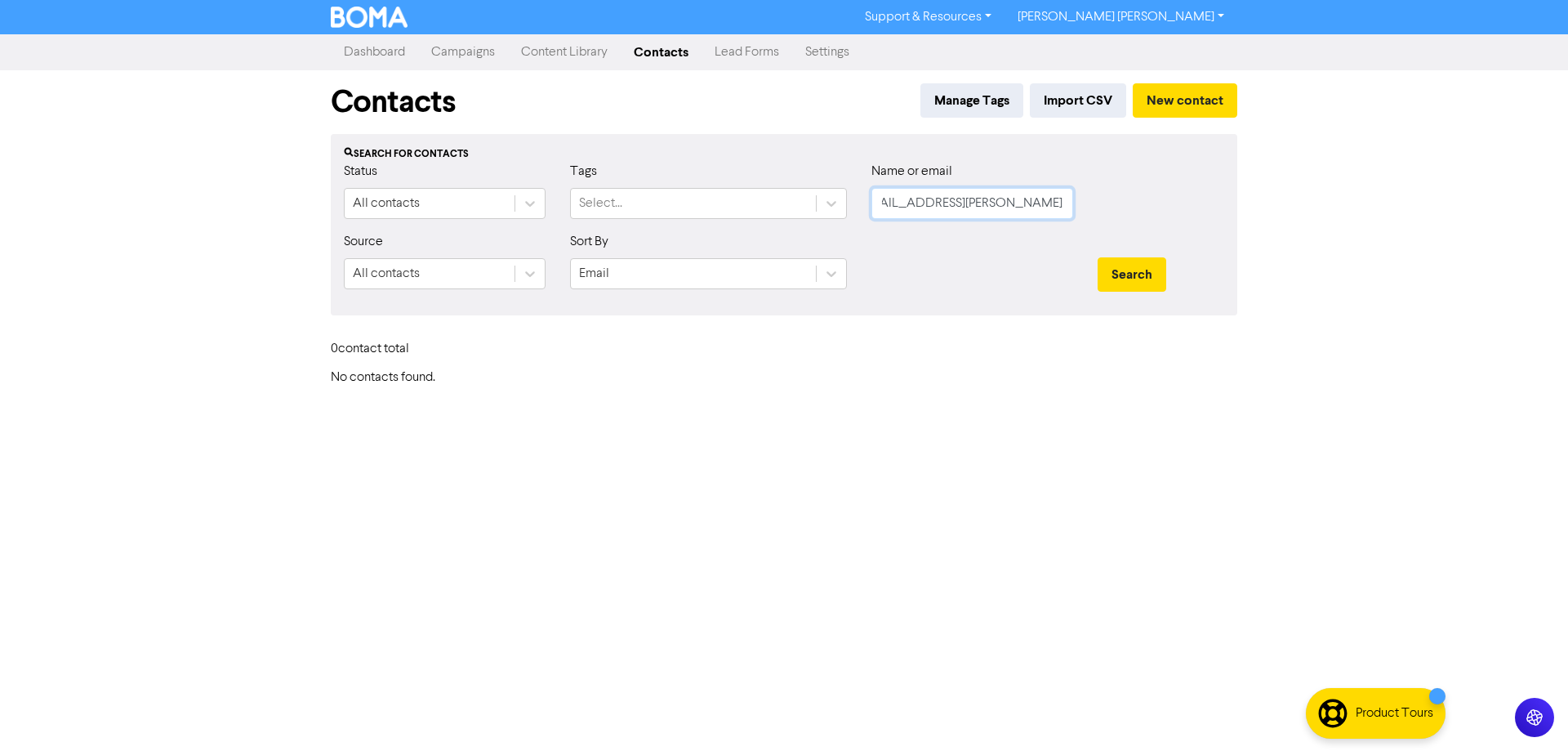
scroll to position [0, 20]
type input "Rod.Thomas@f5m.onmicrosoft.com"
click at [1098, 258] on button "Search" at bounding box center [1132, 275] width 69 height 34
click at [1130, 283] on button "Search" at bounding box center [1132, 275] width 69 height 34
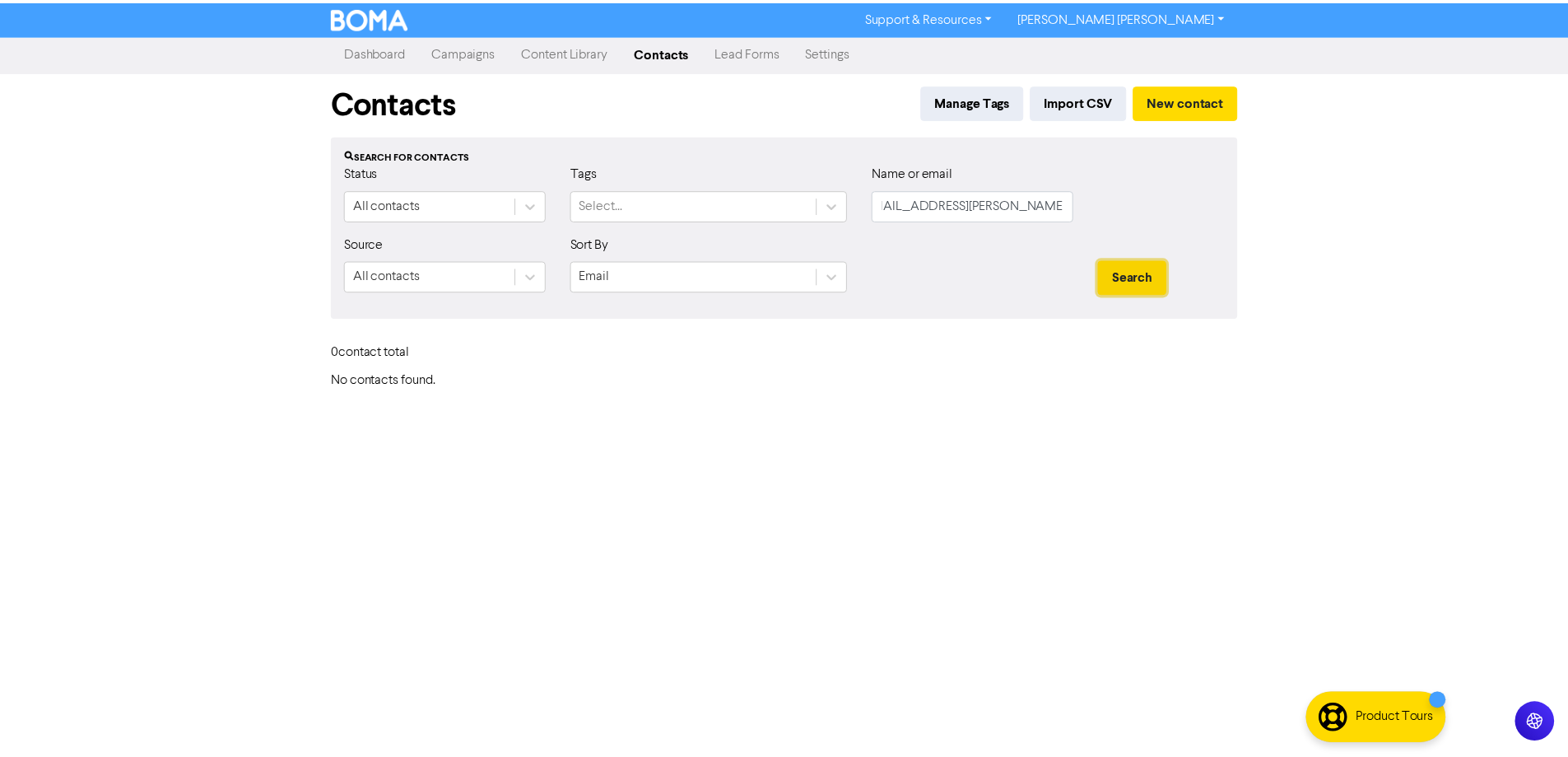
scroll to position [0, 0]
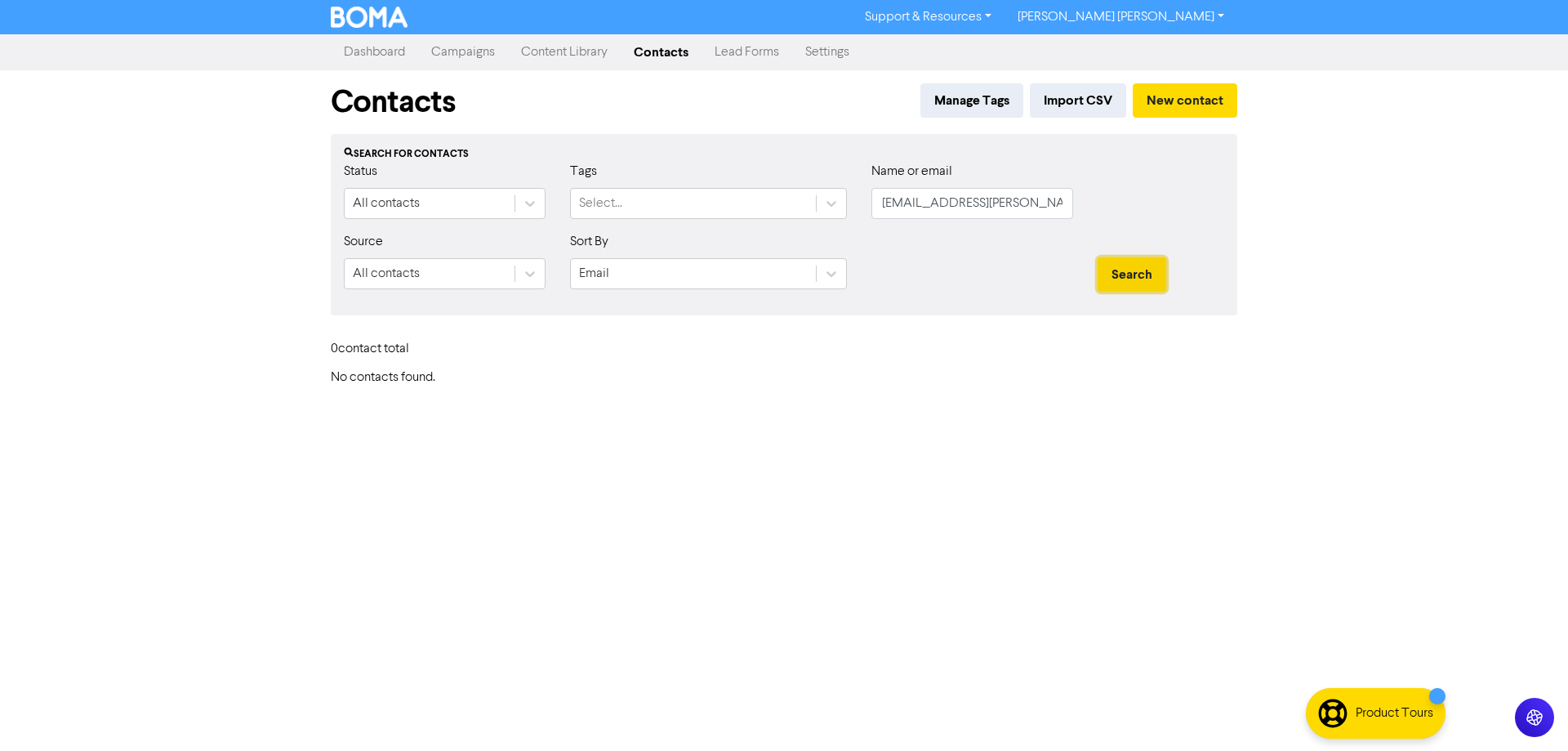
click at [1130, 283] on button "Search" at bounding box center [1132, 275] width 69 height 34
click at [979, 205] on input "Rod.Thomas@f5m.onmicrosoft.com" at bounding box center [972, 203] width 202 height 31
paste input "shelly0f@yahoo.com.au"
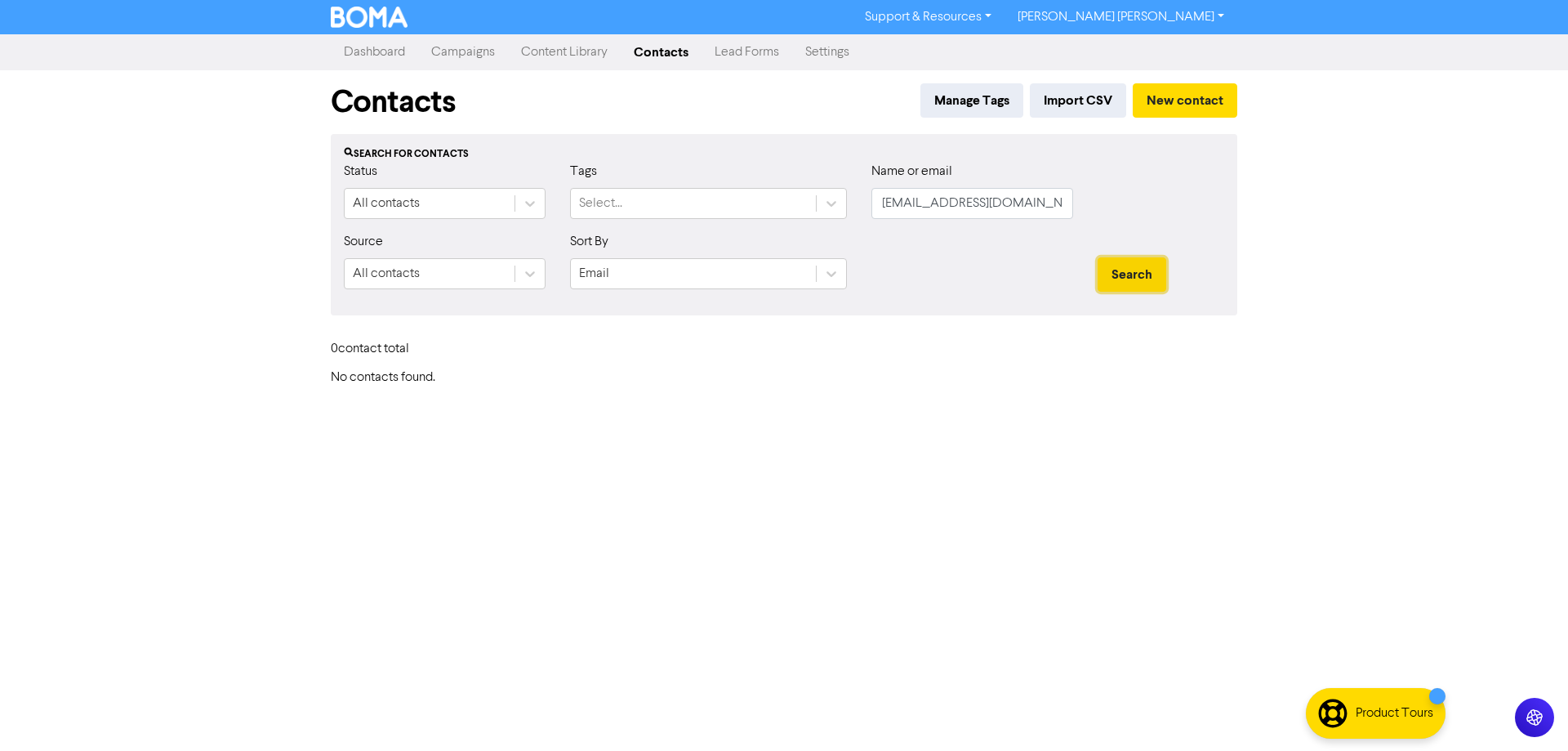
click at [1141, 282] on button "Search" at bounding box center [1132, 275] width 69 height 34
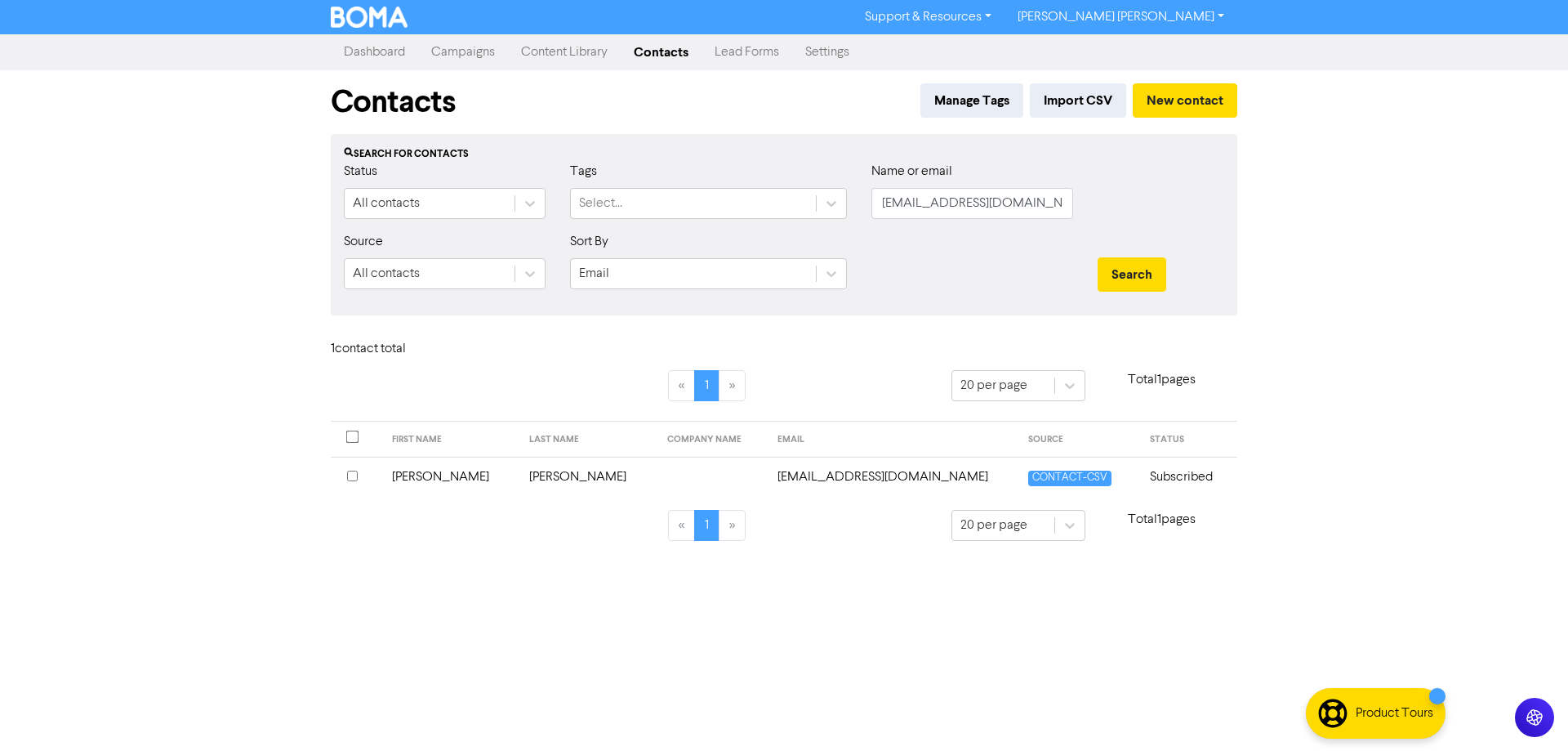
click at [357, 480] on input "checkbox" at bounding box center [352, 475] width 10 height 10
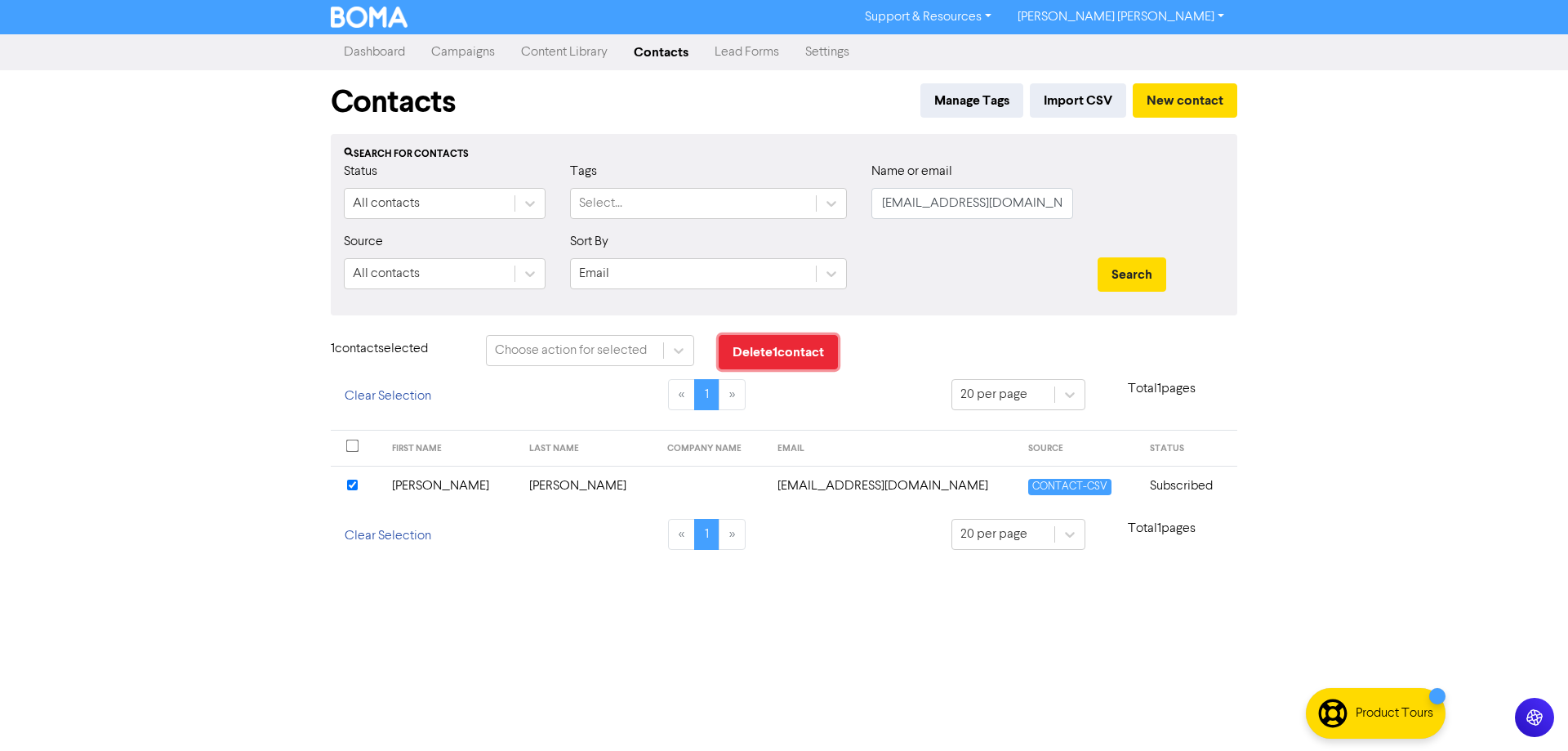
click at [772, 348] on button "Delete 1 contact" at bounding box center [778, 352] width 119 height 34
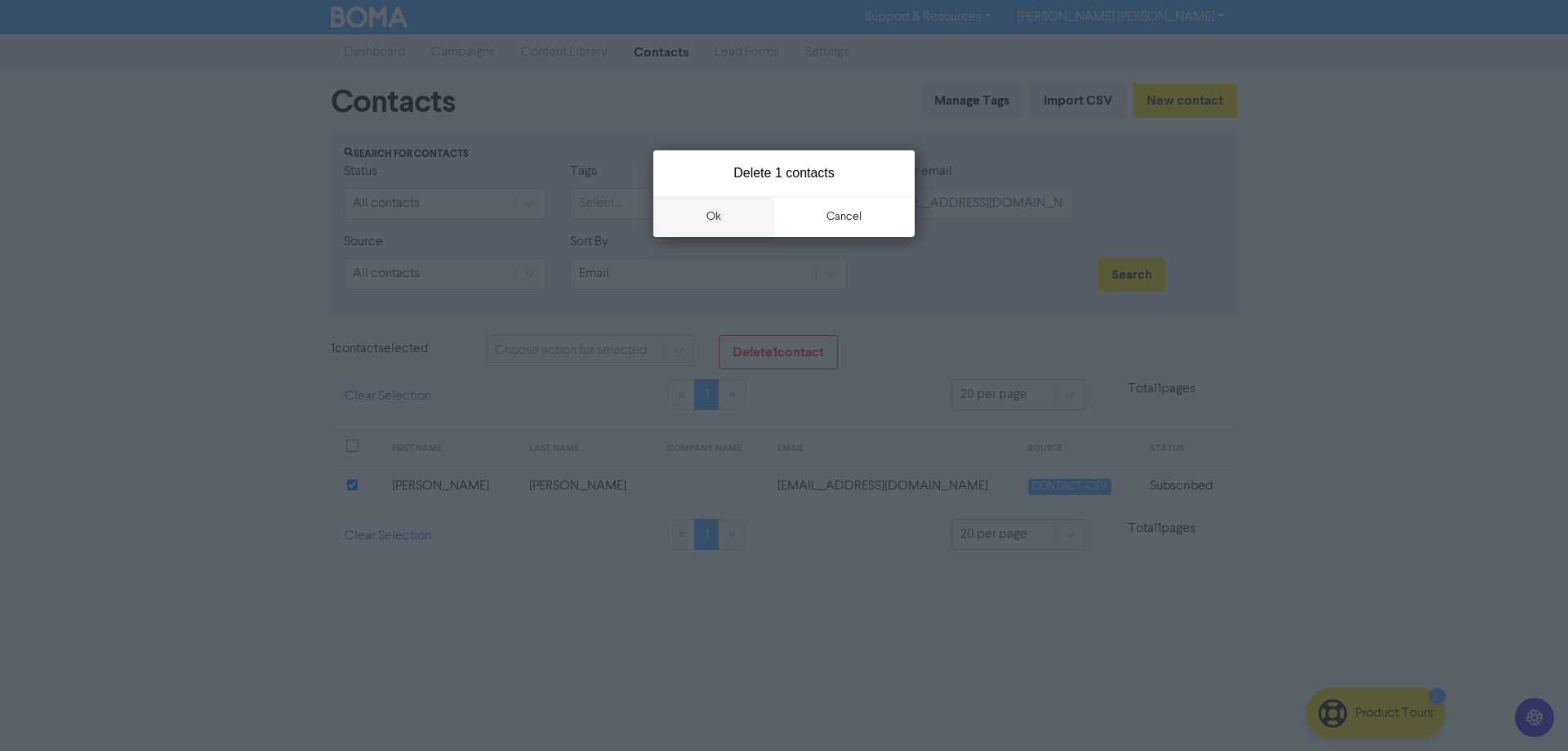
click at [721, 208] on button "ok" at bounding box center [713, 216] width 121 height 41
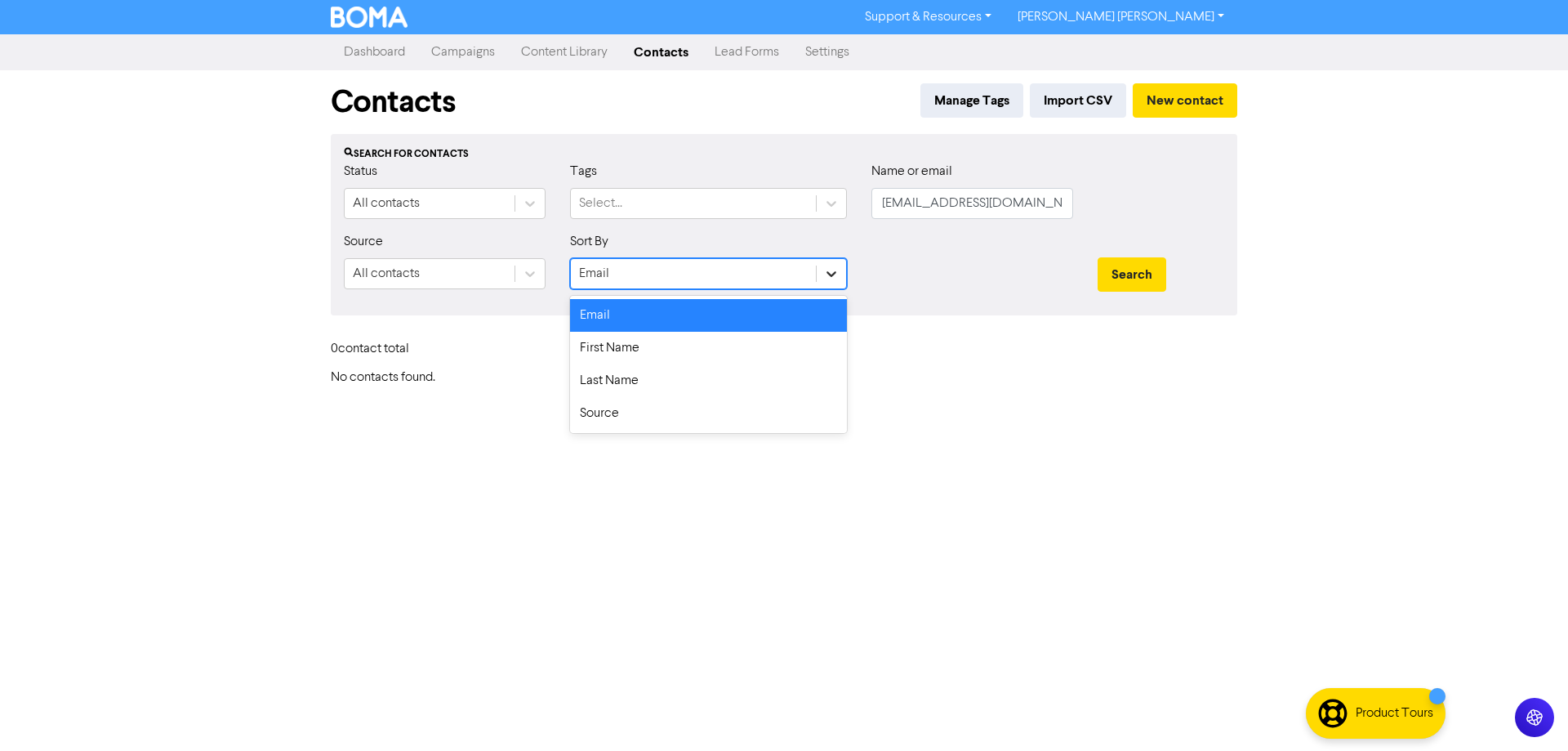
click at [832, 277] on icon at bounding box center [831, 273] width 16 height 16
click at [781, 341] on div "First Name" at bounding box center [708, 348] width 277 height 32
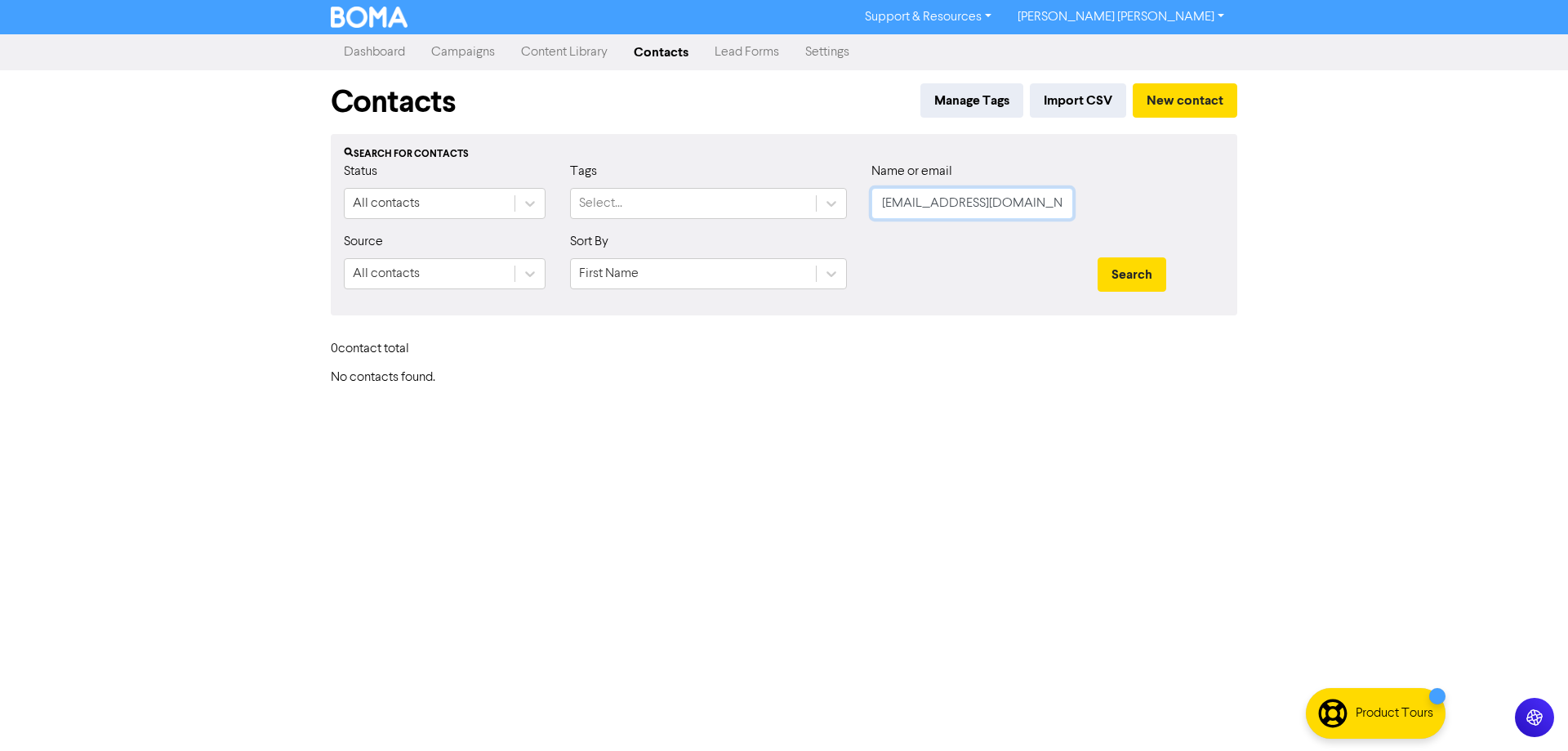
drag, startPoint x: 1054, startPoint y: 207, endPoint x: 741, endPoint y: 180, distance: 314.2
click at [743, 180] on div "Status All contacts Tags Select... Name or email shelly0f@yahoo.com.au" at bounding box center [784, 196] width 905 height 71
click at [1152, 284] on button "Search" at bounding box center [1132, 275] width 69 height 34
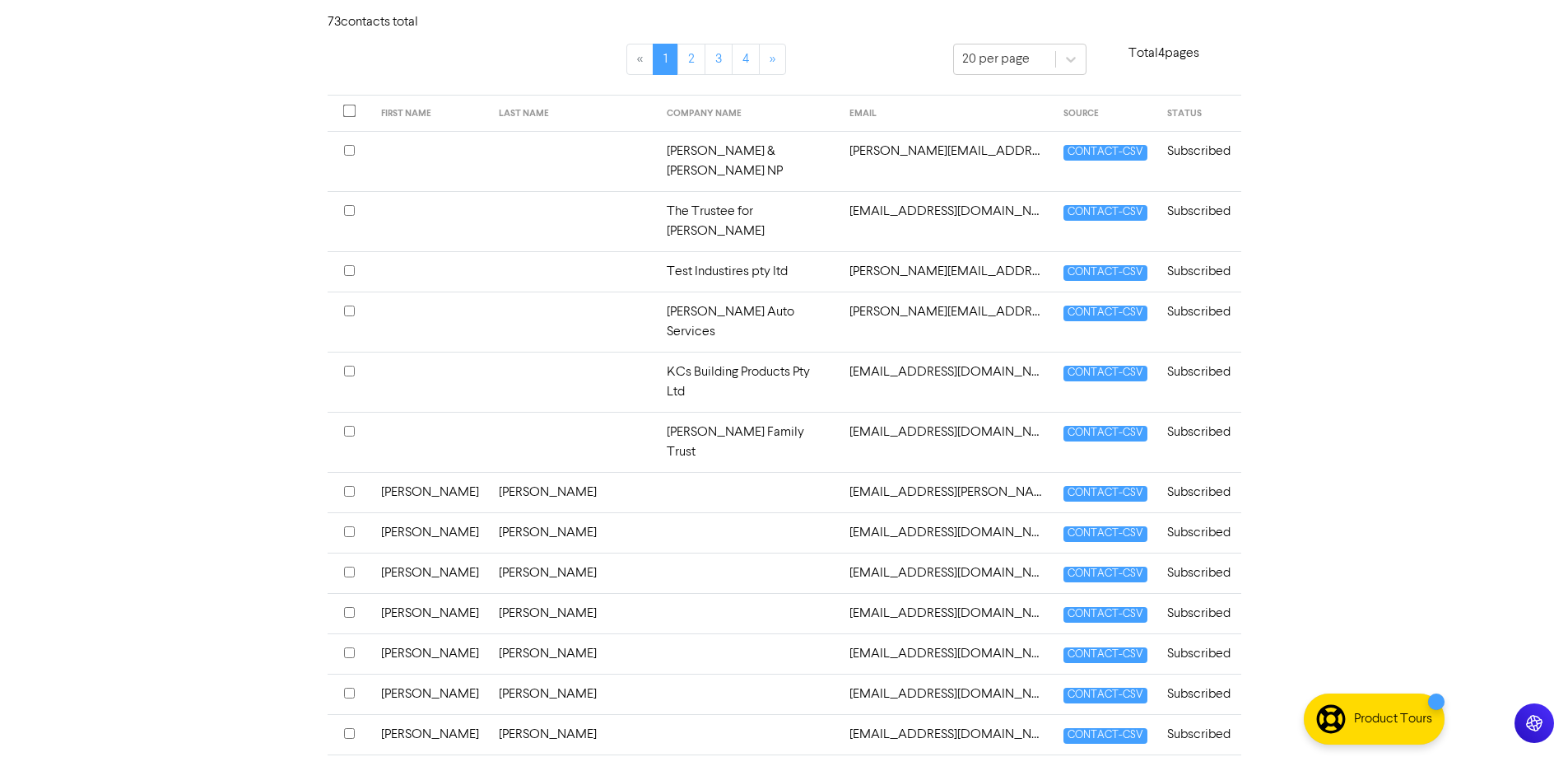
scroll to position [574, 0]
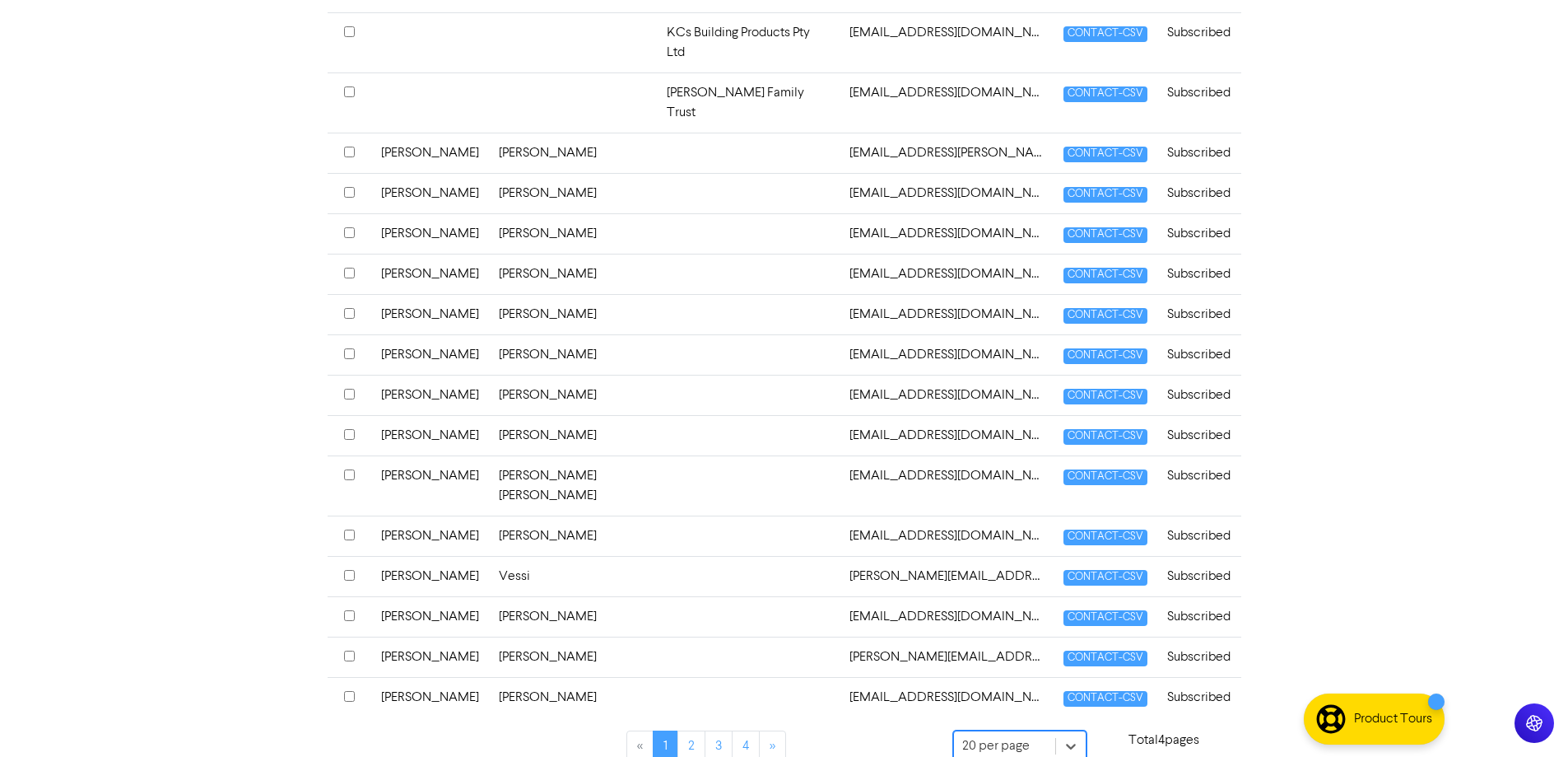
drag, startPoint x: 994, startPoint y: 741, endPoint x: 1105, endPoint y: 745, distance: 111.1
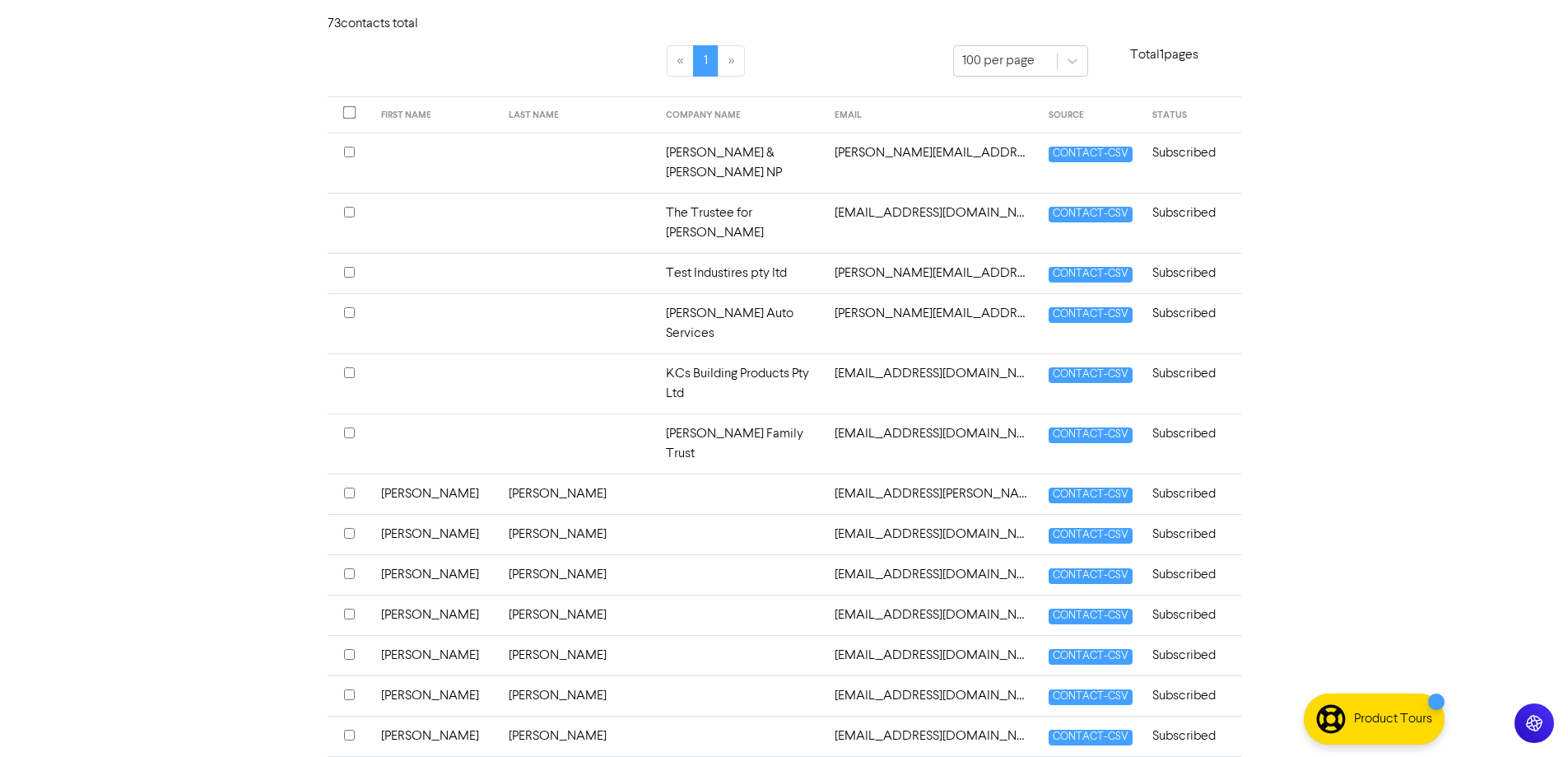
scroll to position [0, 0]
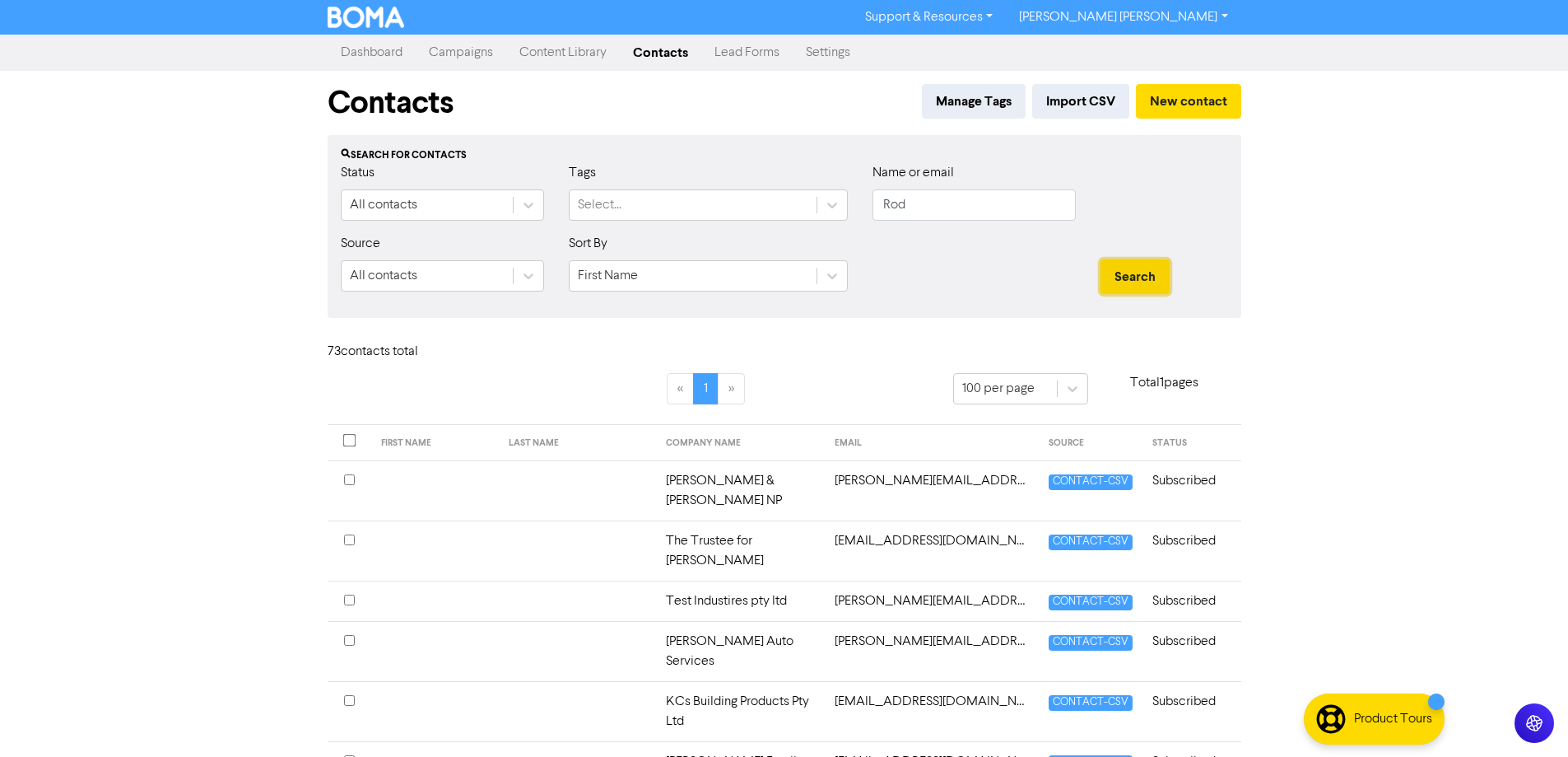
click at [1161, 278] on button "Search" at bounding box center [1135, 277] width 69 height 34
click at [862, 204] on div "Name or email Rod" at bounding box center [975, 198] width 228 height 71
type input "Rod.Thomas@f5m.onmicrosoft.com"
click at [1140, 271] on button "Search" at bounding box center [1135, 277] width 69 height 34
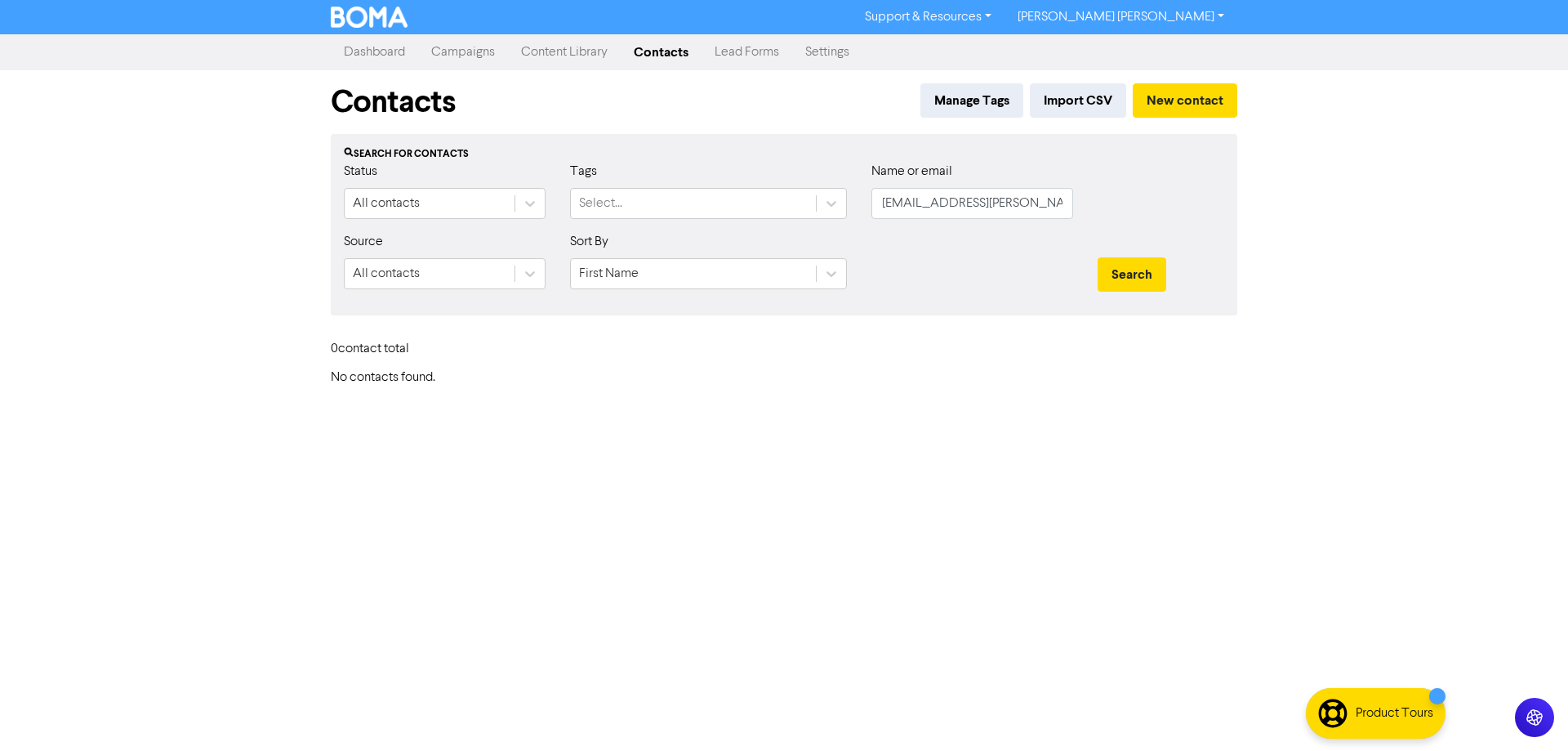
click at [949, 540] on div "Support & Resources Video Tutorials FAQ & Guides Marketing Education Chad Cheta…" at bounding box center [784, 375] width 1568 height 751
click at [598, 493] on div "Support & Resources Video Tutorials FAQ & Guides Marketing Education Chad Cheta…" at bounding box center [784, 375] width 1568 height 751
click at [957, 564] on div "Support & Resources Video Tutorials FAQ & Guides Marketing Education Chad Cheta…" at bounding box center [784, 375] width 1568 height 751
click at [361, 14] on img at bounding box center [369, 17] width 77 height 21
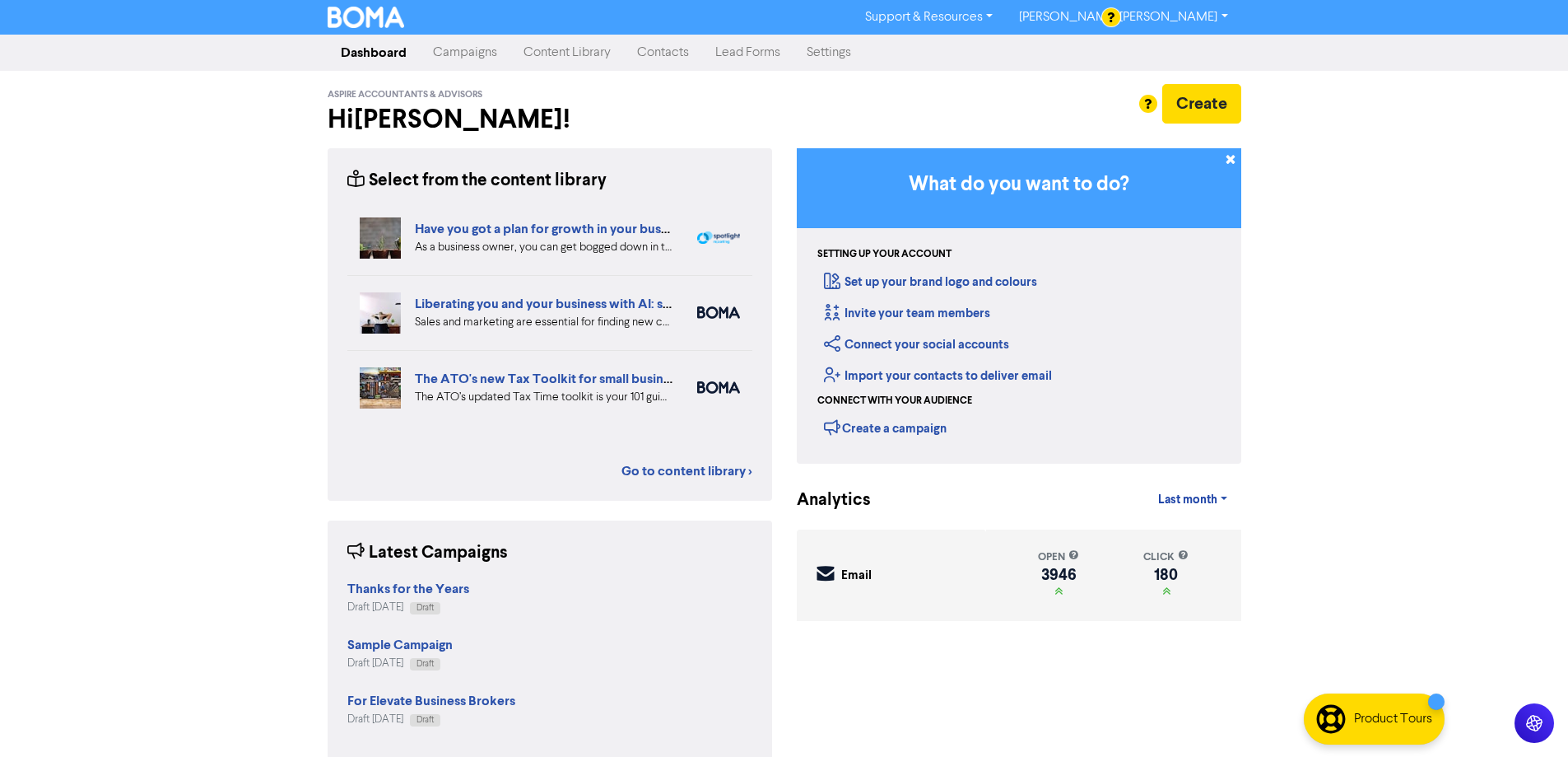
click at [468, 57] on link "Campaigns" at bounding box center [466, 52] width 91 height 33
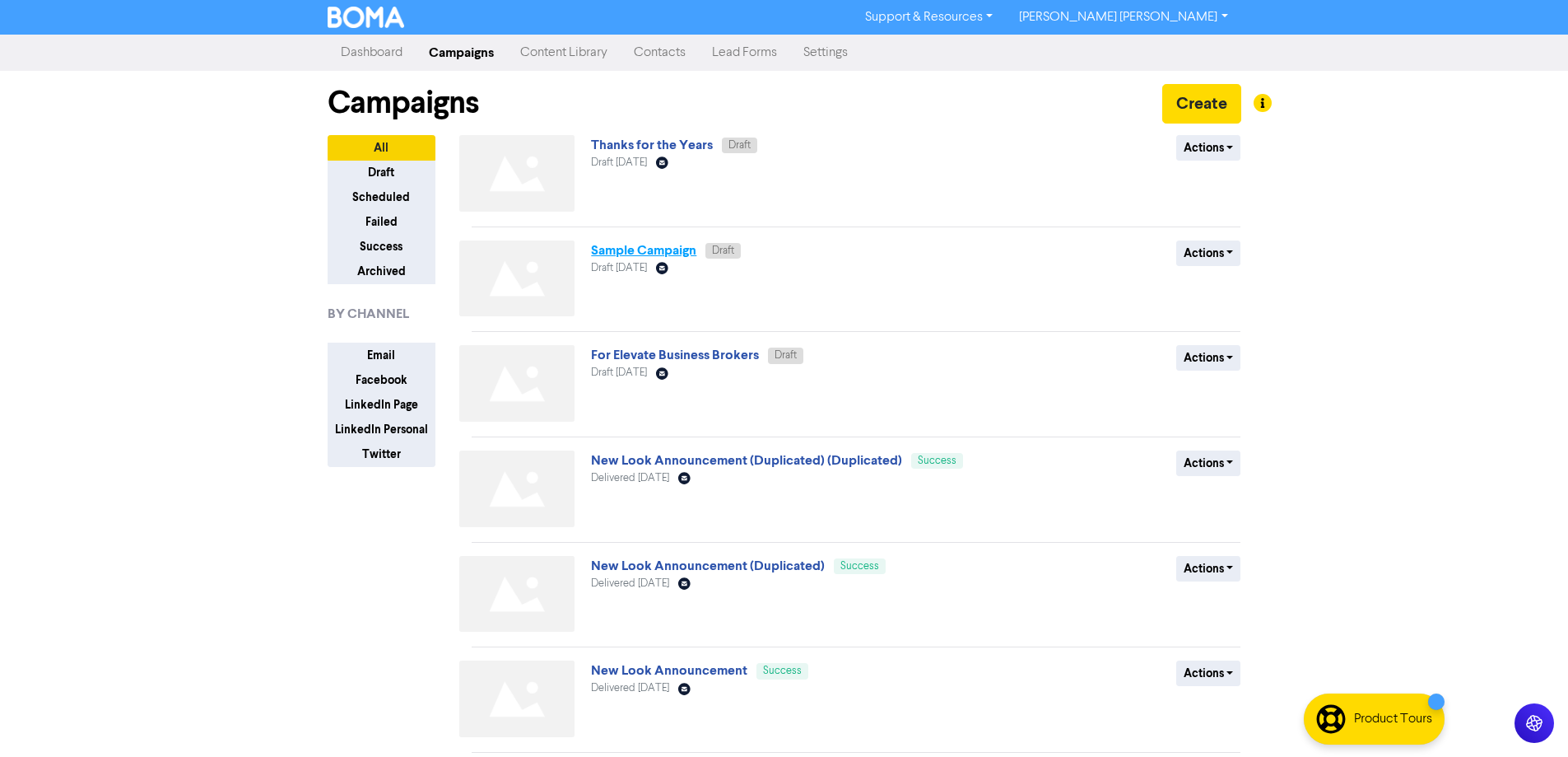
click at [629, 253] on link "Sample Campaign" at bounding box center [644, 249] width 105 height 16
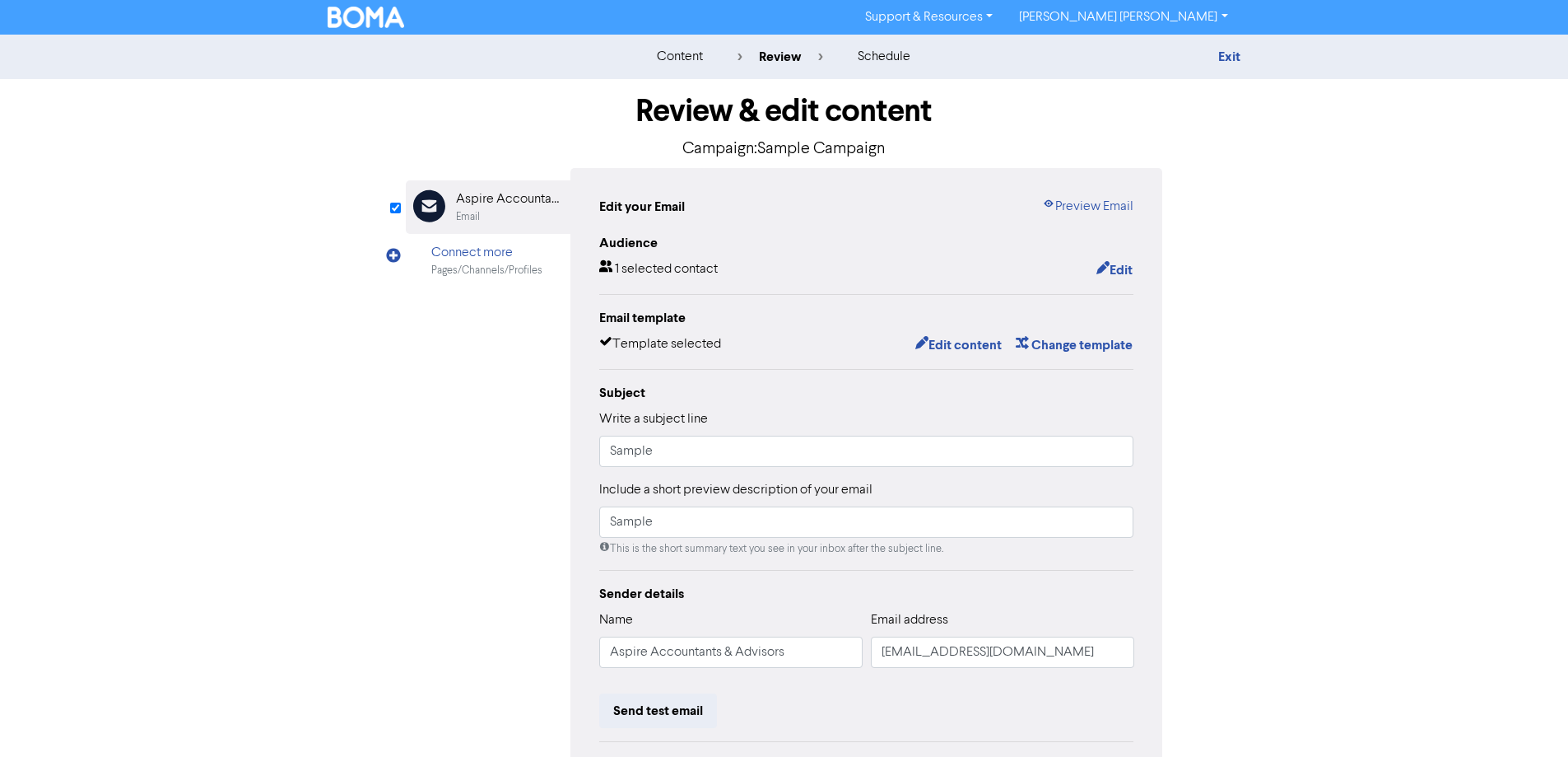
click at [363, 15] on img at bounding box center [366, 17] width 77 height 21
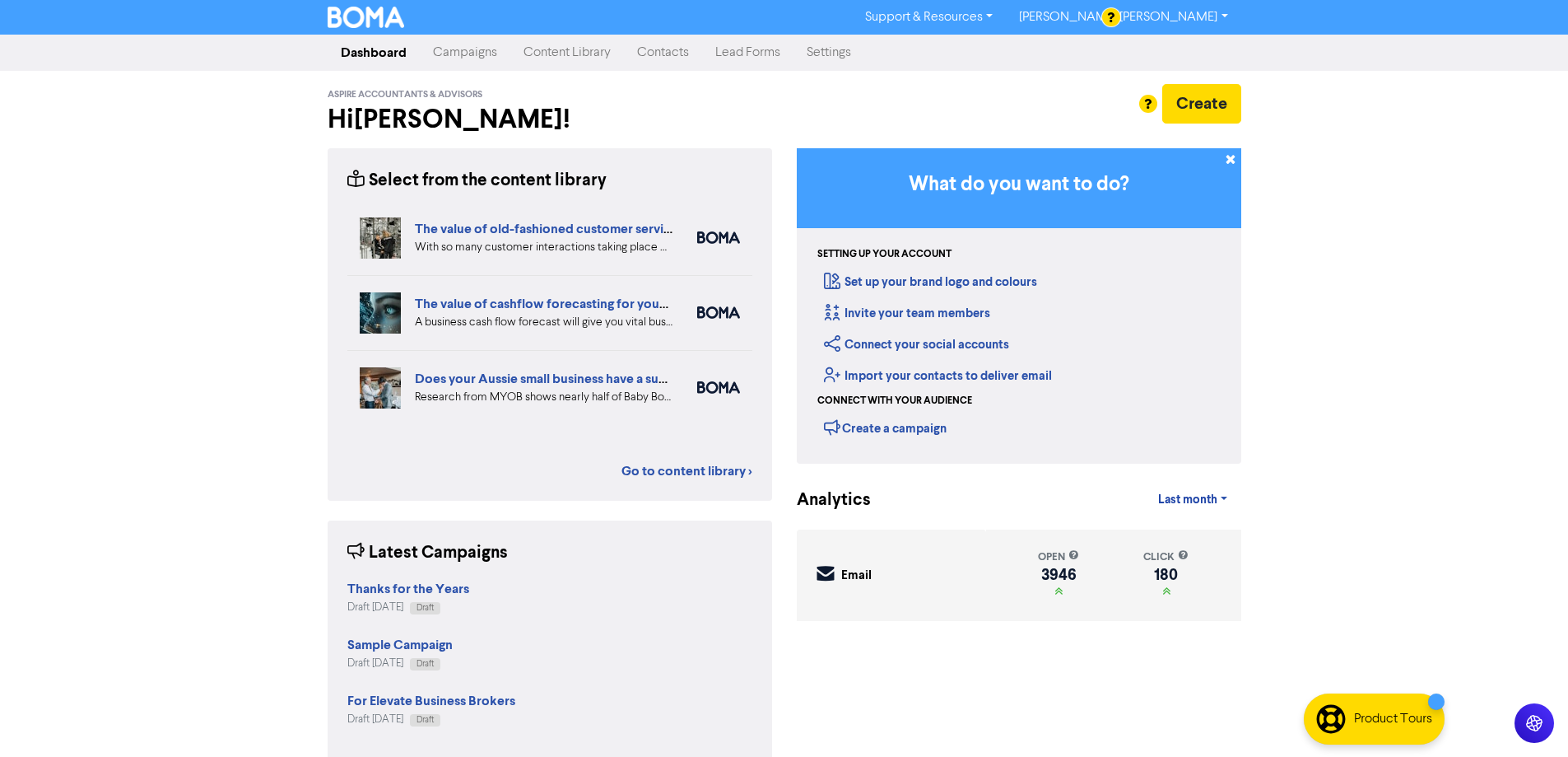
click at [822, 54] on link "Settings" at bounding box center [829, 52] width 71 height 33
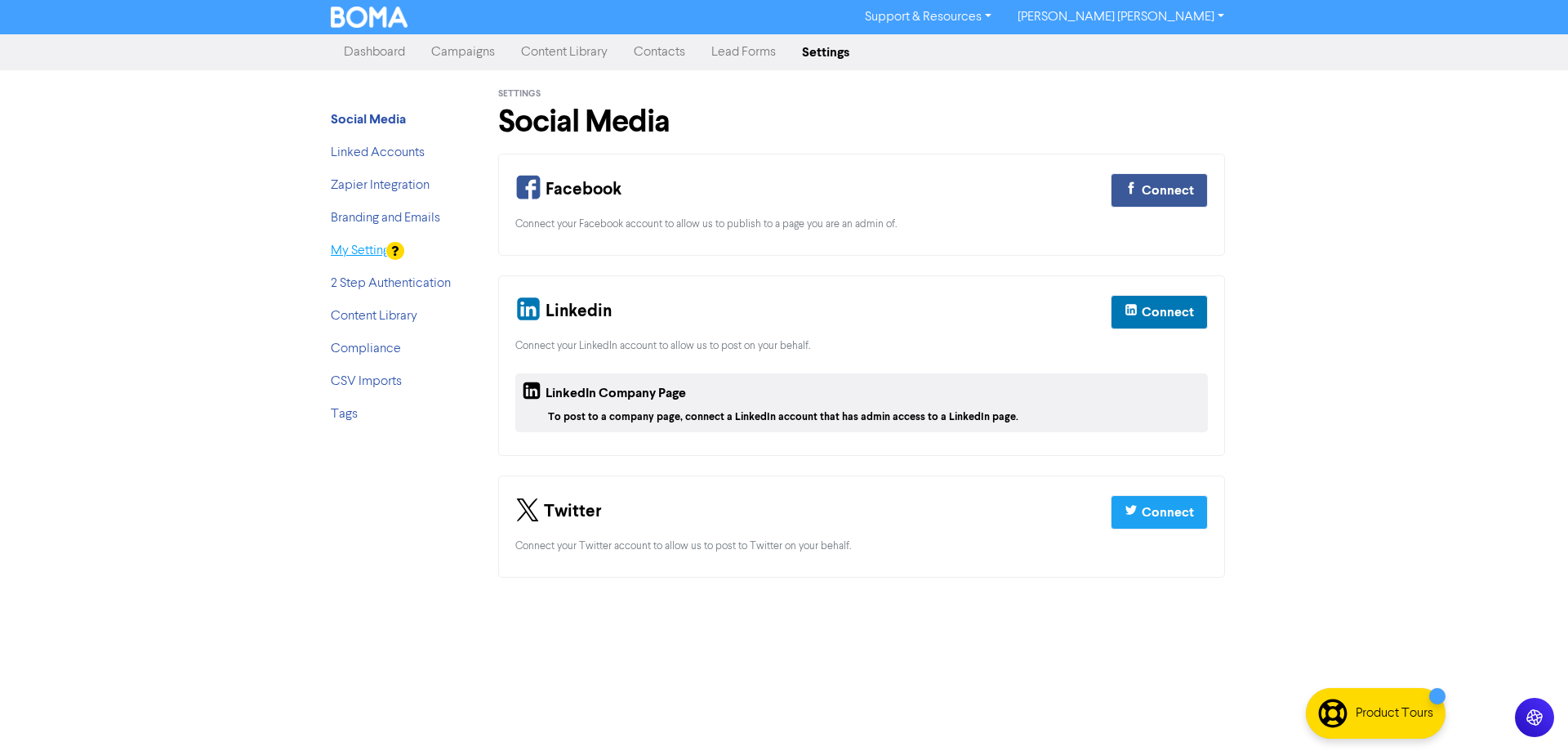
click at [373, 255] on link "My Settings" at bounding box center [363, 250] width 65 height 13
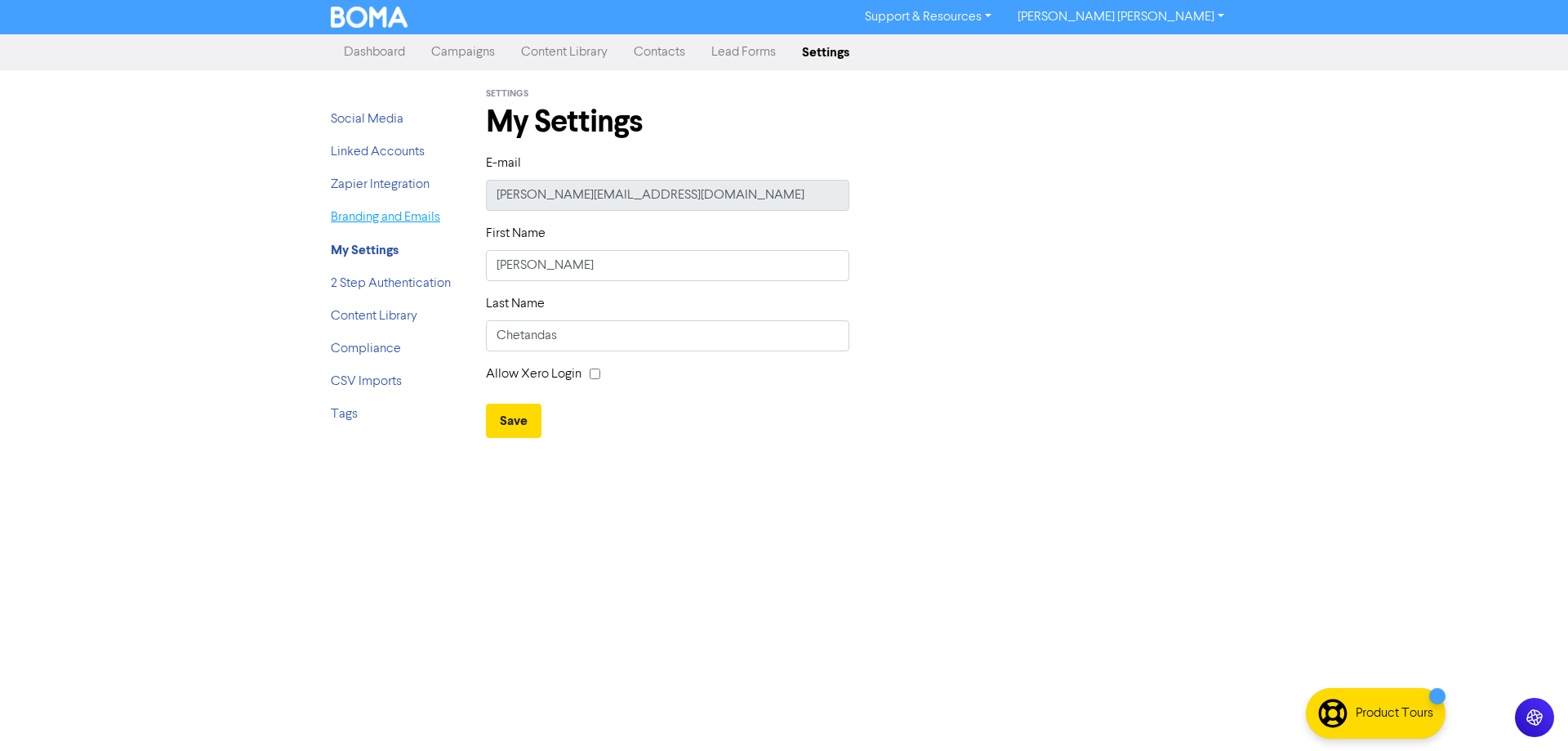
click at [383, 213] on link "Branding and Emails" at bounding box center [385, 217] width 110 height 13
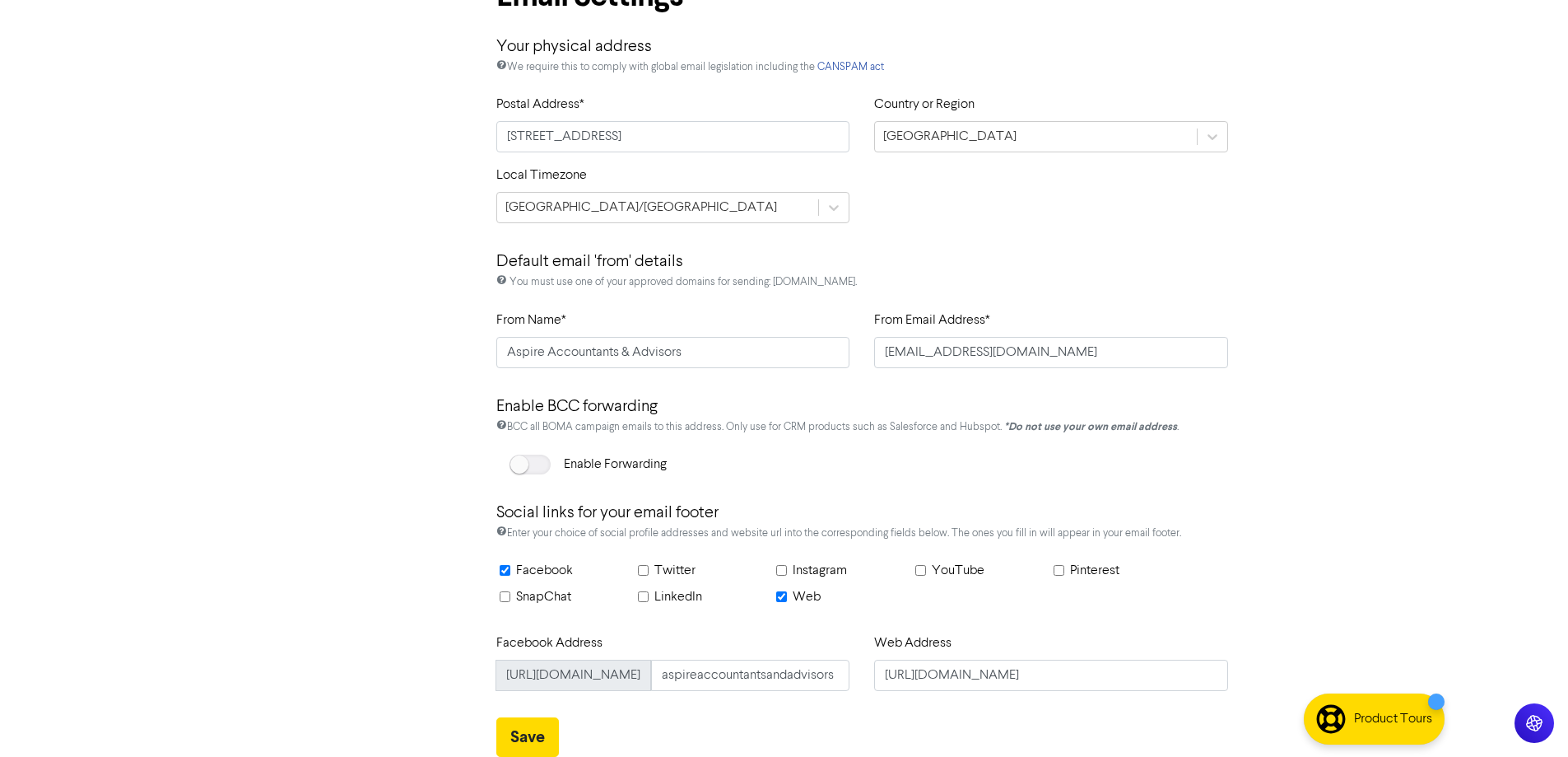
scroll to position [742, 0]
click at [756, 674] on input "aspireaccountantsandadvisors" at bounding box center [751, 675] width 199 height 31
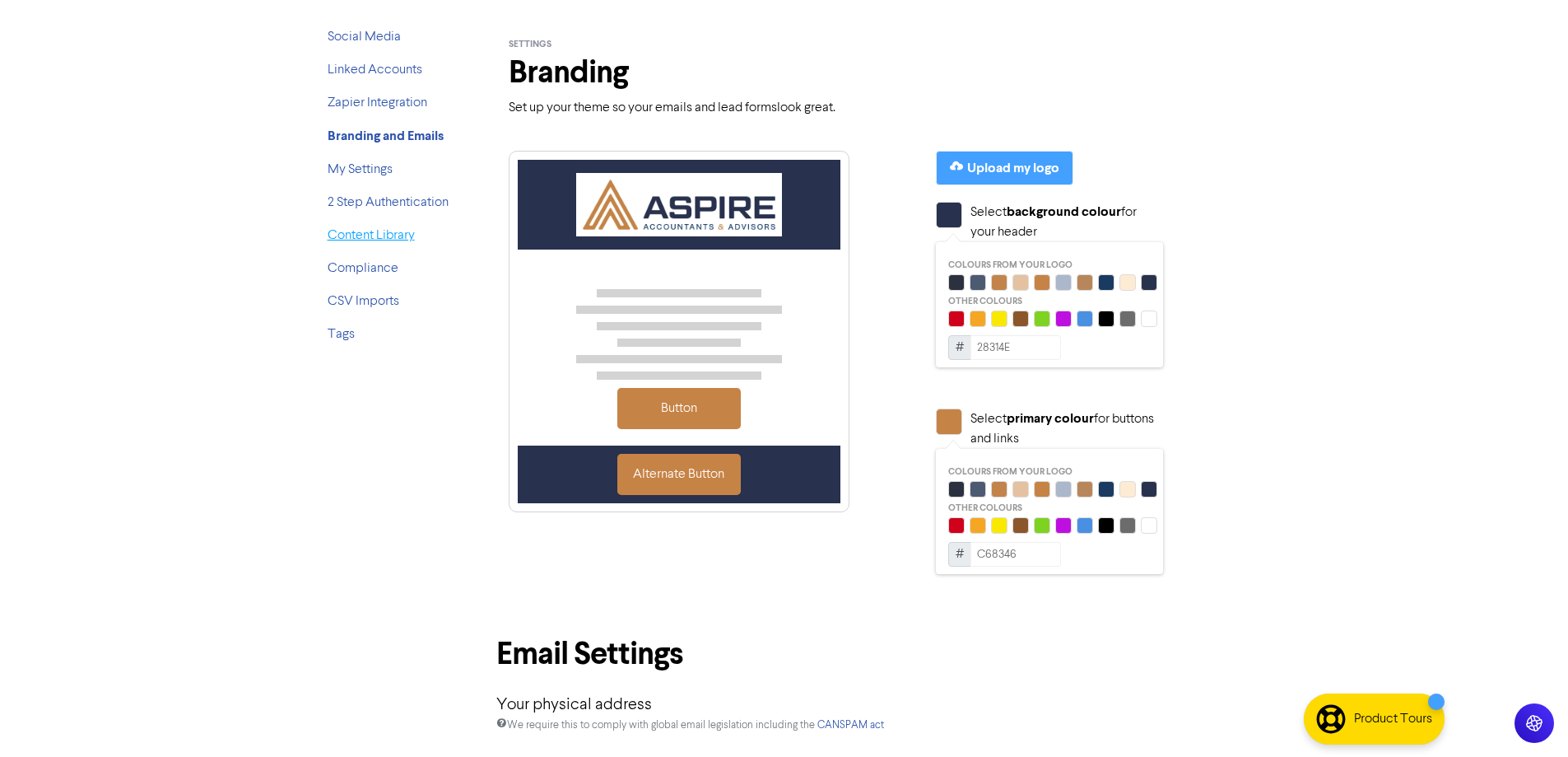
scroll to position [0, 0]
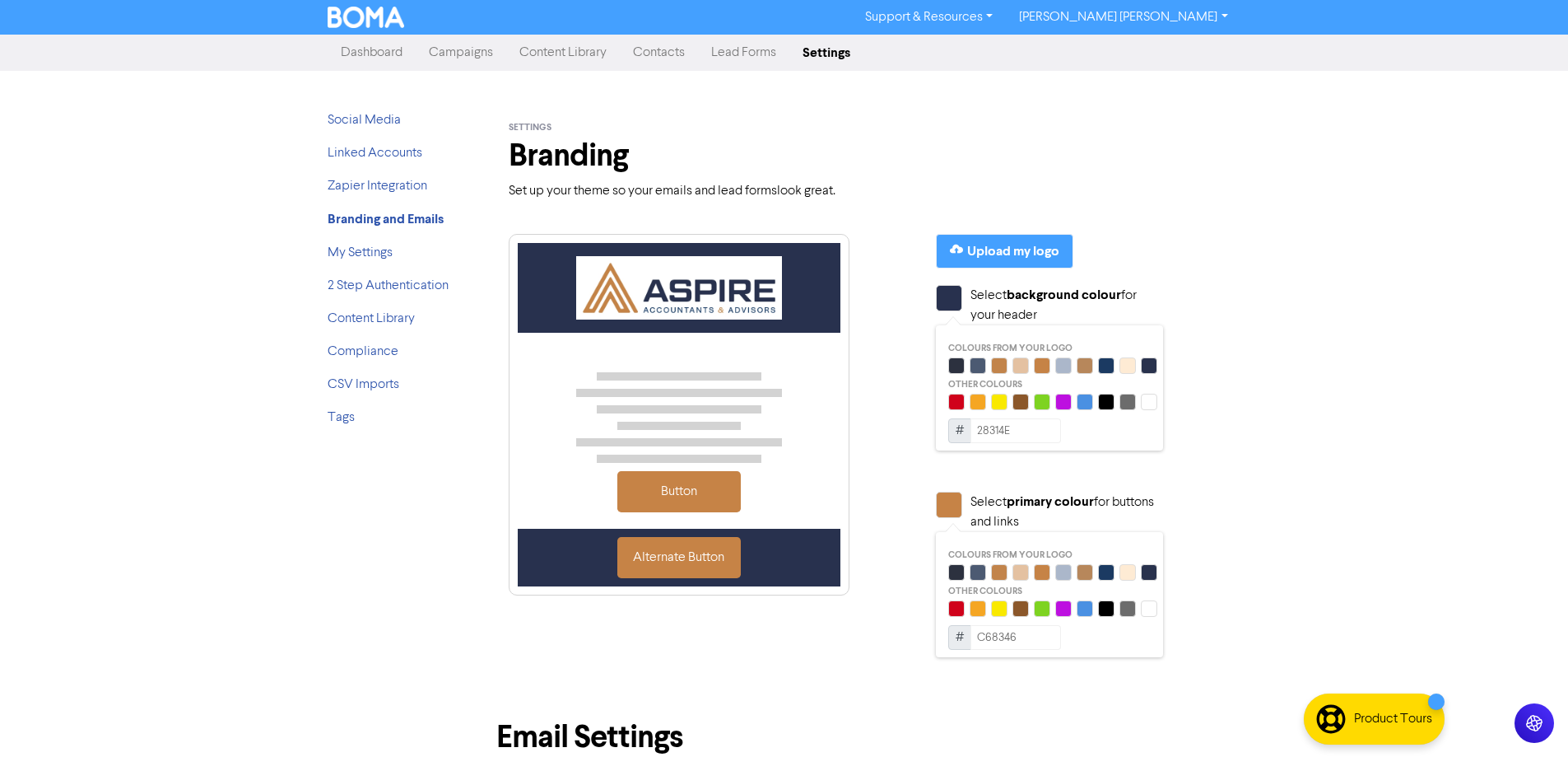
click at [368, 23] on img at bounding box center [366, 17] width 77 height 21
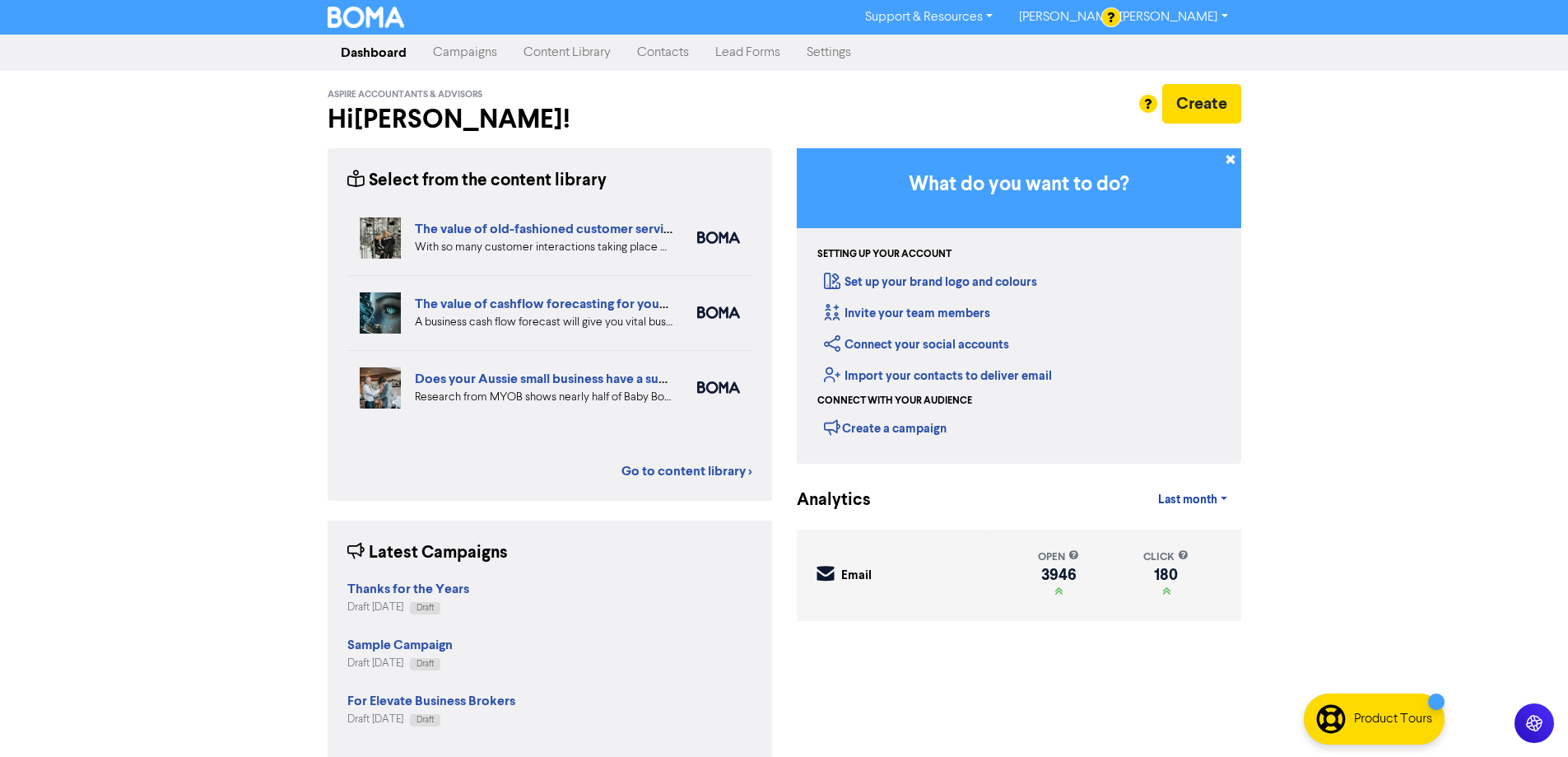
scroll to position [23, 0]
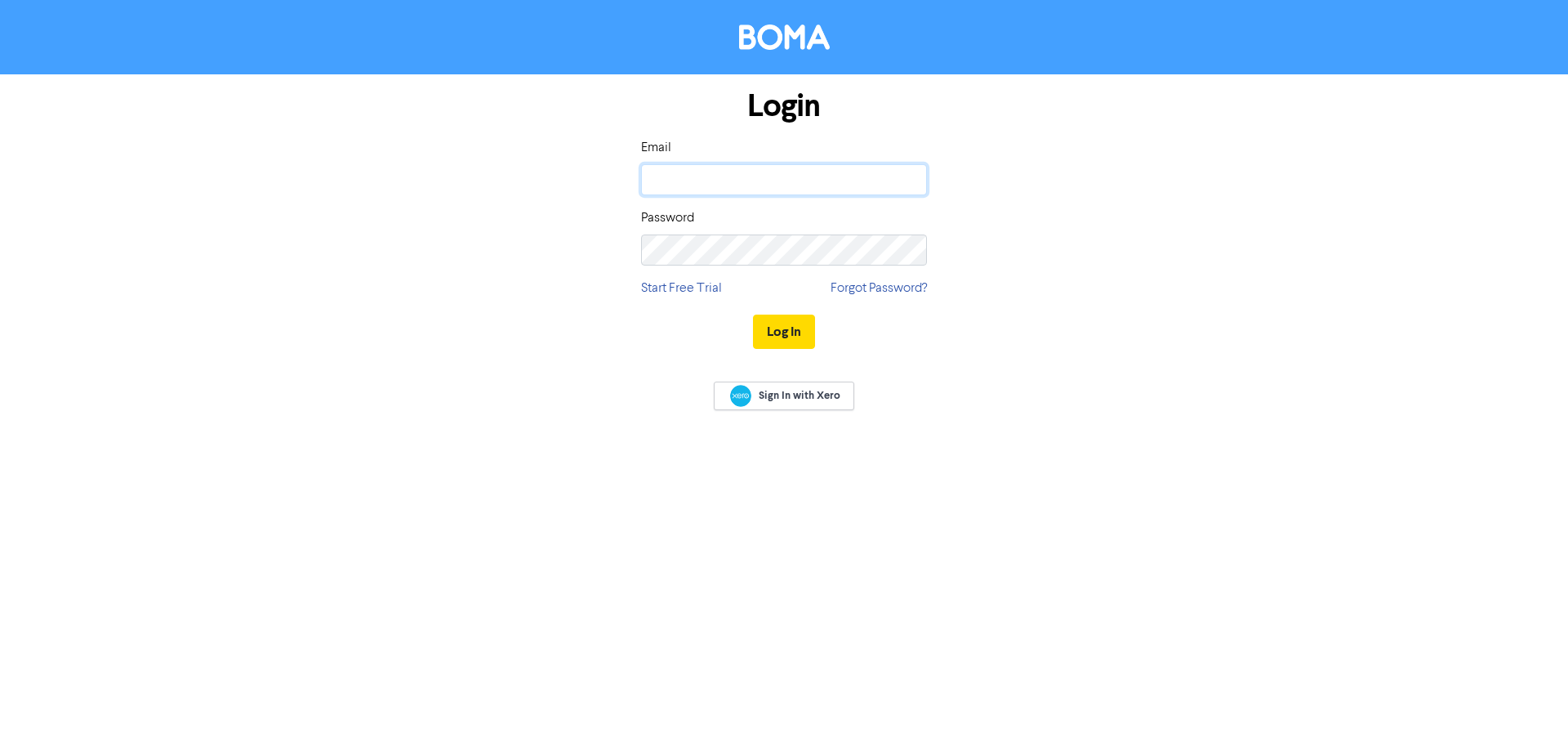
click at [755, 188] on input "email" at bounding box center [784, 179] width 286 height 31
type input "[PERSON_NAME][EMAIL_ADDRESS][DOMAIN_NAME]"
click at [774, 331] on button "Log In" at bounding box center [783, 332] width 62 height 34
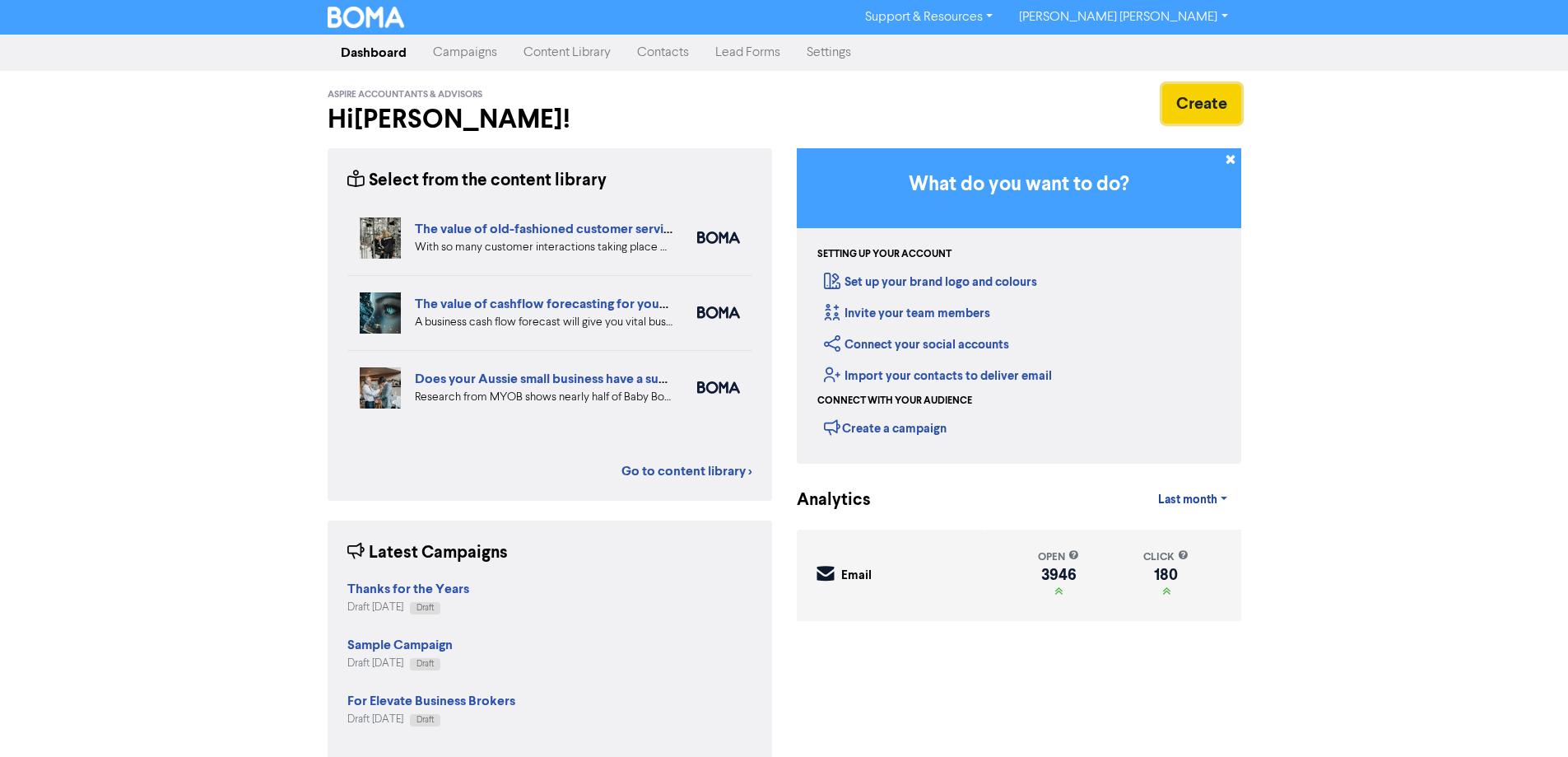
click at [1199, 104] on button "Create" at bounding box center [1202, 104] width 79 height 39
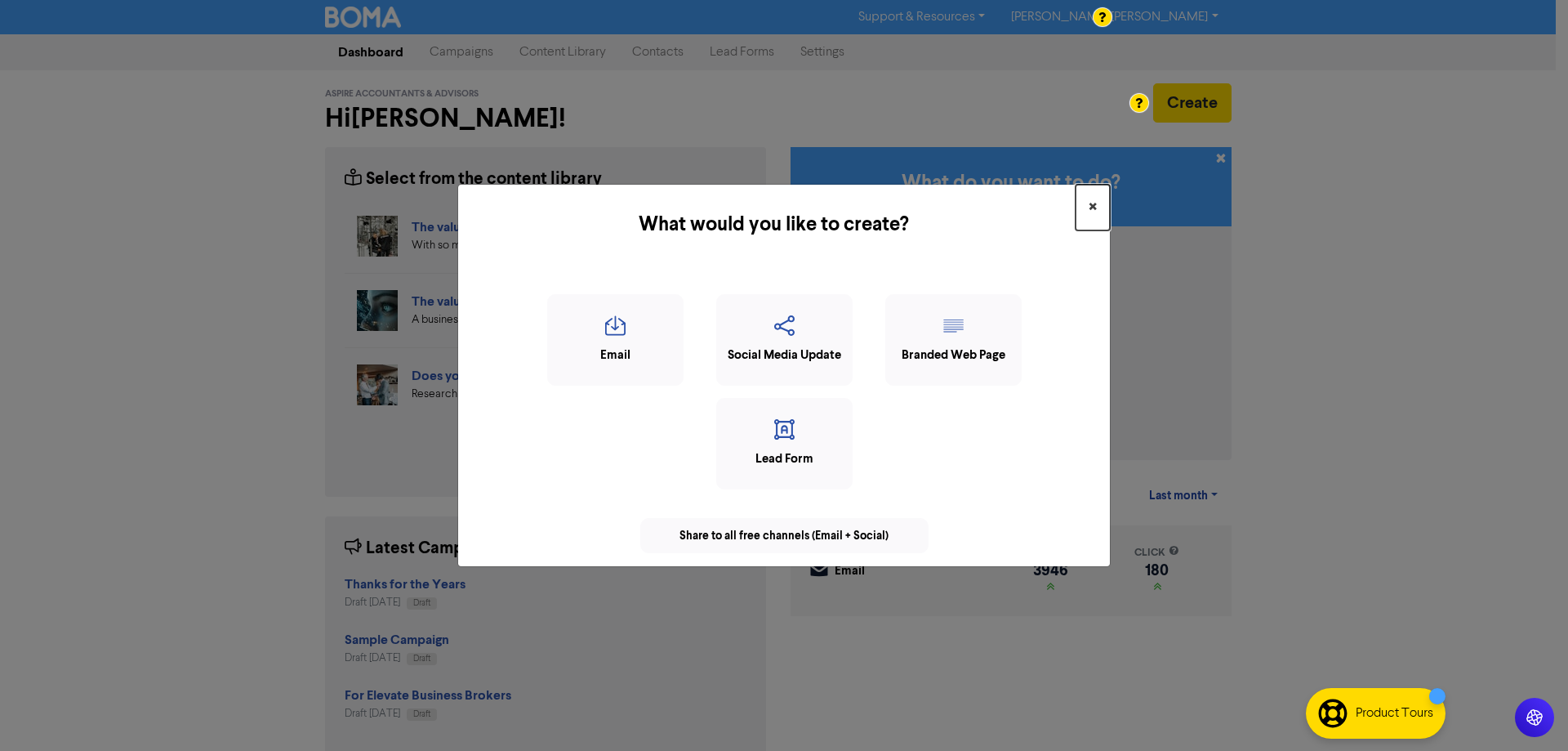
click at [1093, 206] on span "×" at bounding box center [1093, 208] width 9 height 25
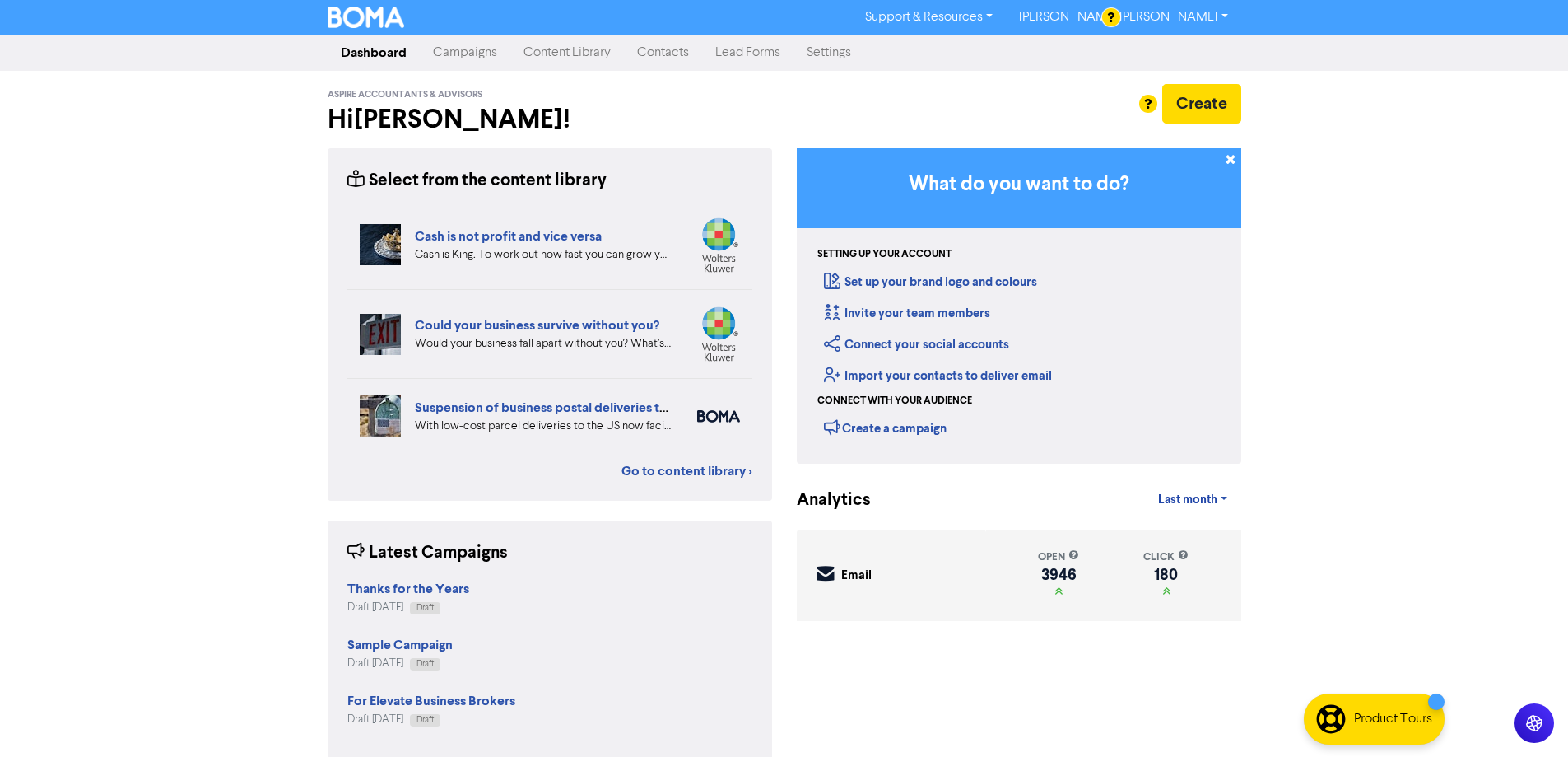
click at [670, 52] on link "Contacts" at bounding box center [663, 52] width 78 height 33
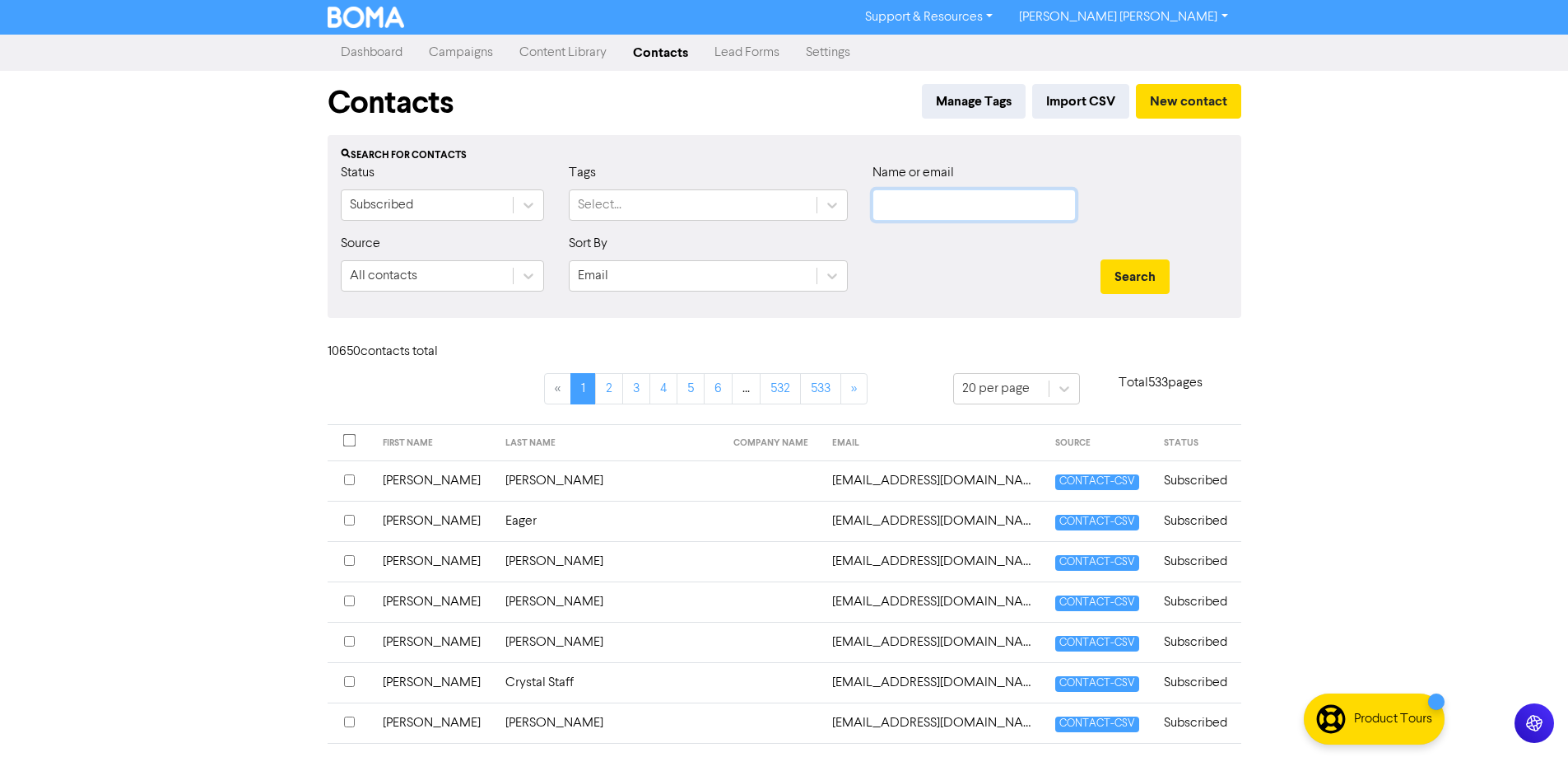
click at [908, 218] on input "text" at bounding box center [974, 205] width 203 height 31
paste input "felipe@gracehouse.com.au"
type input "felipe@gracehouse.com.au"
click at [1144, 267] on button "Search" at bounding box center [1135, 277] width 69 height 34
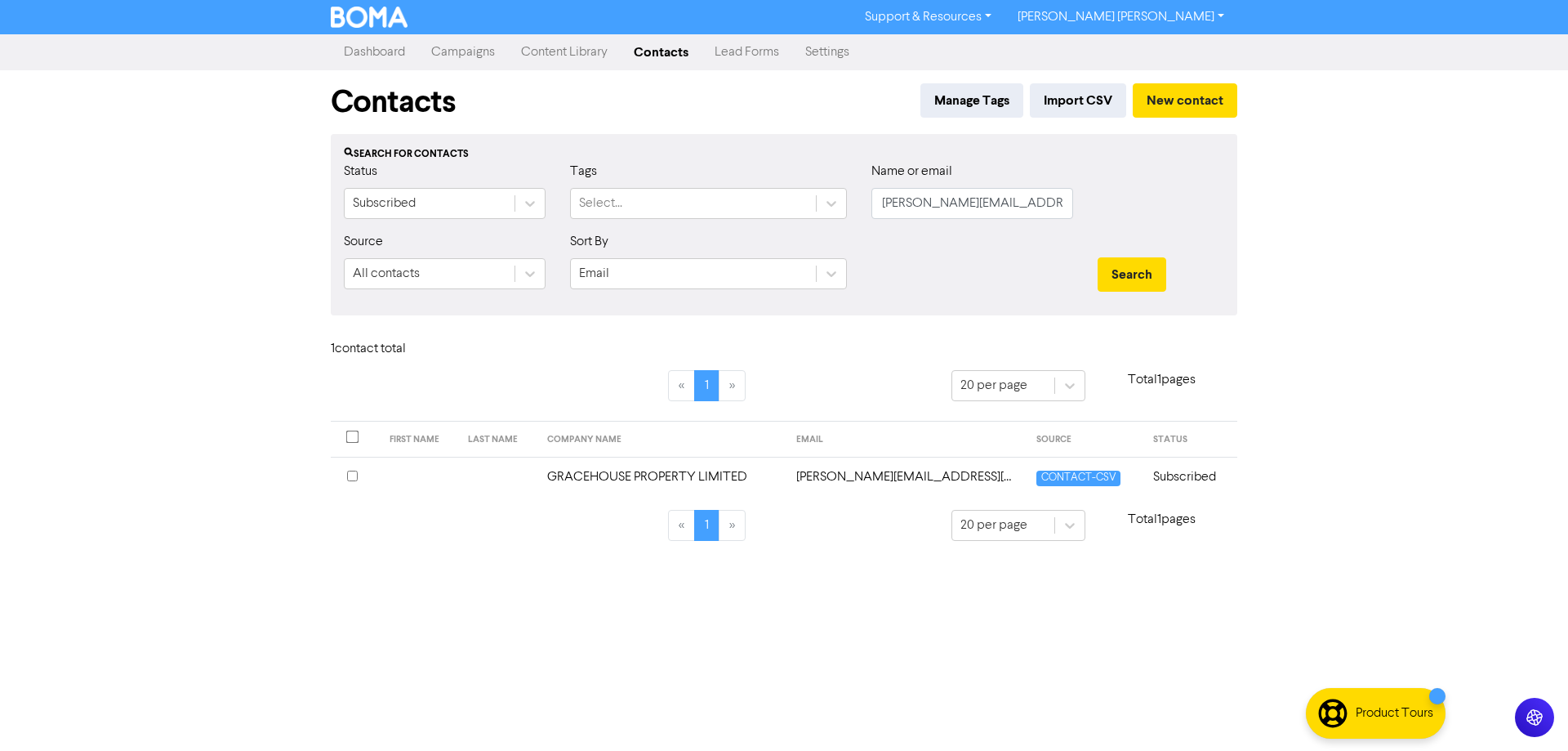
click at [349, 476] on input "checkbox" at bounding box center [352, 475] width 10 height 10
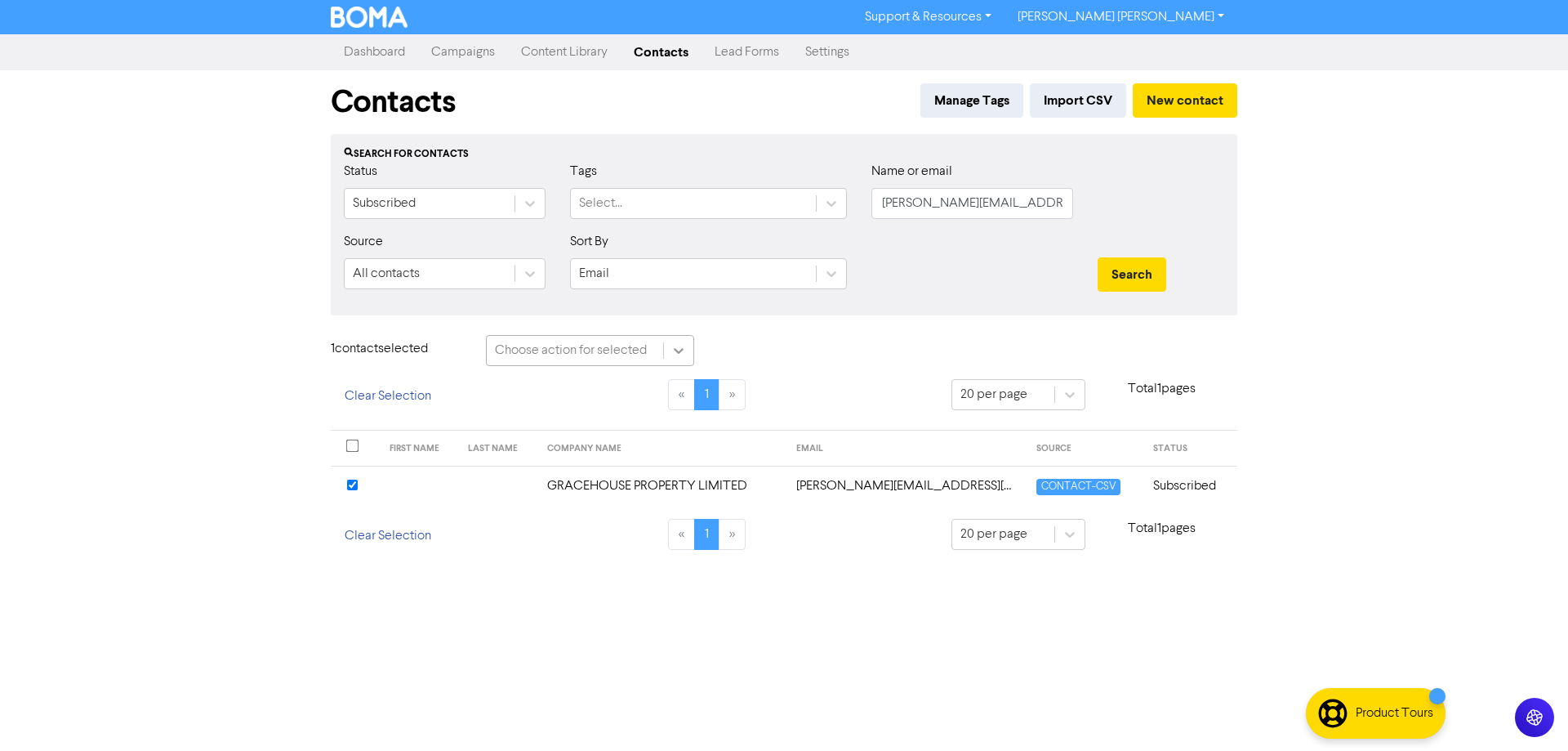
click at [679, 344] on icon at bounding box center [678, 350] width 16 height 16
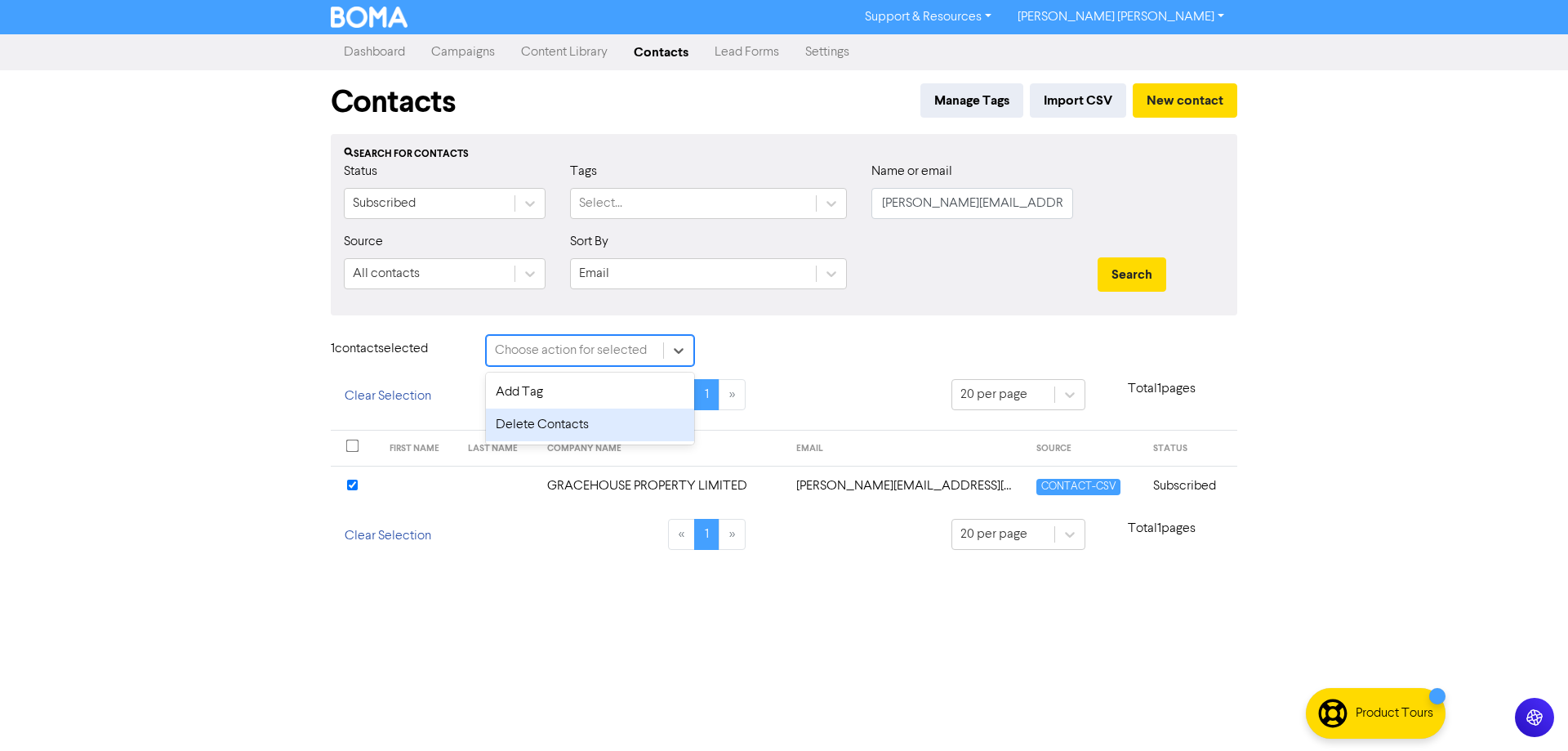
click at [558, 426] on div "Delete Contacts" at bounding box center [589, 424] width 208 height 32
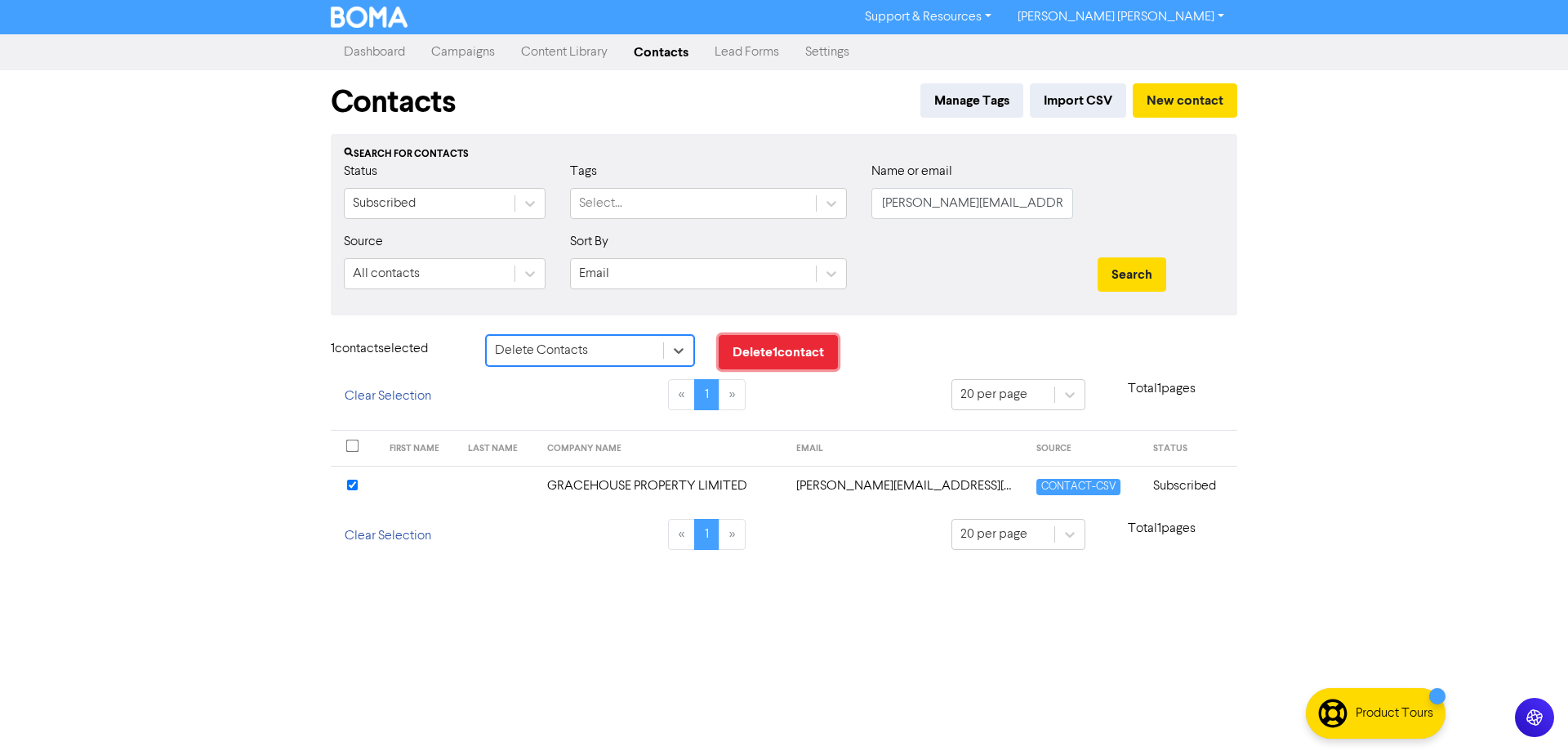
click at [787, 357] on button "Delete 1 contact" at bounding box center [778, 352] width 119 height 34
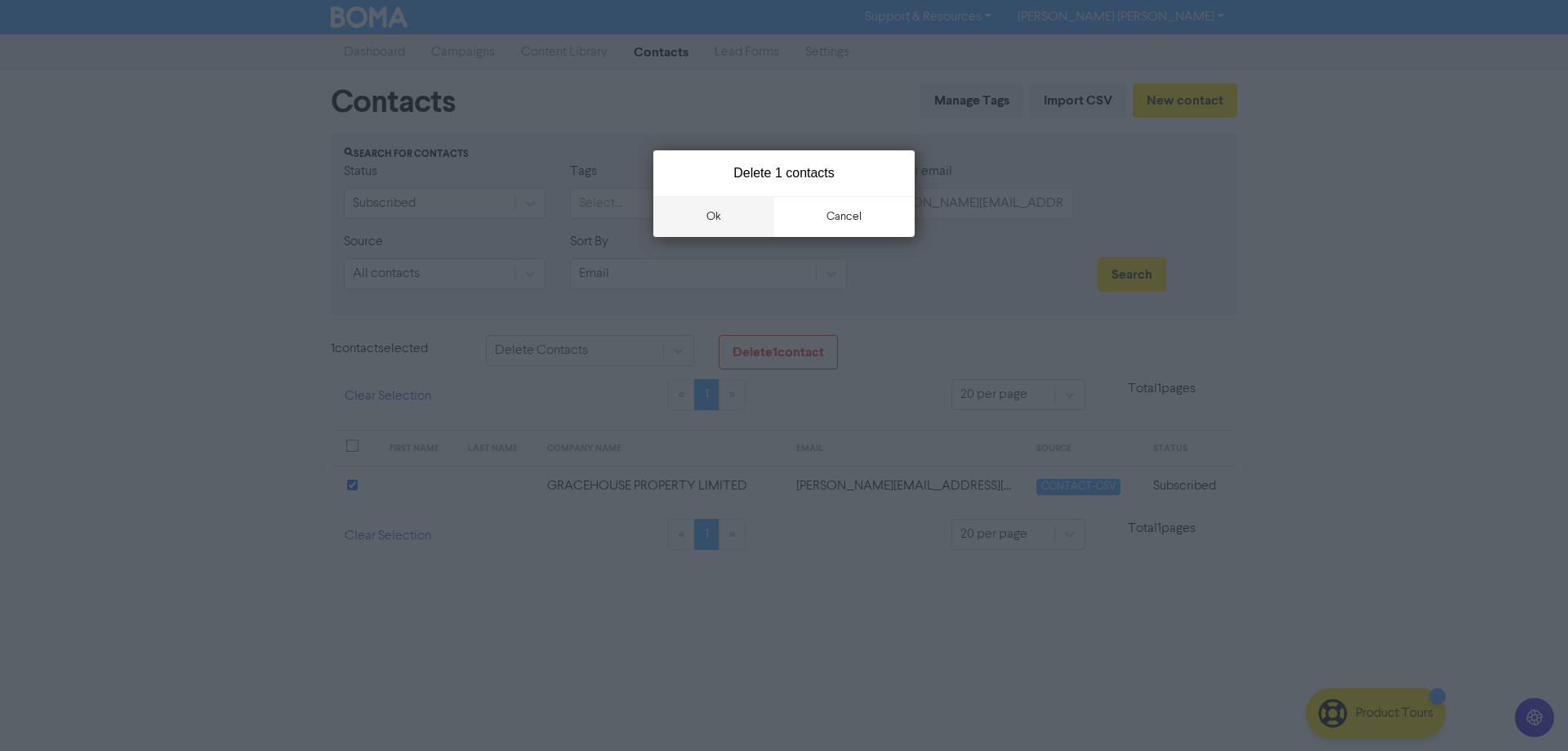
click at [712, 219] on button "ok" at bounding box center [713, 216] width 121 height 41
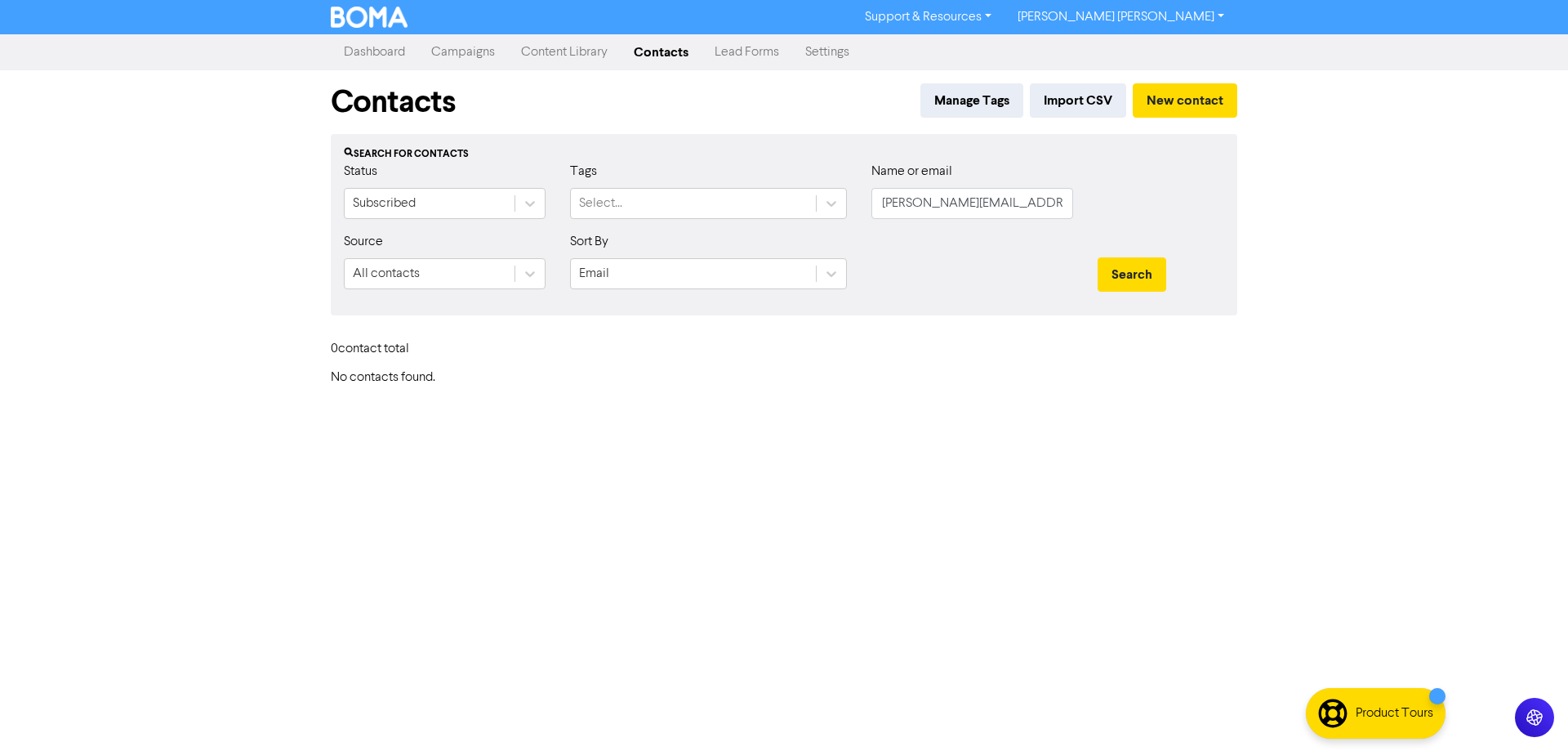
click at [452, 54] on link "Campaigns" at bounding box center [463, 52] width 90 height 32
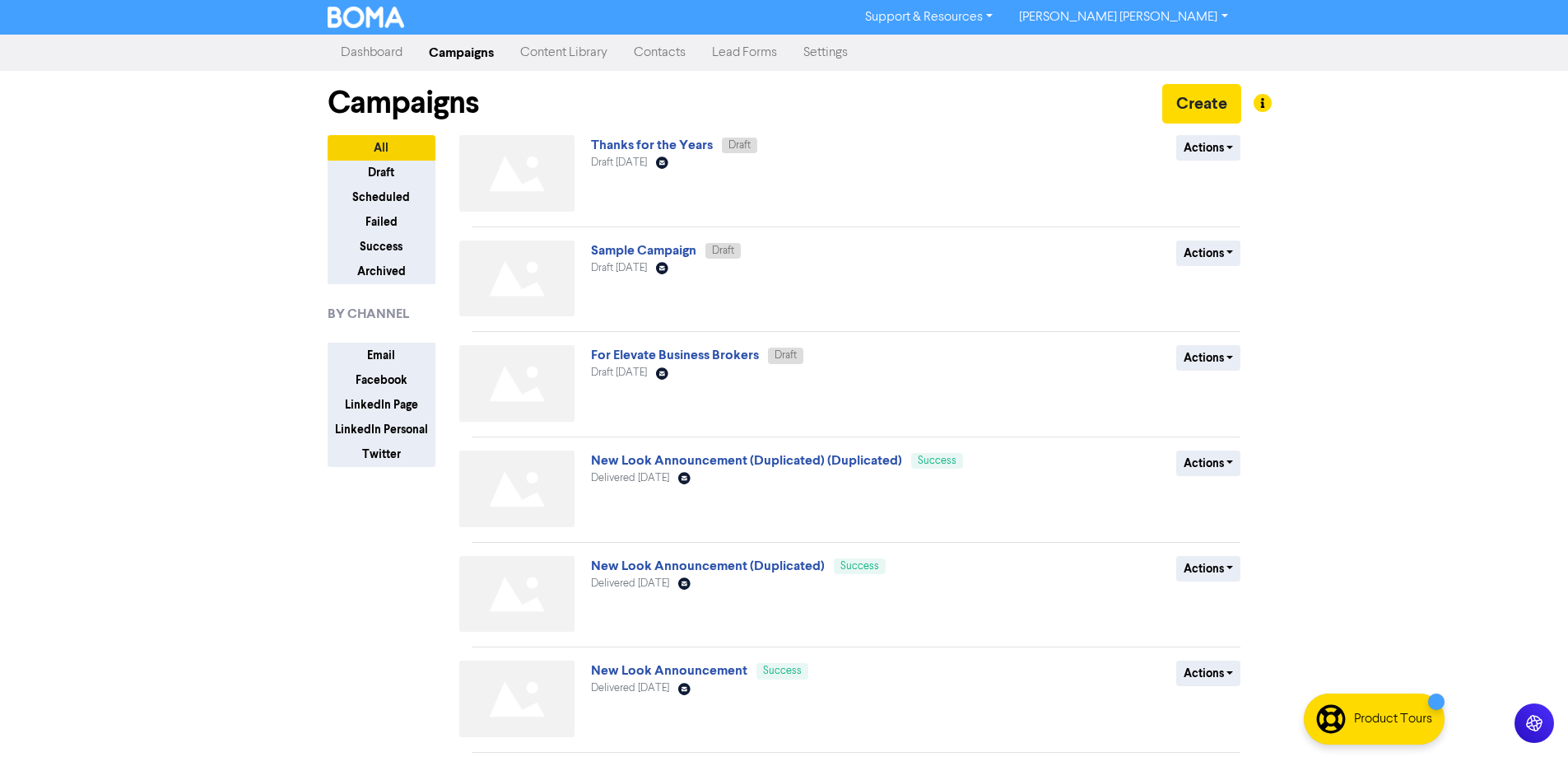
click at [1012, 263] on div "Actions Delete Duplicate Rename Archive" at bounding box center [1120, 281] width 265 height 83
click at [624, 243] on link "Sample Campaign" at bounding box center [644, 249] width 105 height 16
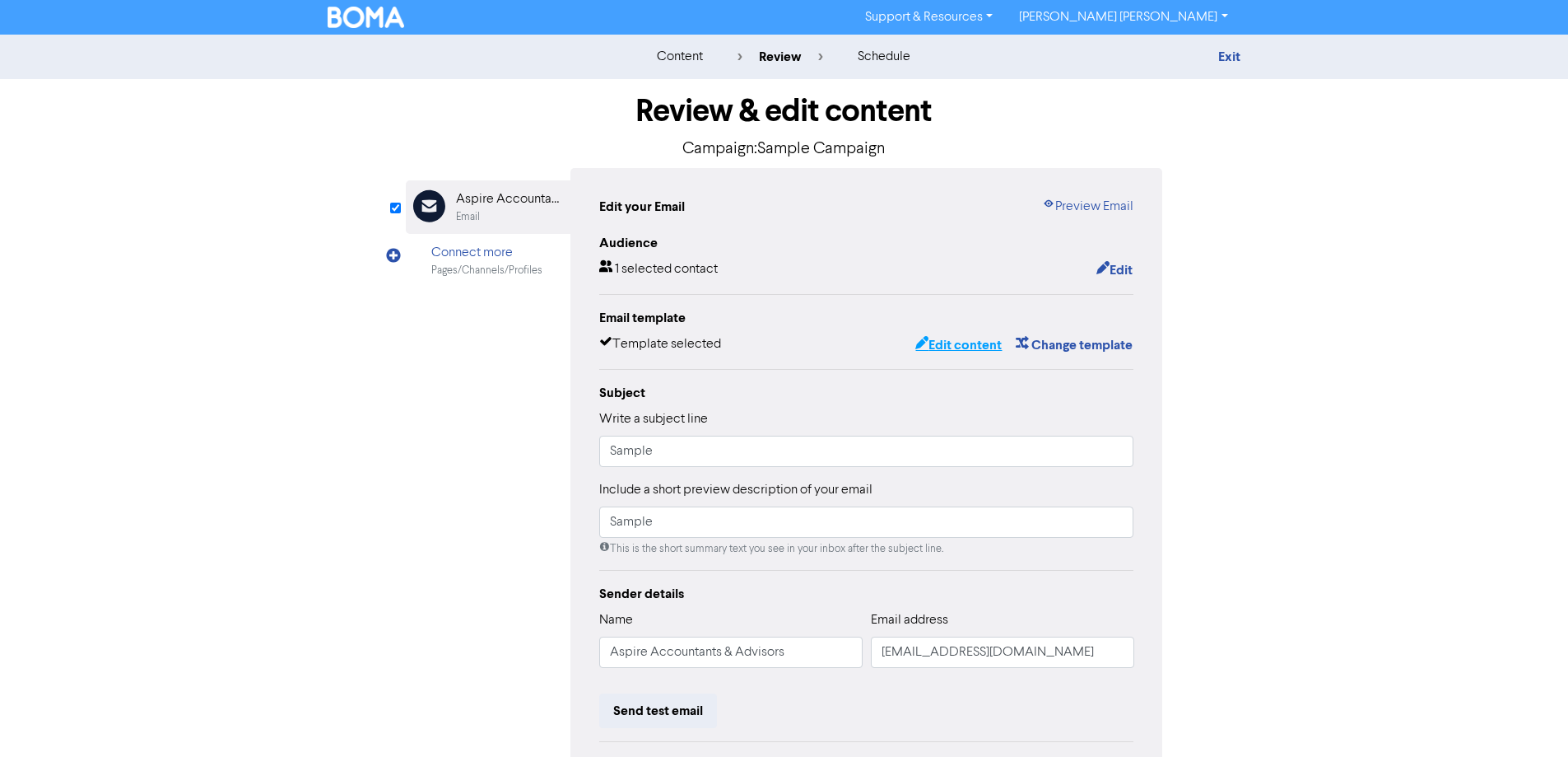
click at [951, 345] on button "Edit content" at bounding box center [958, 345] width 88 height 21
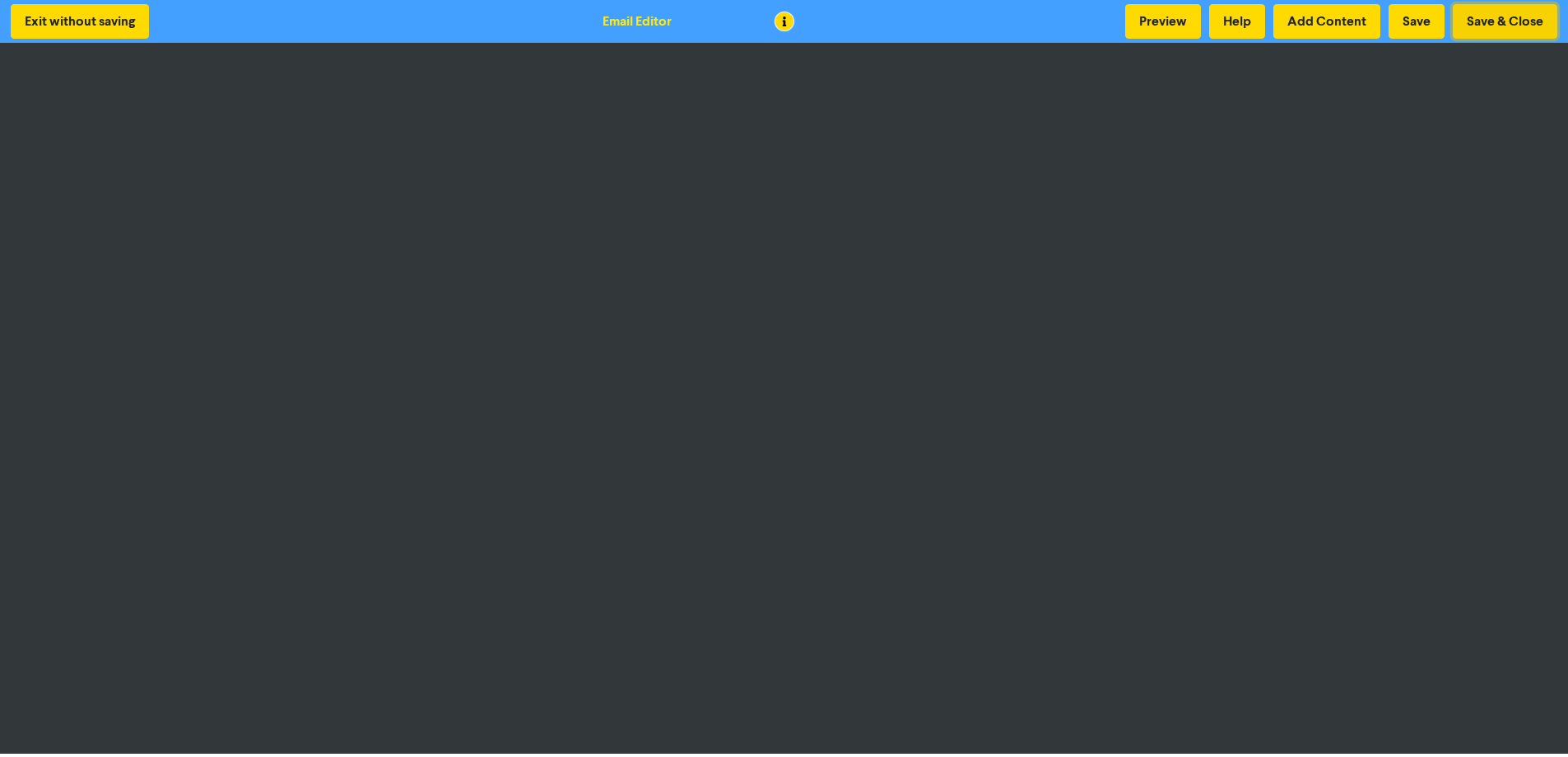
click at [1517, 23] on button "Save & Close" at bounding box center [1505, 21] width 105 height 34
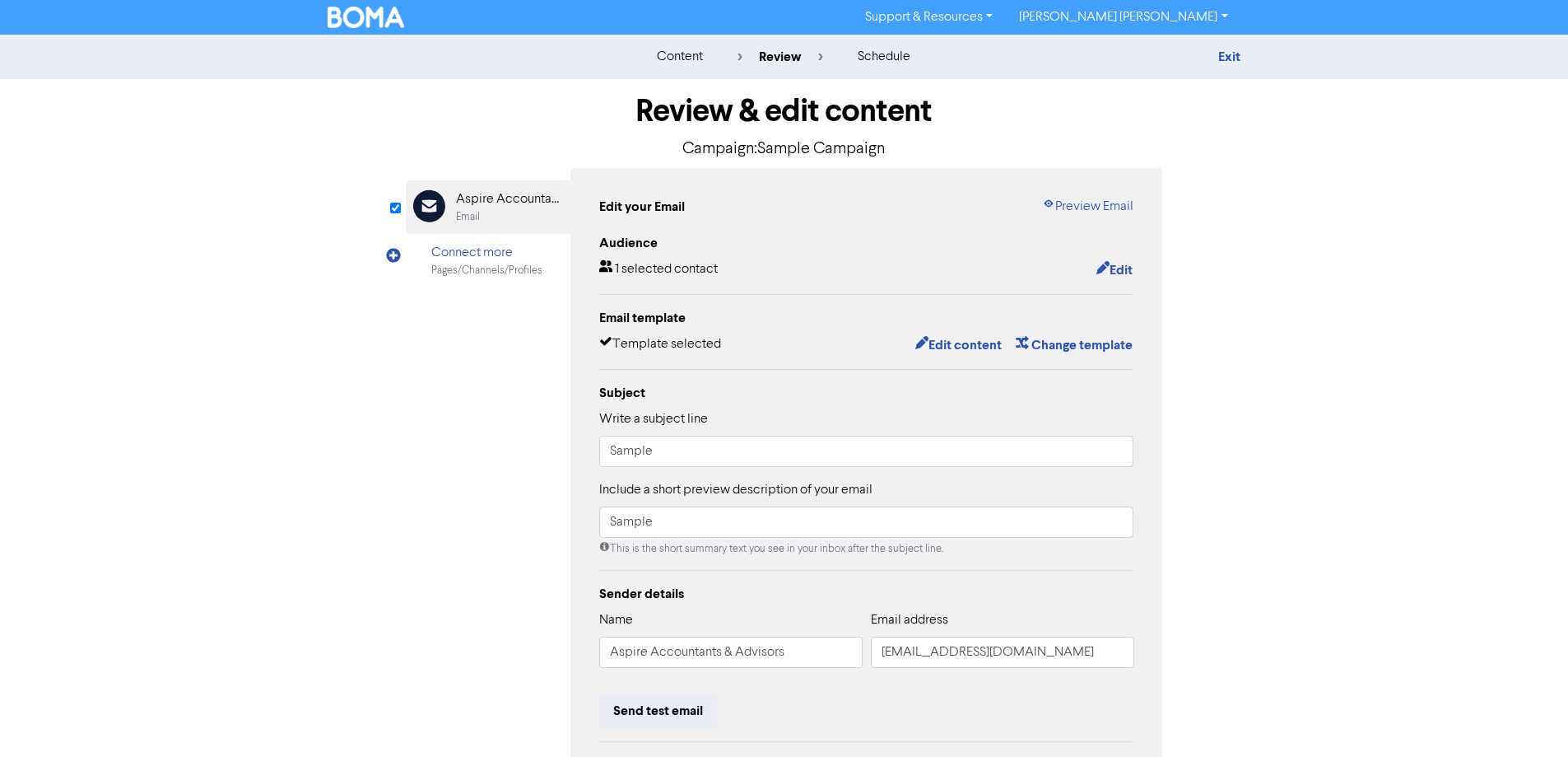
click at [676, 52] on div "content" at bounding box center [680, 57] width 46 height 20
click at [329, 15] on img at bounding box center [366, 17] width 77 height 21
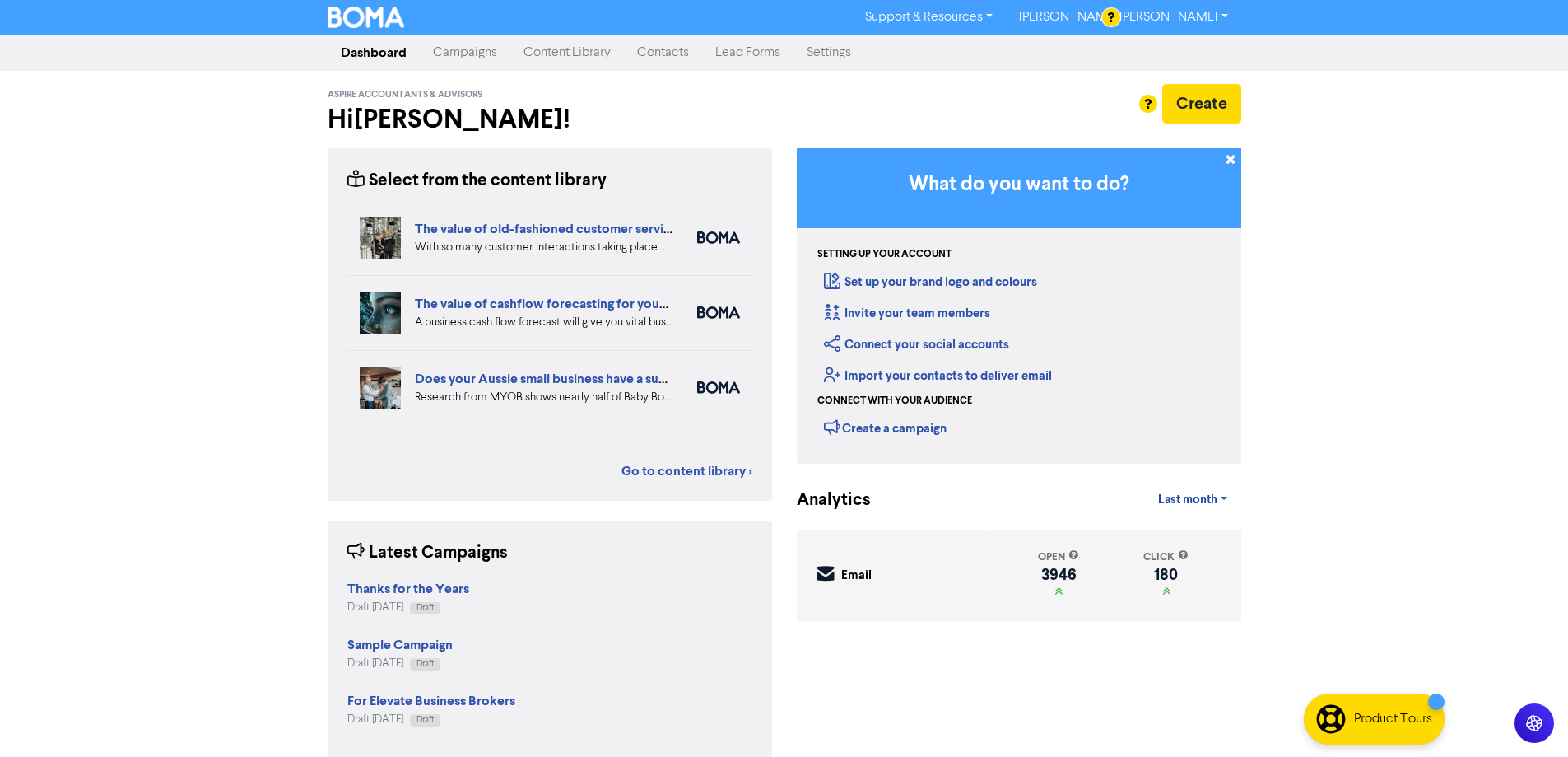
click at [467, 57] on link "Campaigns" at bounding box center [466, 52] width 91 height 33
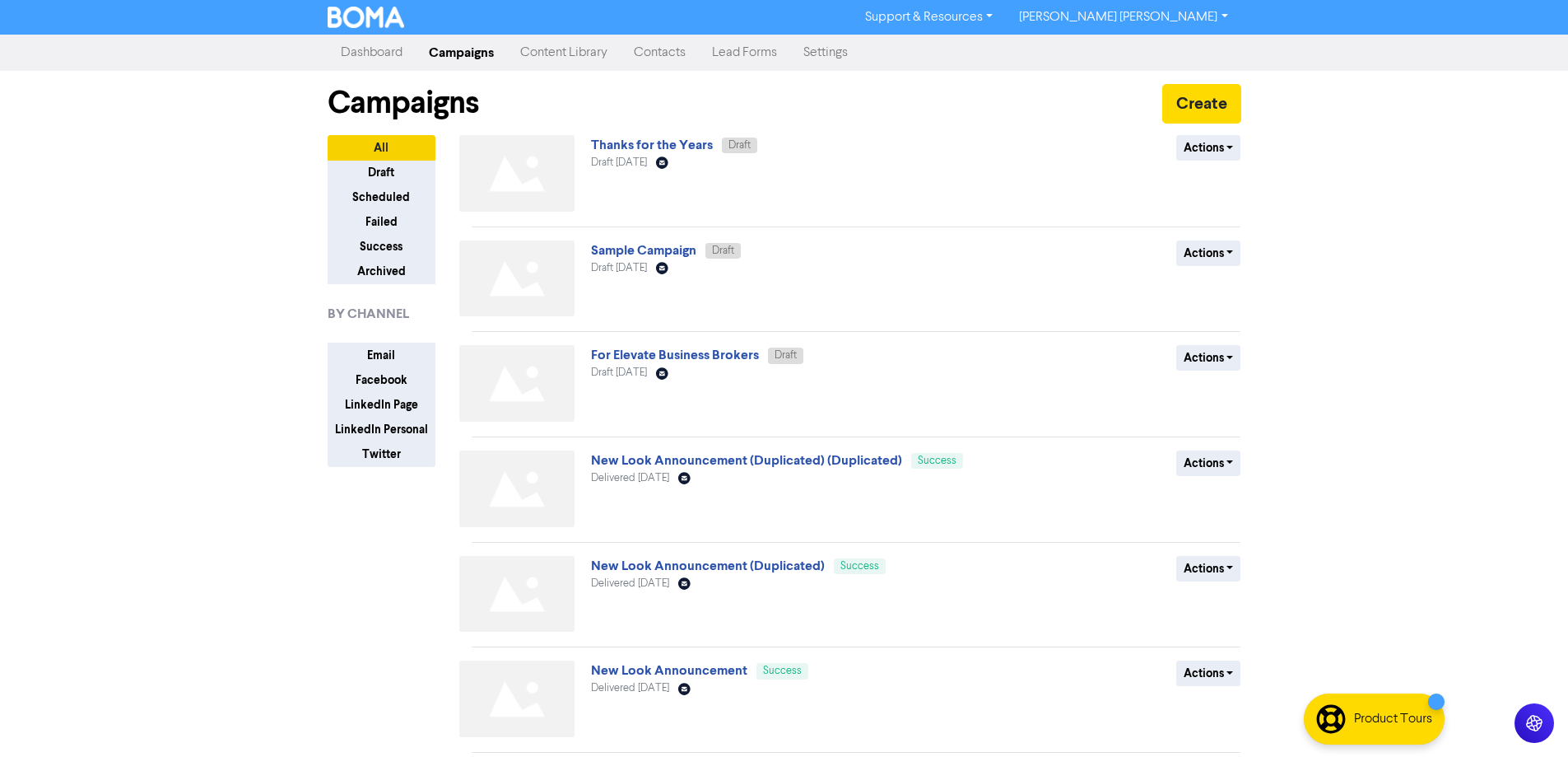
scroll to position [159, 0]
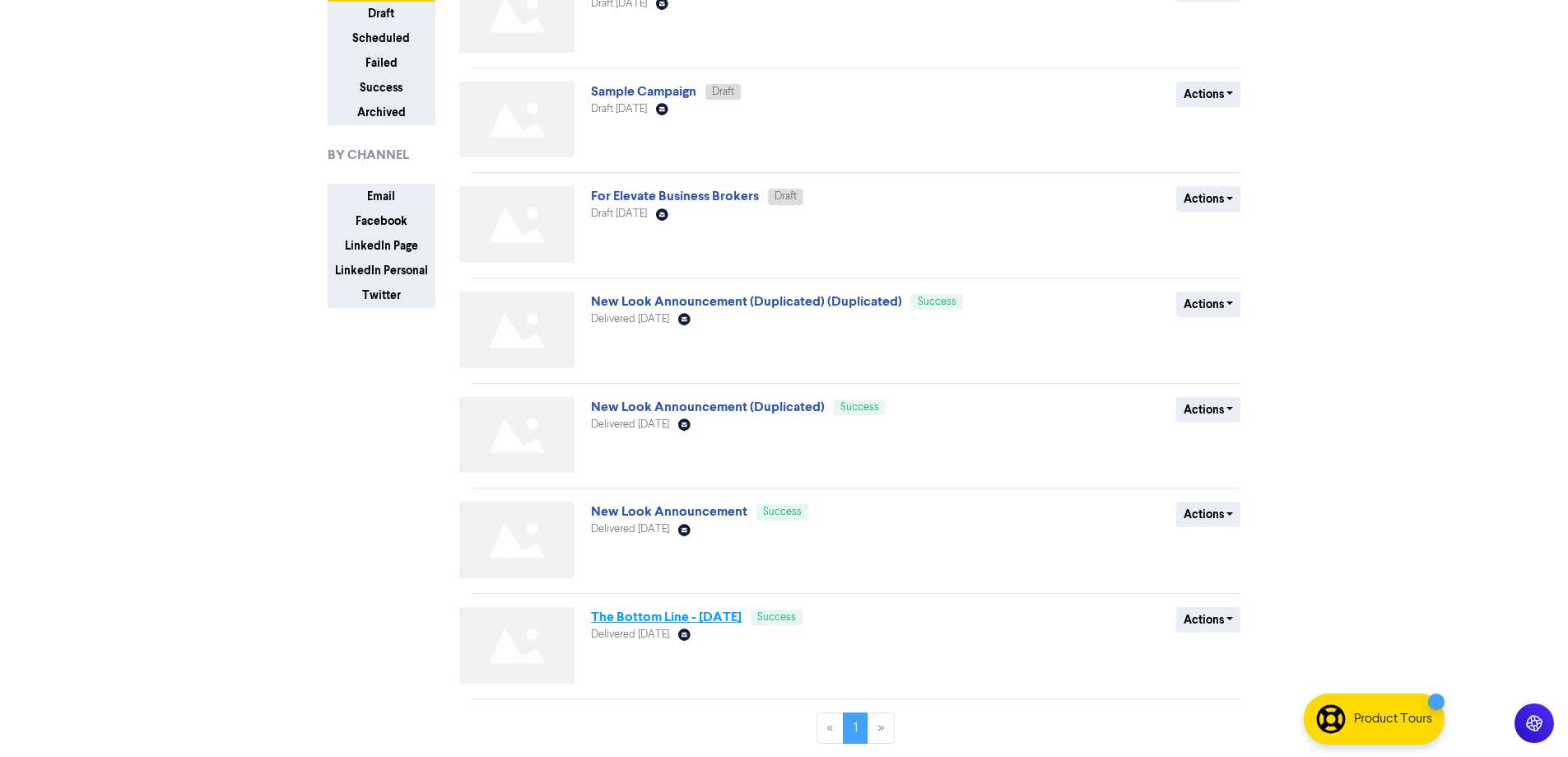
click at [646, 617] on link "The Bottom Line - [DATE]" at bounding box center [667, 616] width 151 height 16
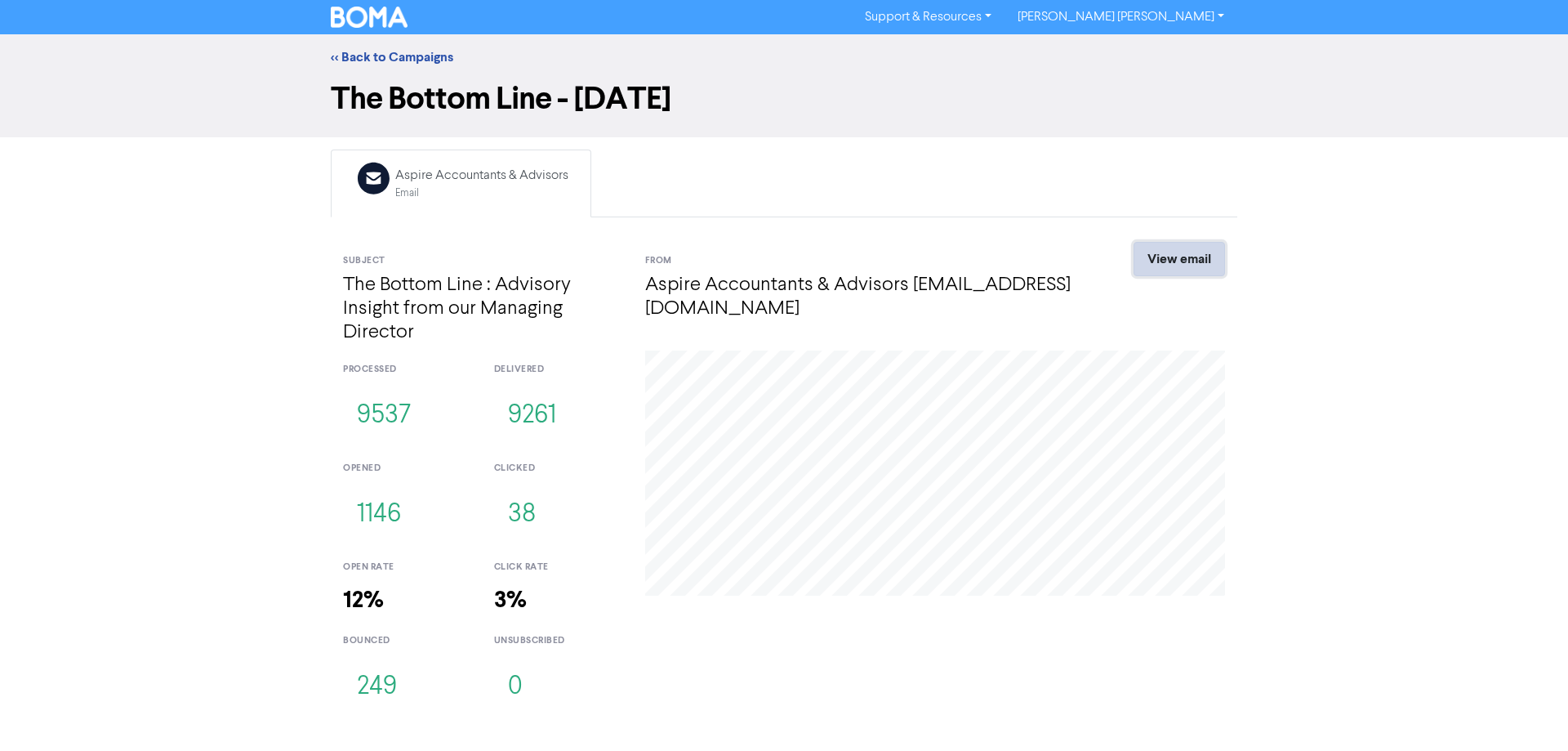
click at [1178, 256] on link "View email" at bounding box center [1179, 259] width 92 height 34
click at [351, 48] on div "<< Back to Campaigns" at bounding box center [784, 57] width 931 height 20
click at [351, 52] on link "<< Back to Campaigns" at bounding box center [392, 57] width 122 height 16
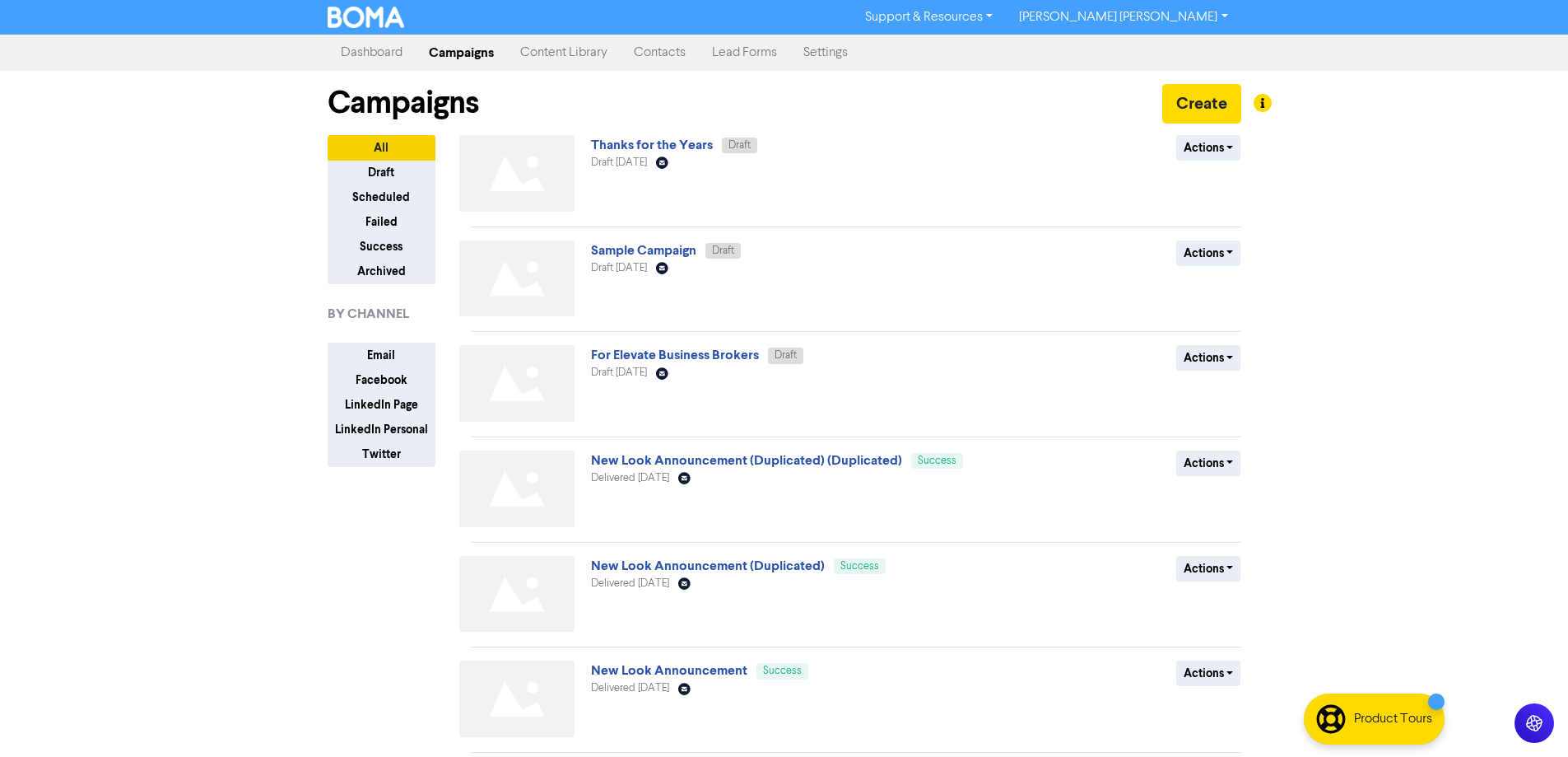
click at [647, 165] on span "Draft [DATE]" at bounding box center [619, 162] width 56 height 10
click at [663, 145] on link "Thanks for the Years" at bounding box center [652, 144] width 122 height 16
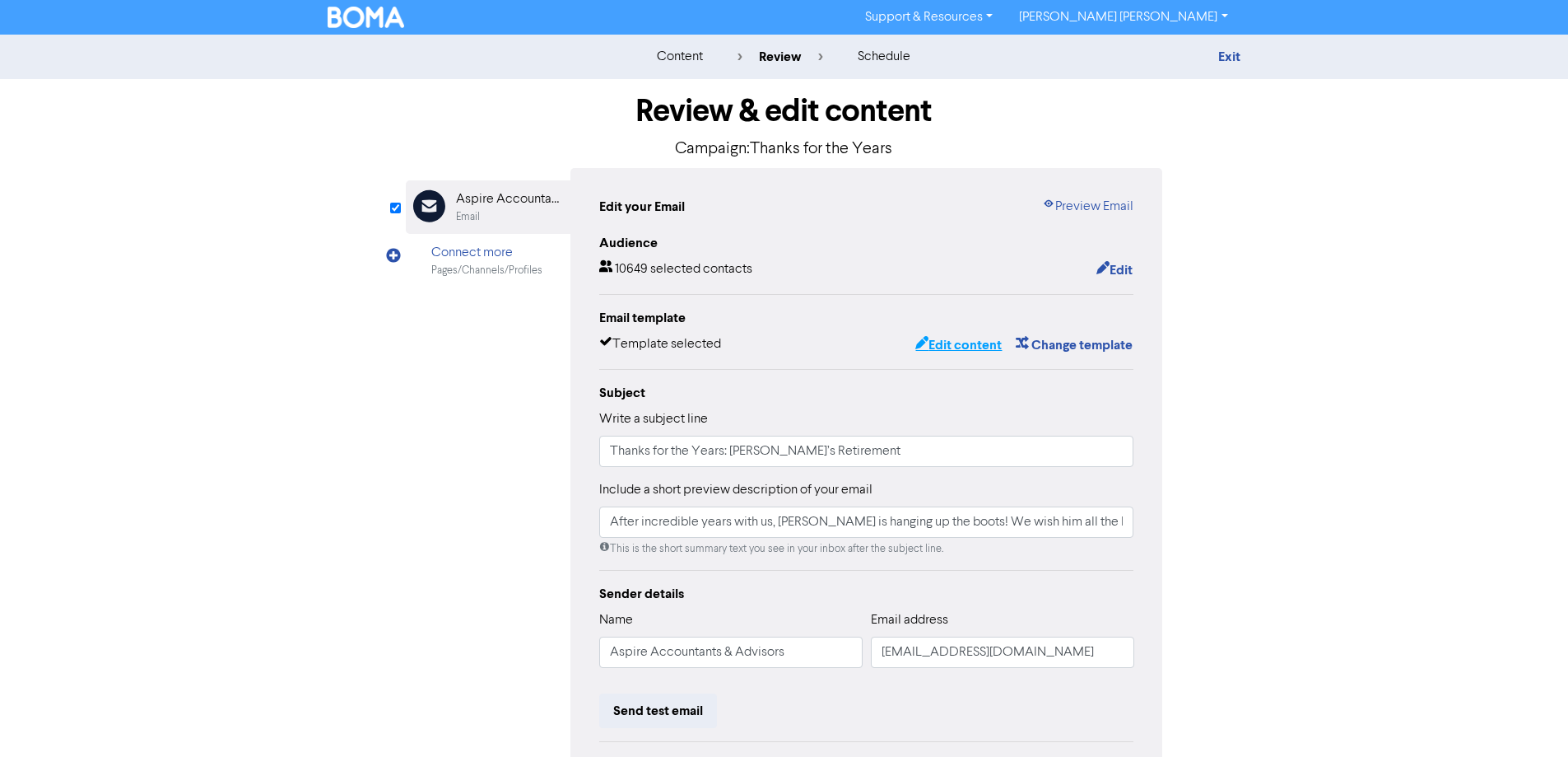
click at [952, 343] on button "Edit content" at bounding box center [958, 345] width 88 height 21
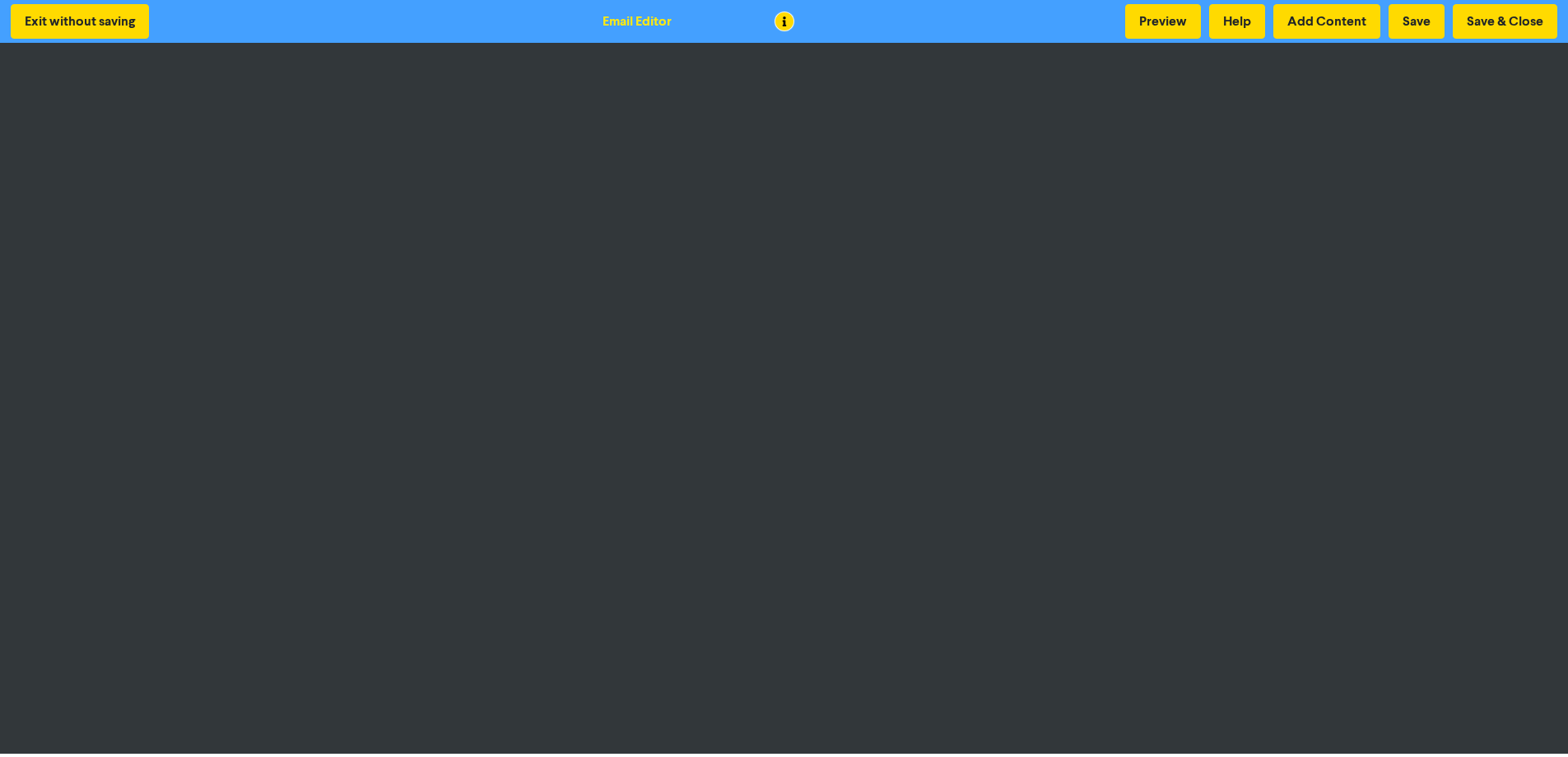
scroll to position [2, 0]
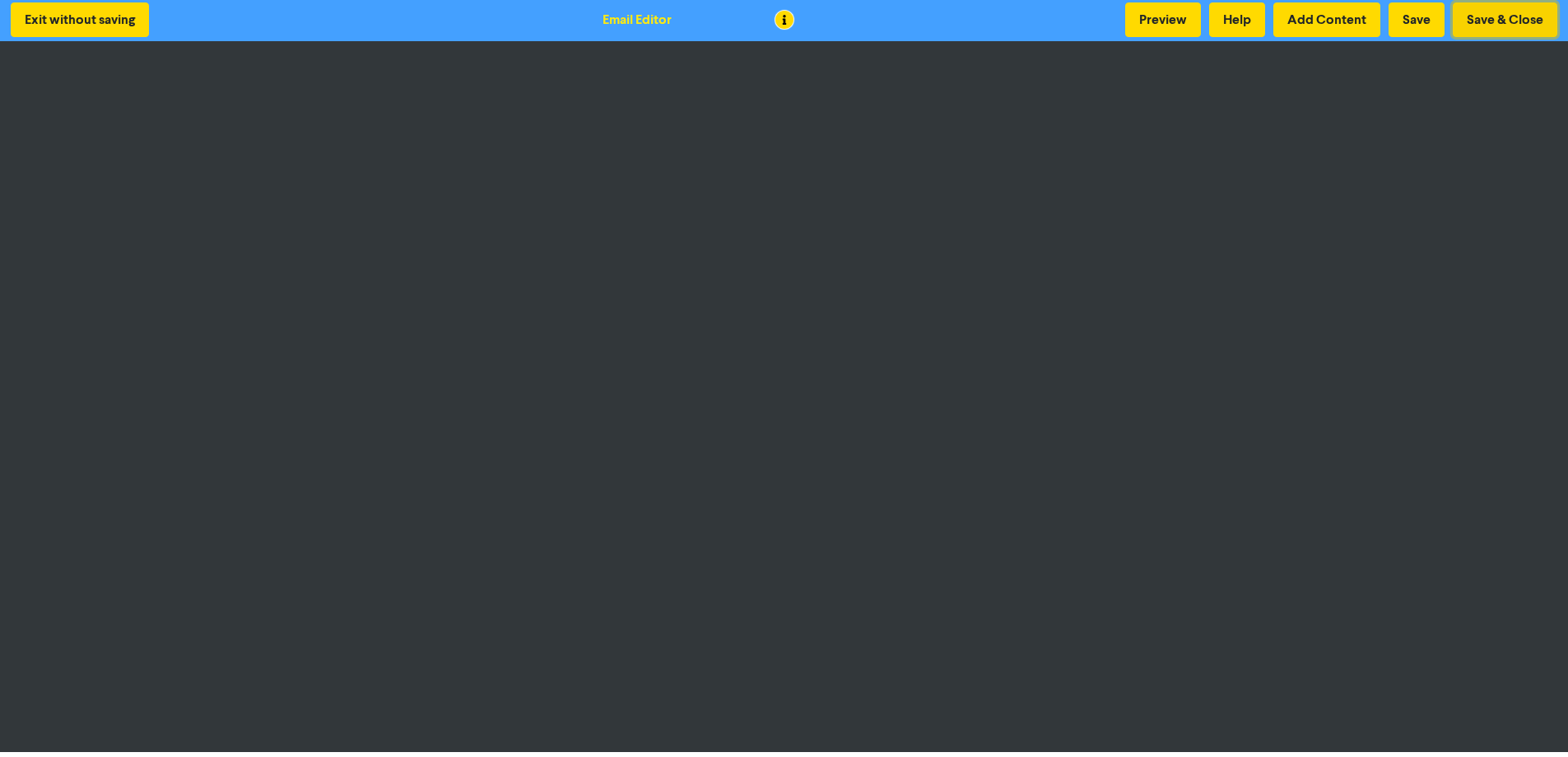
click at [1511, 25] on button "Save & Close" at bounding box center [1505, 20] width 105 height 34
